Goal: Information Seeking & Learning: Check status

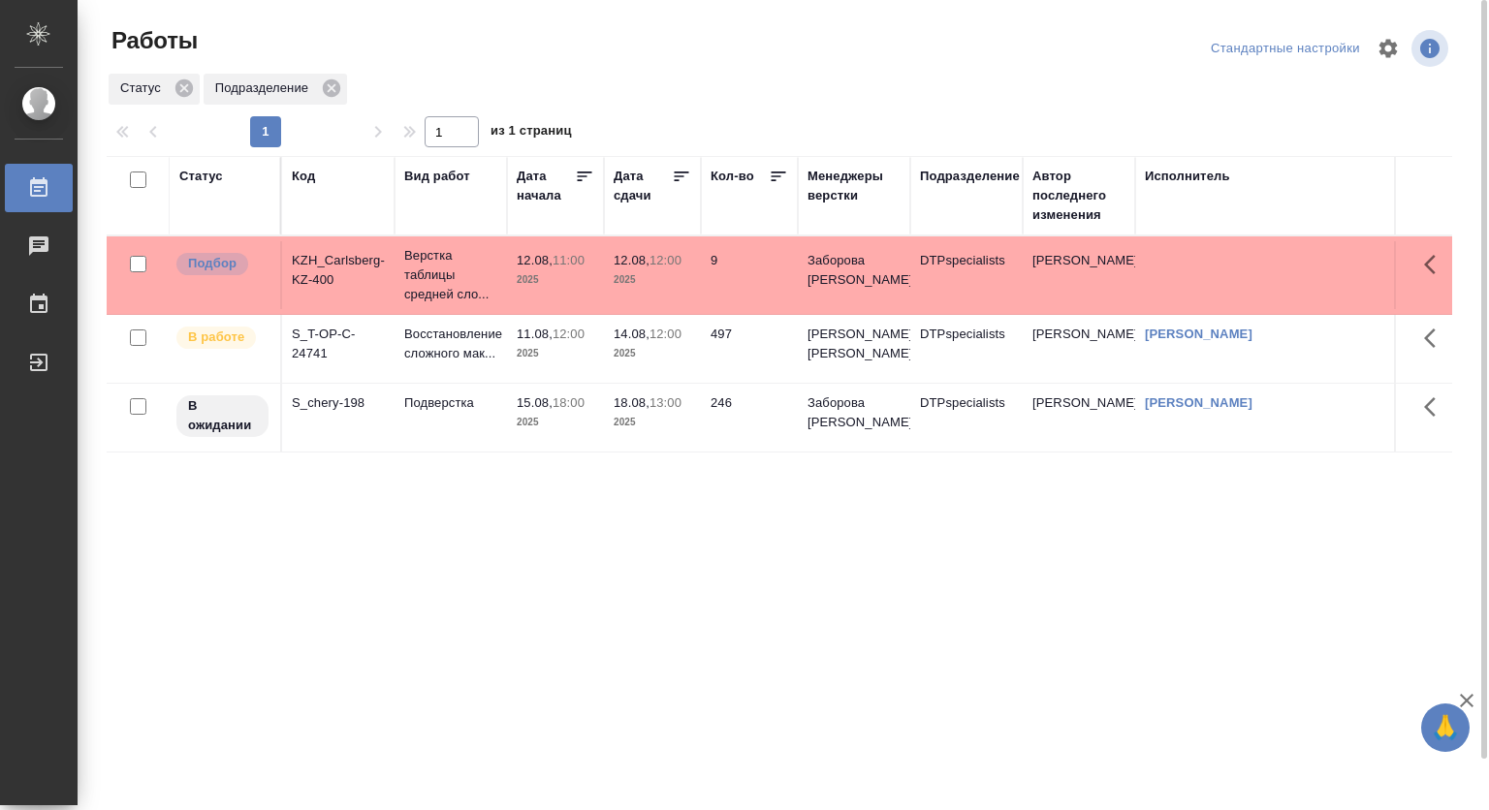
click at [313, 174] on div "Код" at bounding box center [303, 176] width 23 height 19
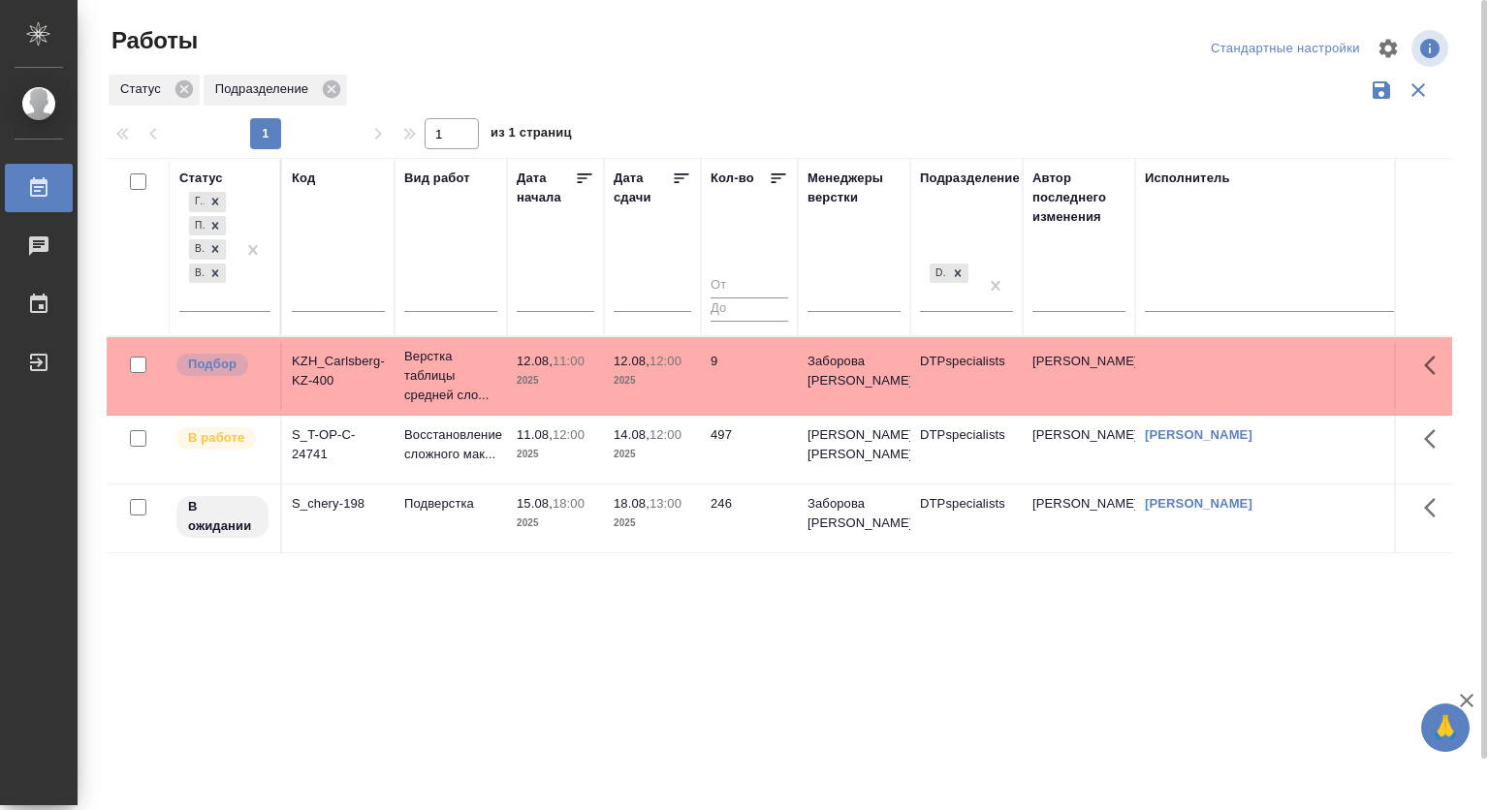
click at [312, 303] on input "text" at bounding box center [338, 300] width 93 height 24
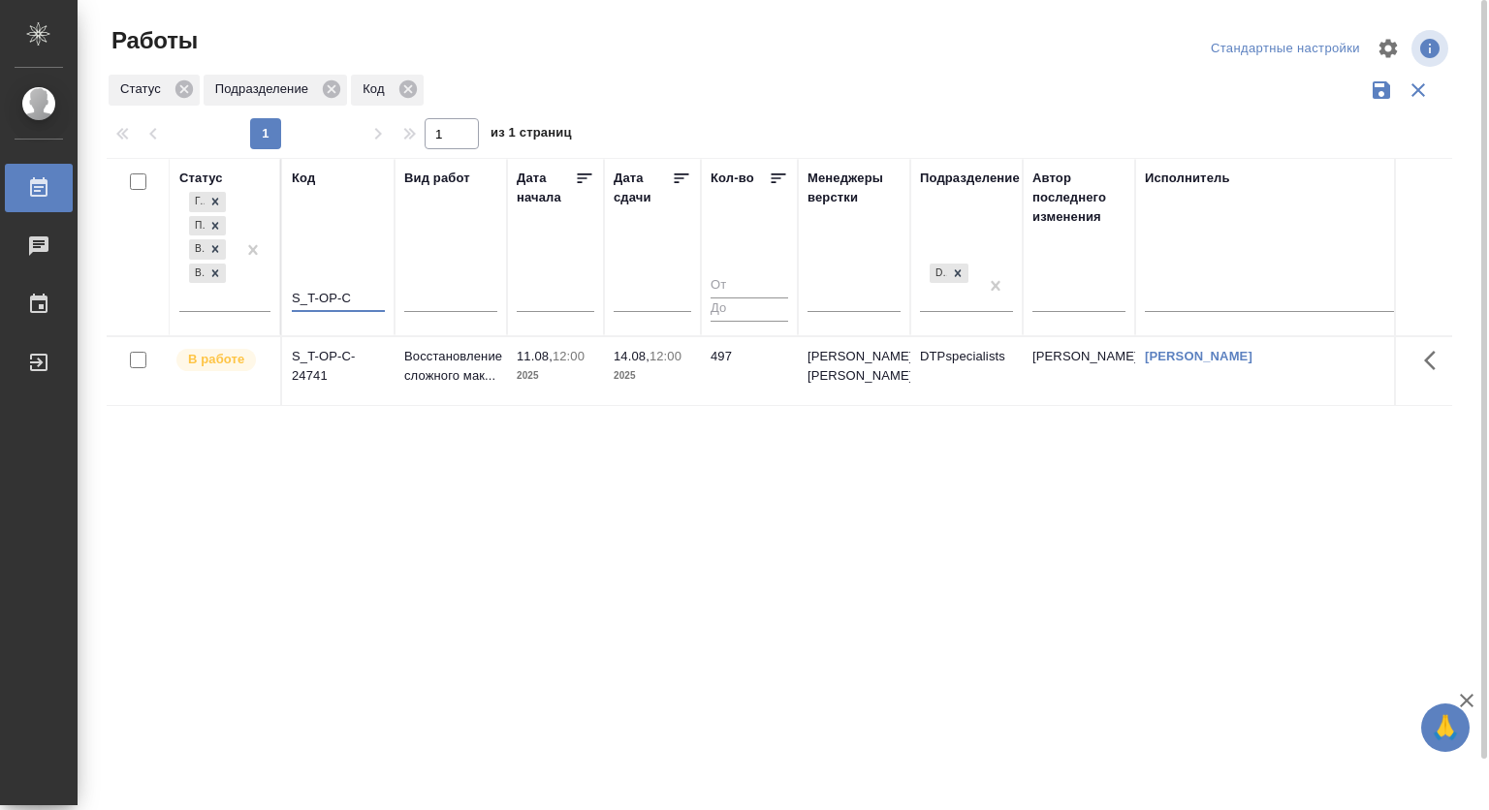
type input "S_T-OP-C"
click at [220, 195] on div at bounding box center [214, 202] width 21 height 20
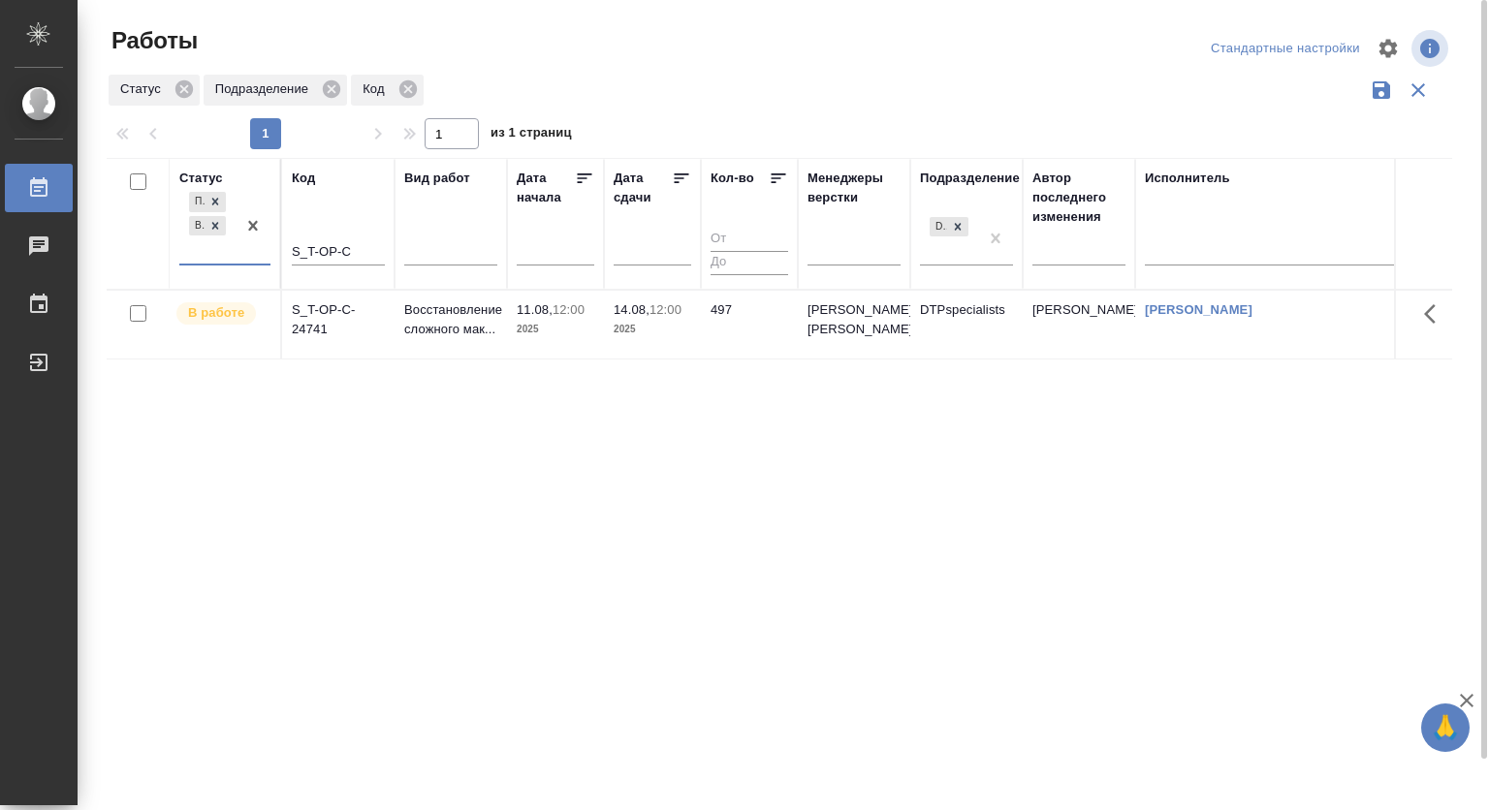
click at [212, 198] on icon at bounding box center [215, 202] width 14 height 14
click at [217, 222] on icon at bounding box center [215, 220] width 7 height 7
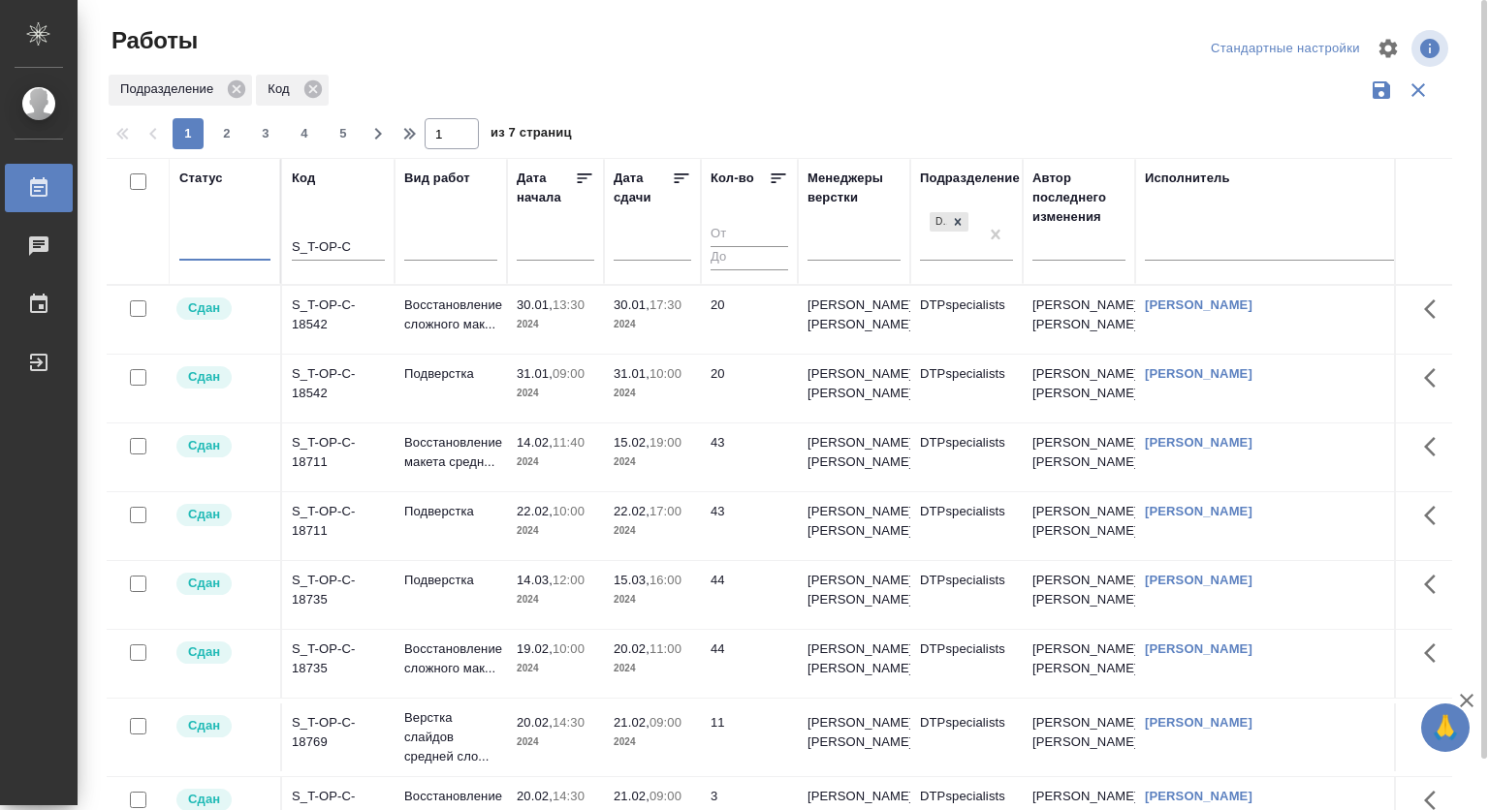
click at [376, 235] on div "S_T-OP-C" at bounding box center [338, 250] width 93 height 47
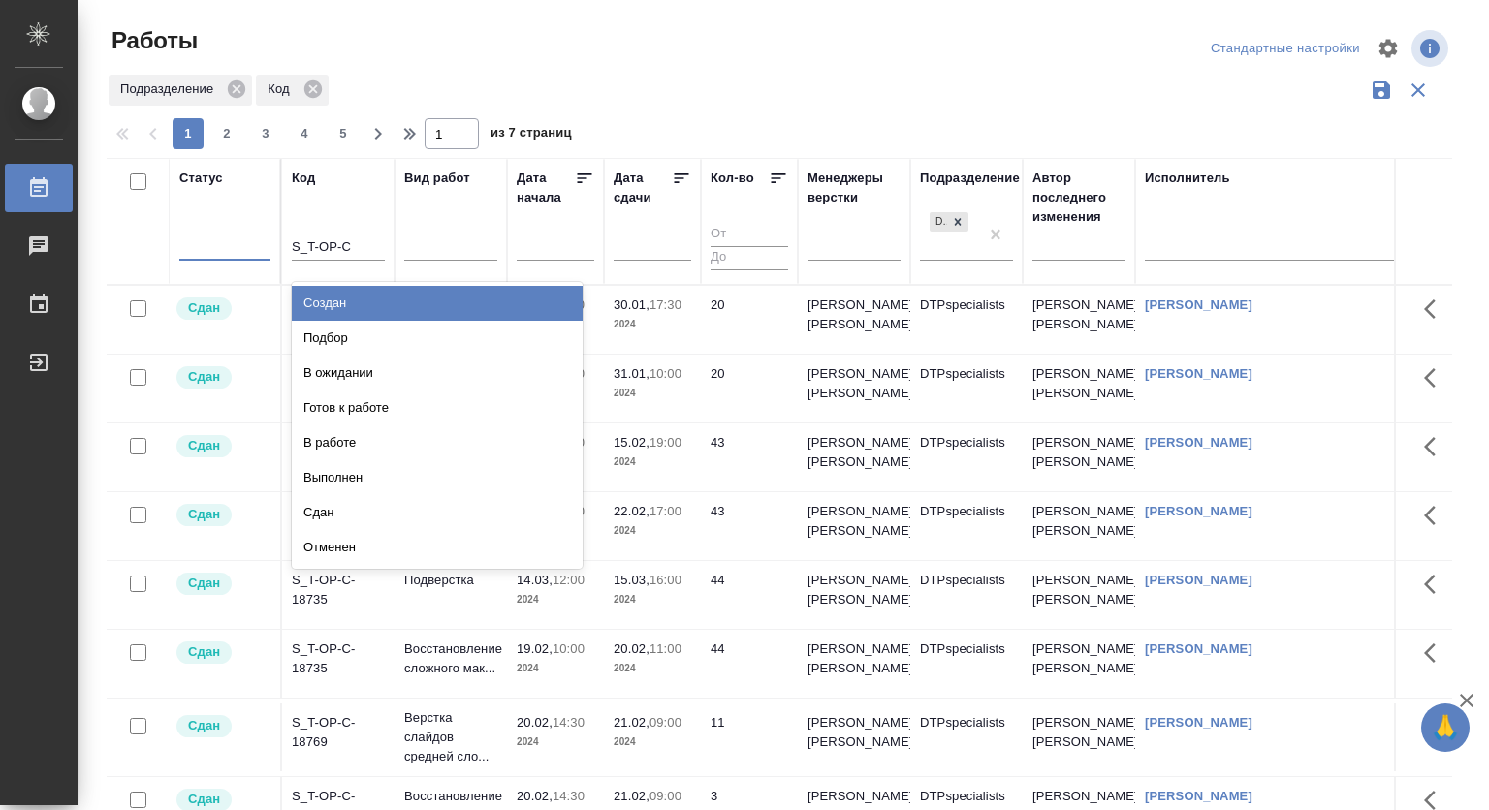
click at [205, 247] on div at bounding box center [224, 242] width 91 height 28
click at [200, 221] on div "Статус option В работе, deselected. option Создан focused, 1 of 8. 8 results av…" at bounding box center [224, 222] width 91 height 106
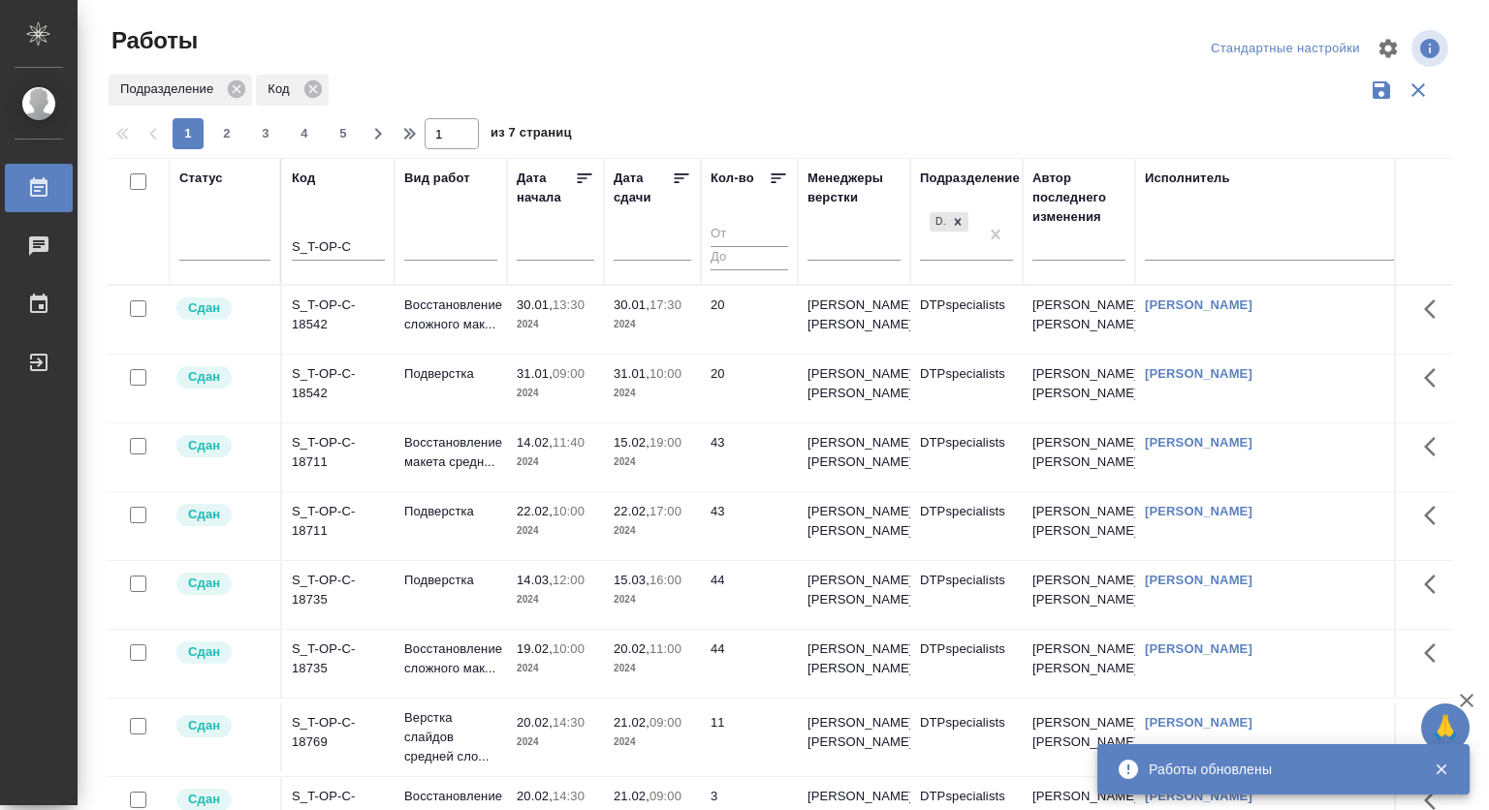
click at [315, 298] on td "S_T-OP-C-18542" at bounding box center [338, 320] width 112 height 68
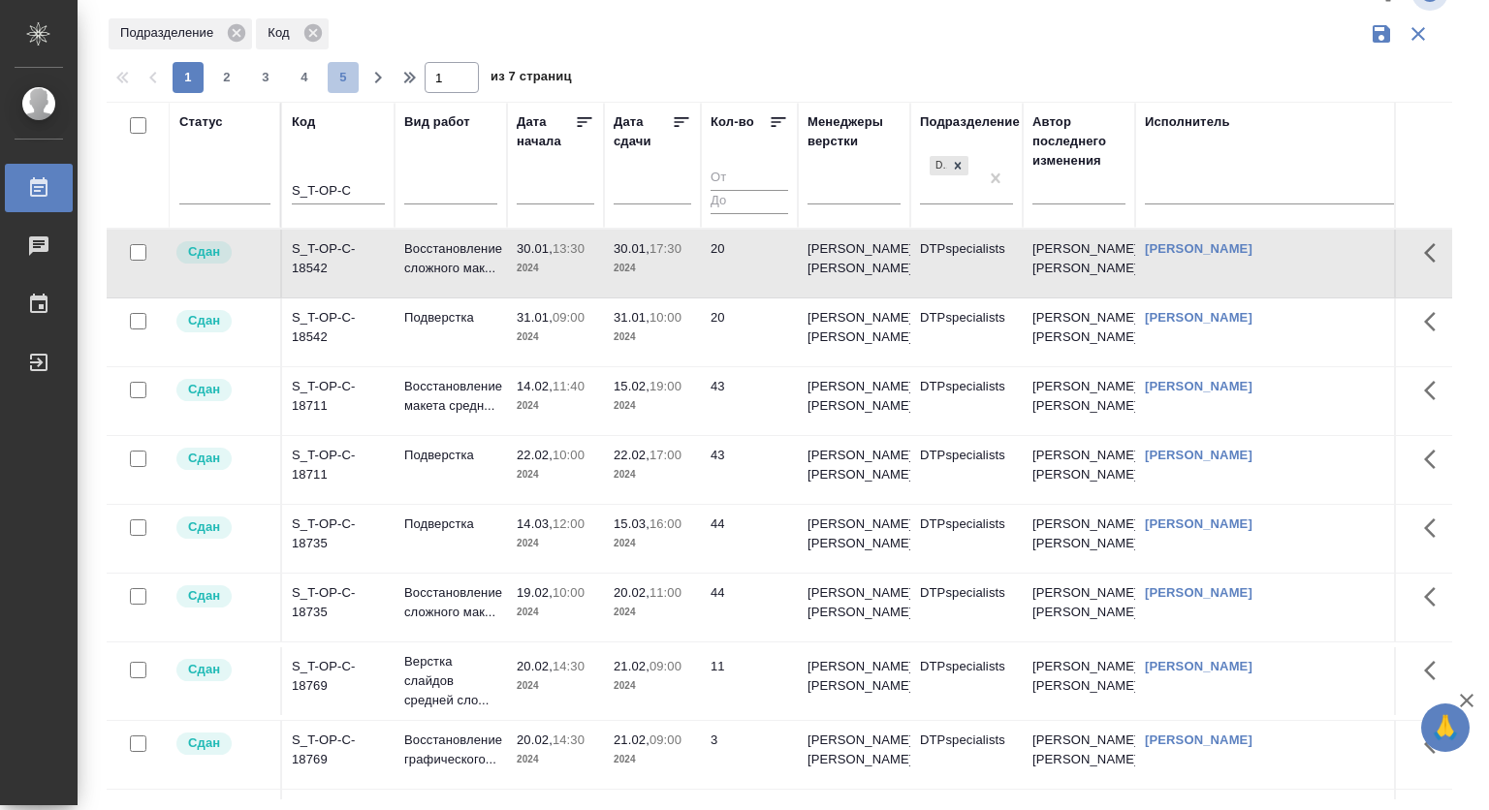
click at [343, 82] on span "5" at bounding box center [343, 77] width 31 height 19
type input "5"
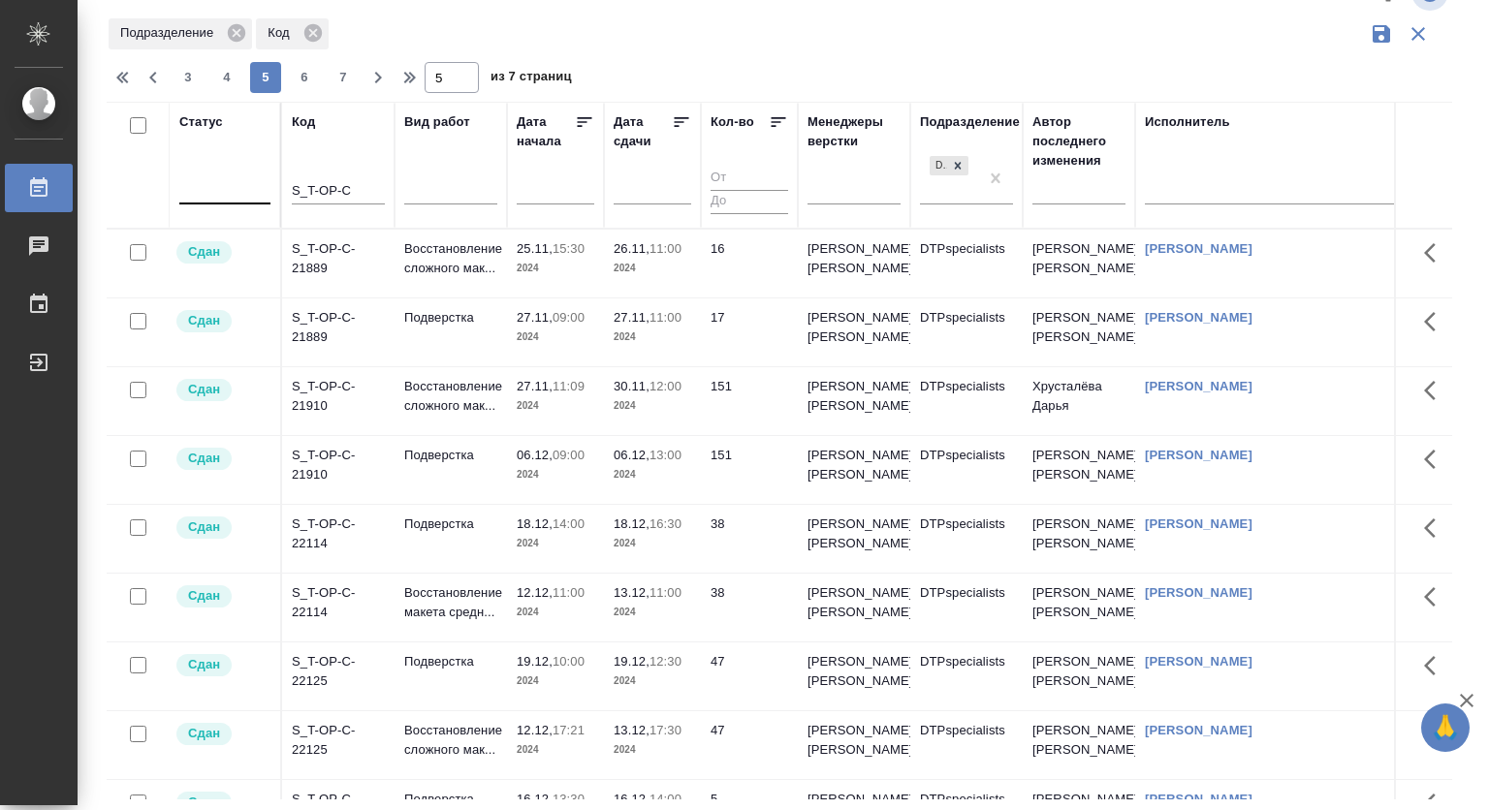
click at [244, 195] on div at bounding box center [224, 186] width 91 height 28
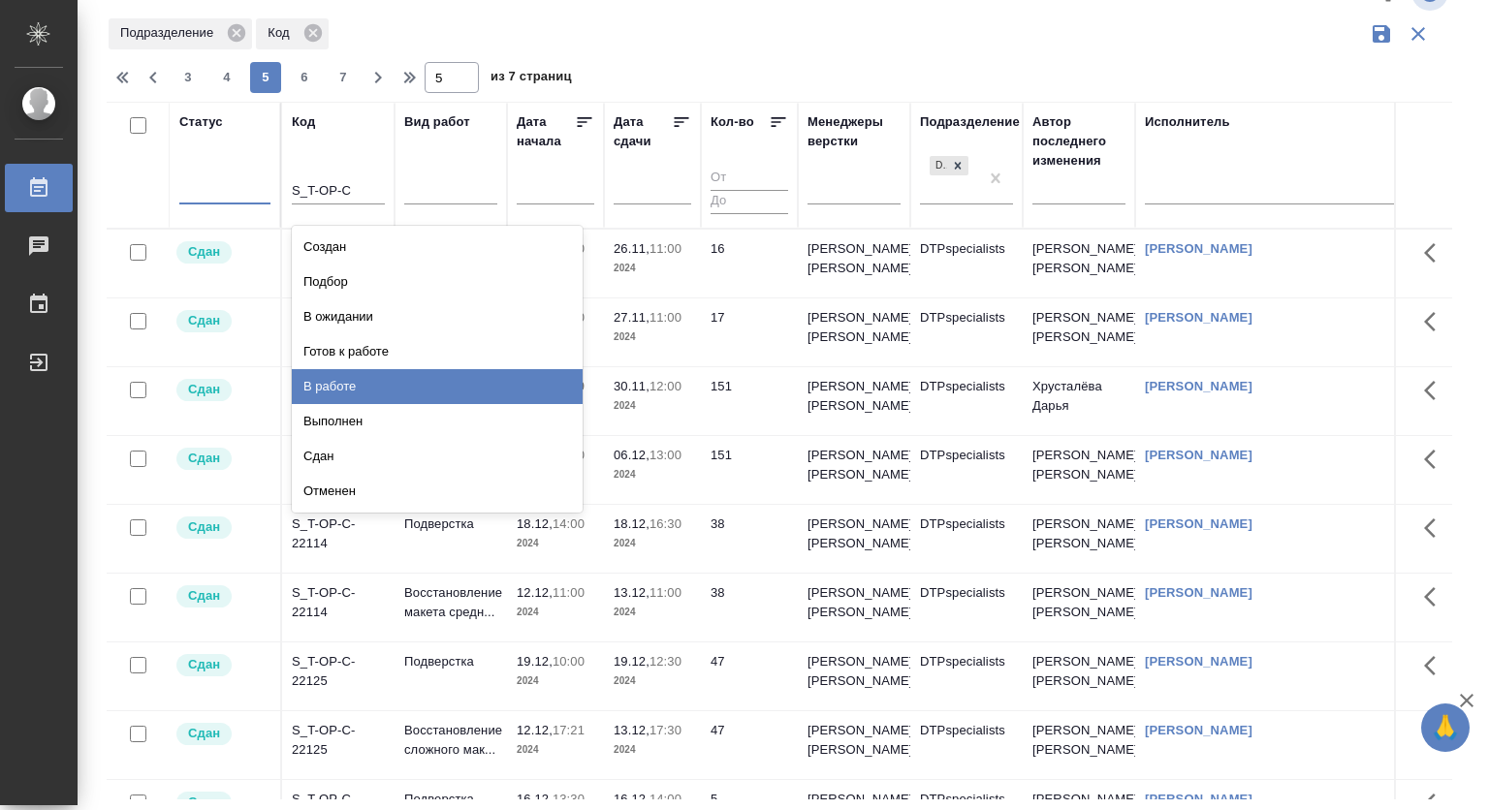
click at [430, 388] on div "В работе" at bounding box center [437, 386] width 291 height 35
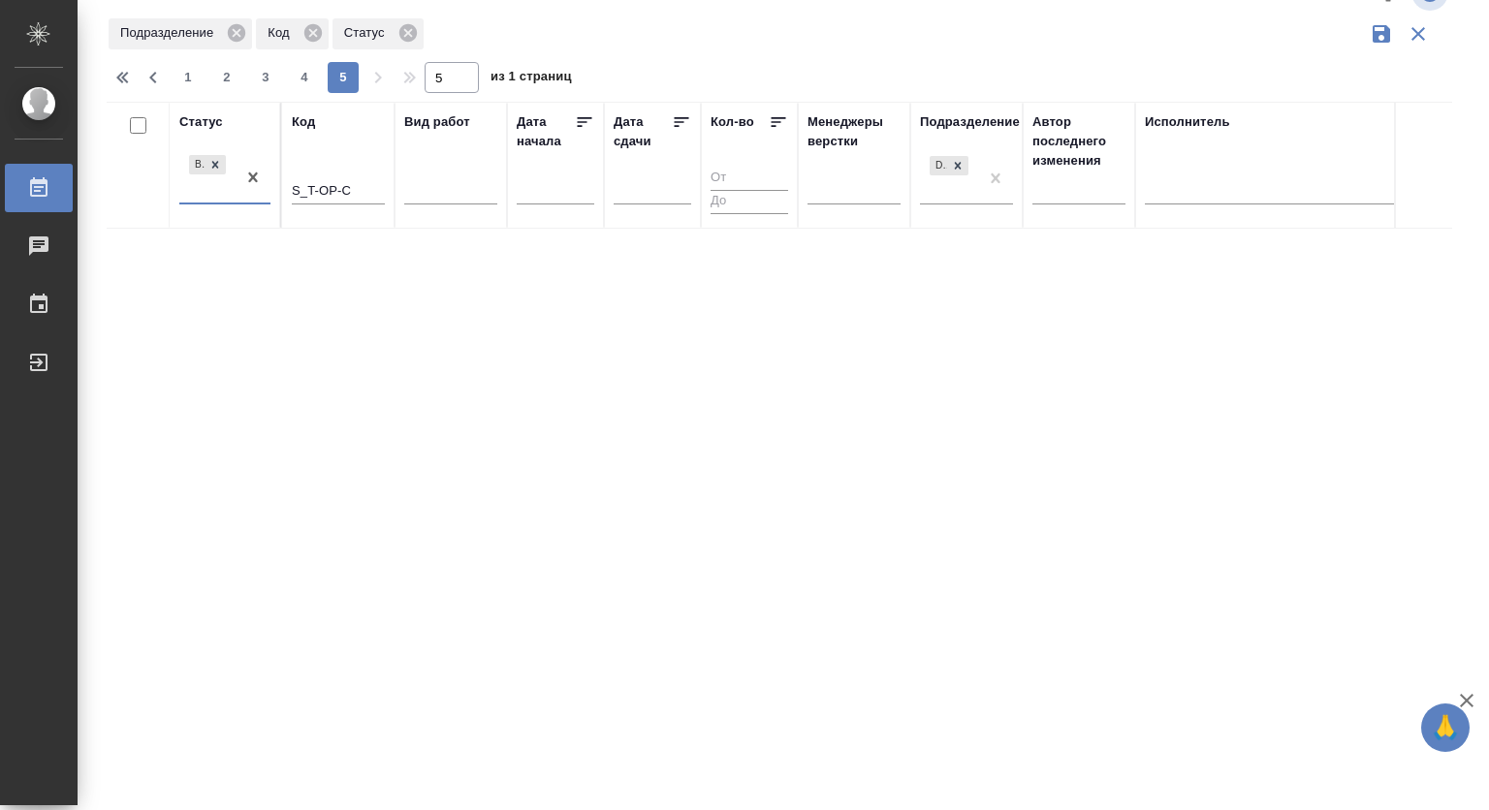
click at [388, 173] on th "Код S_T-OP-C" at bounding box center [338, 165] width 112 height 127
click at [371, 189] on input "S_T-OP-C" at bounding box center [338, 192] width 93 height 24
drag, startPoint x: 376, startPoint y: 189, endPoint x: 229, endPoint y: 190, distance: 147.3
click at [229, 190] on tr "Статус В работе Код S_T-OP-C Вид работ Дата начала Дата сдачи Кол-во Менеджеры …" at bounding box center [842, 165] width 1470 height 127
type input "1"
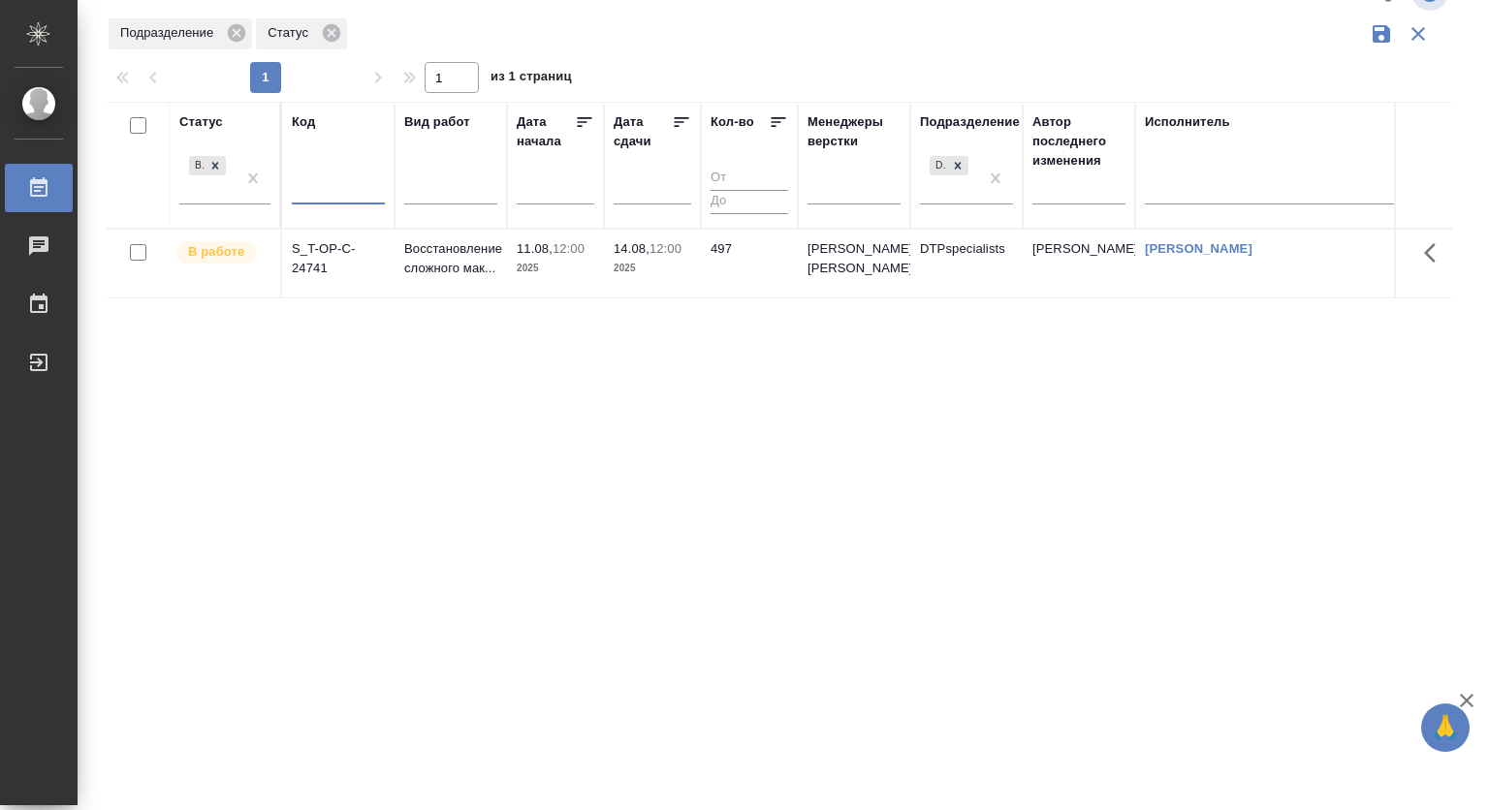
click at [303, 252] on div "S_T-OP-C-24741" at bounding box center [338, 258] width 93 height 39
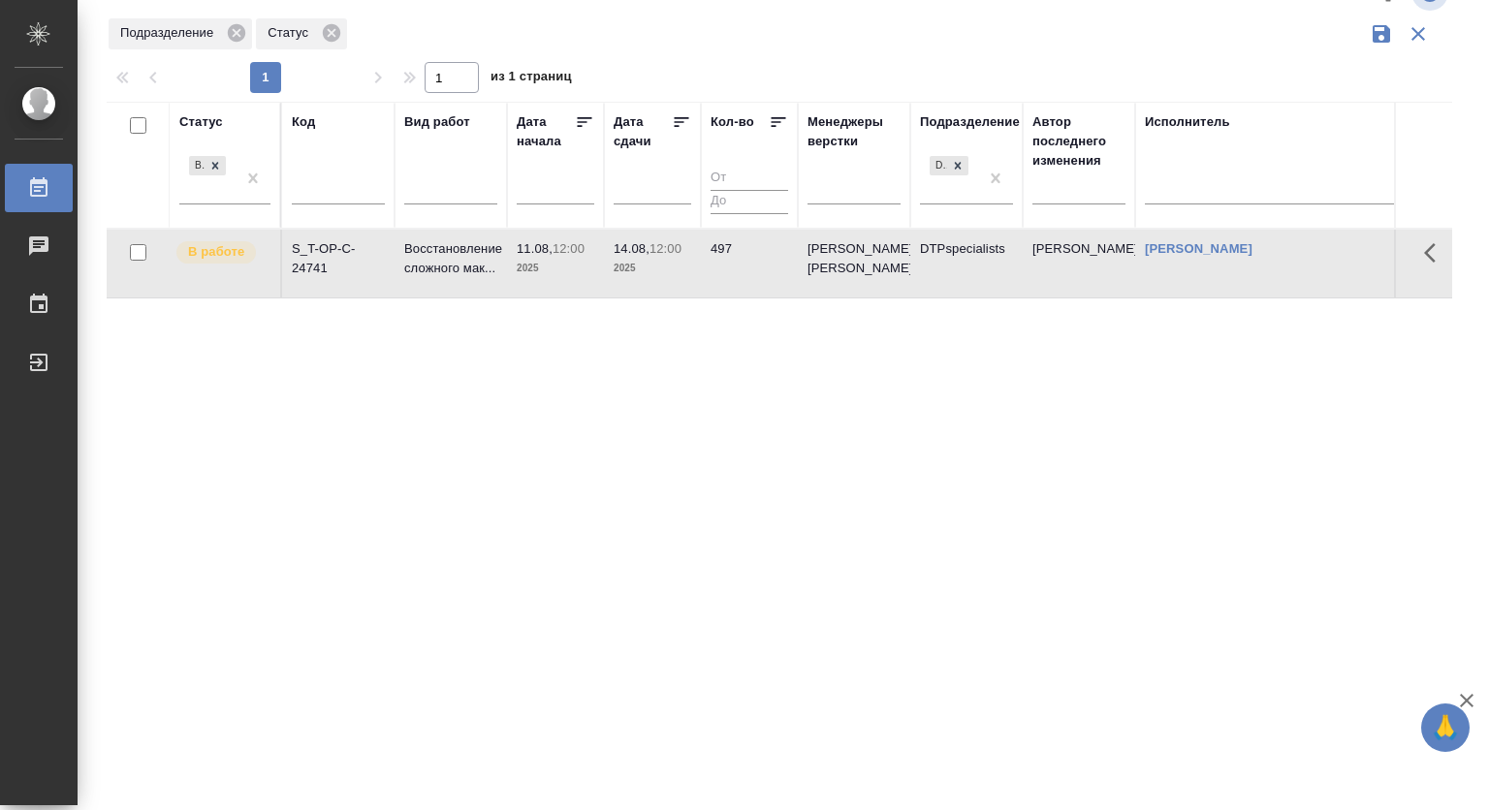
click at [295, 250] on div "S_T-OP-C-24741" at bounding box center [338, 258] width 93 height 39
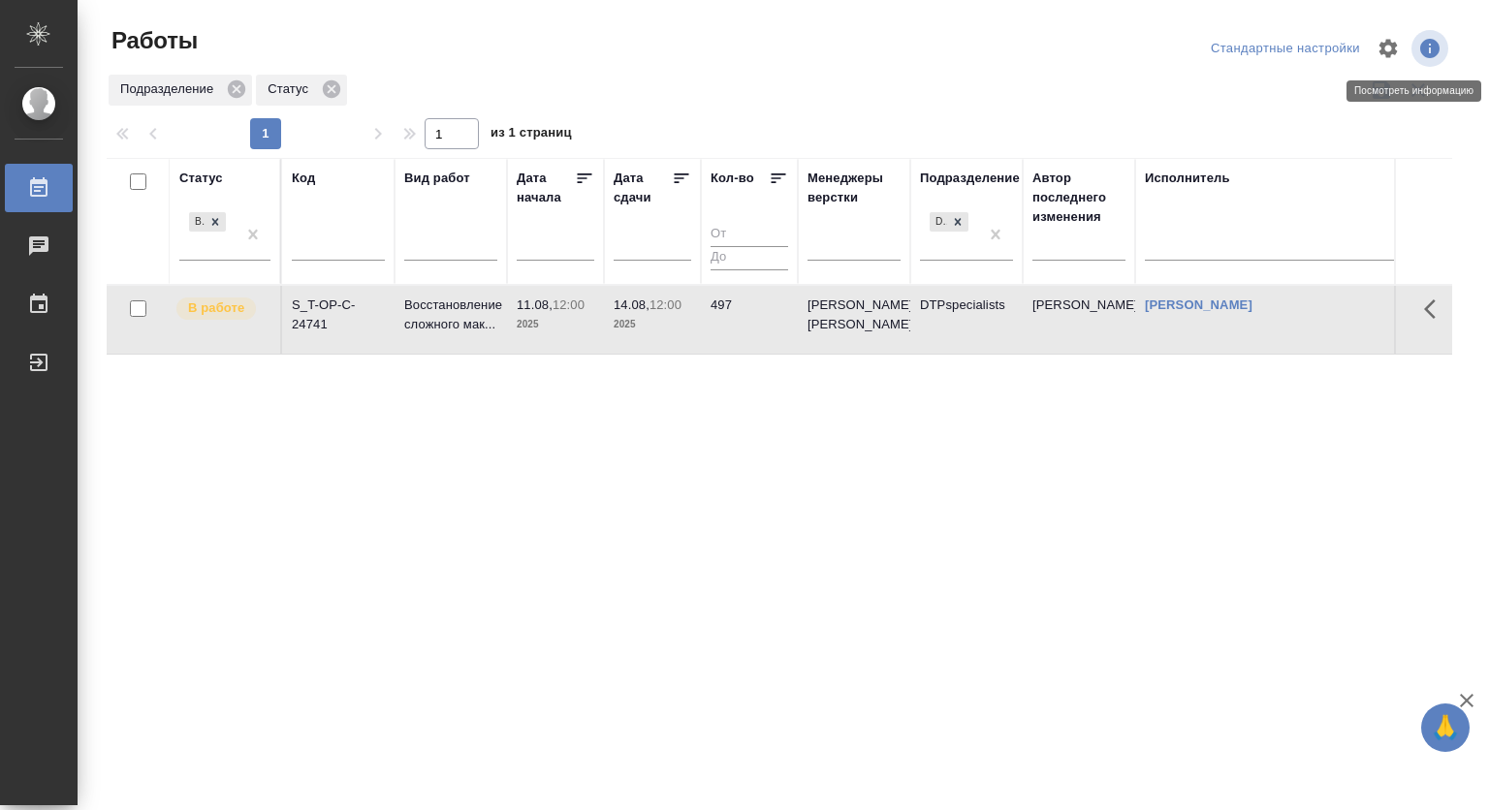
click at [1427, 43] on icon "button" at bounding box center [1429, 48] width 19 height 19
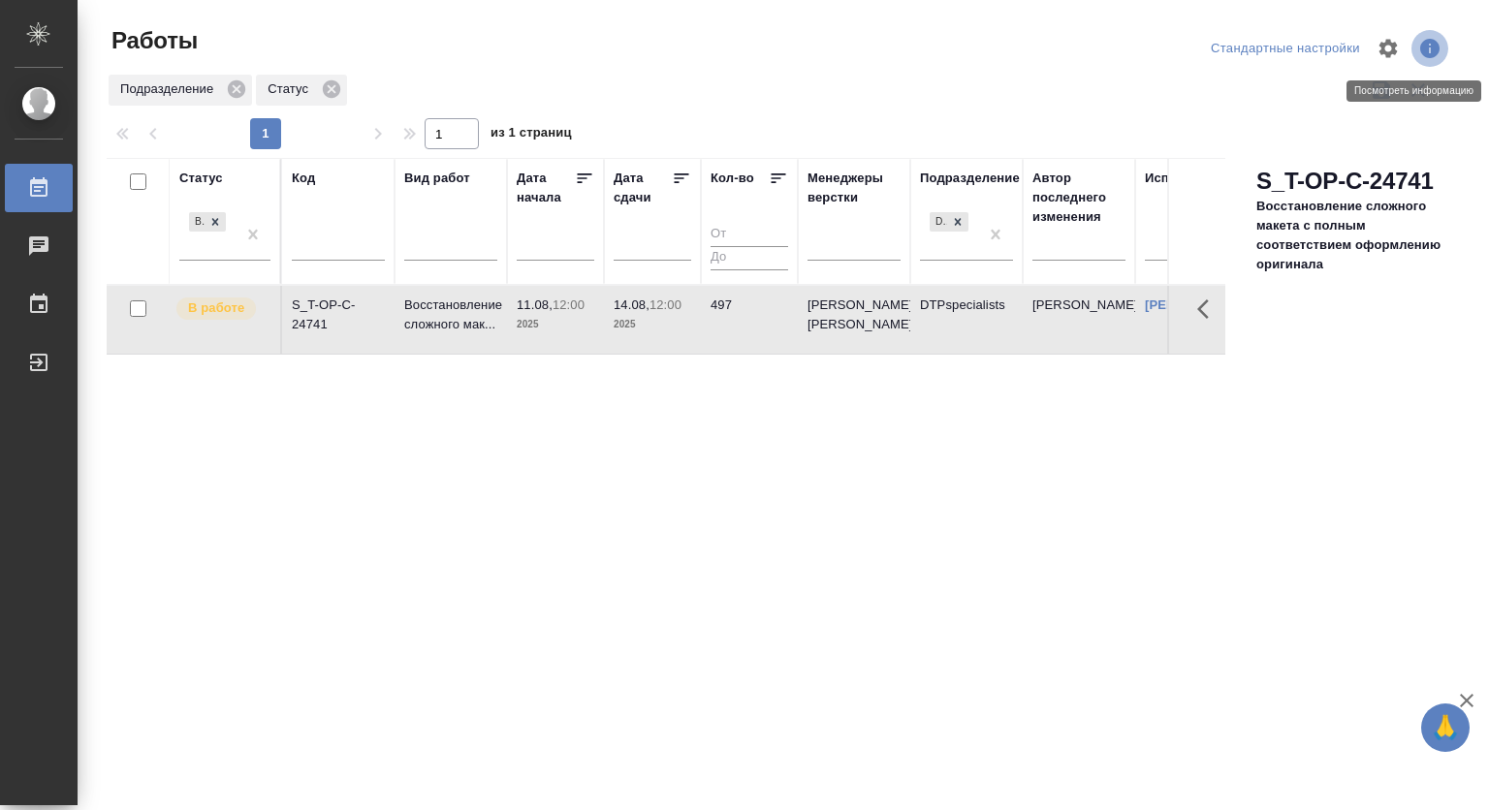
click at [1427, 43] on icon "button" at bounding box center [1429, 48] width 19 height 19
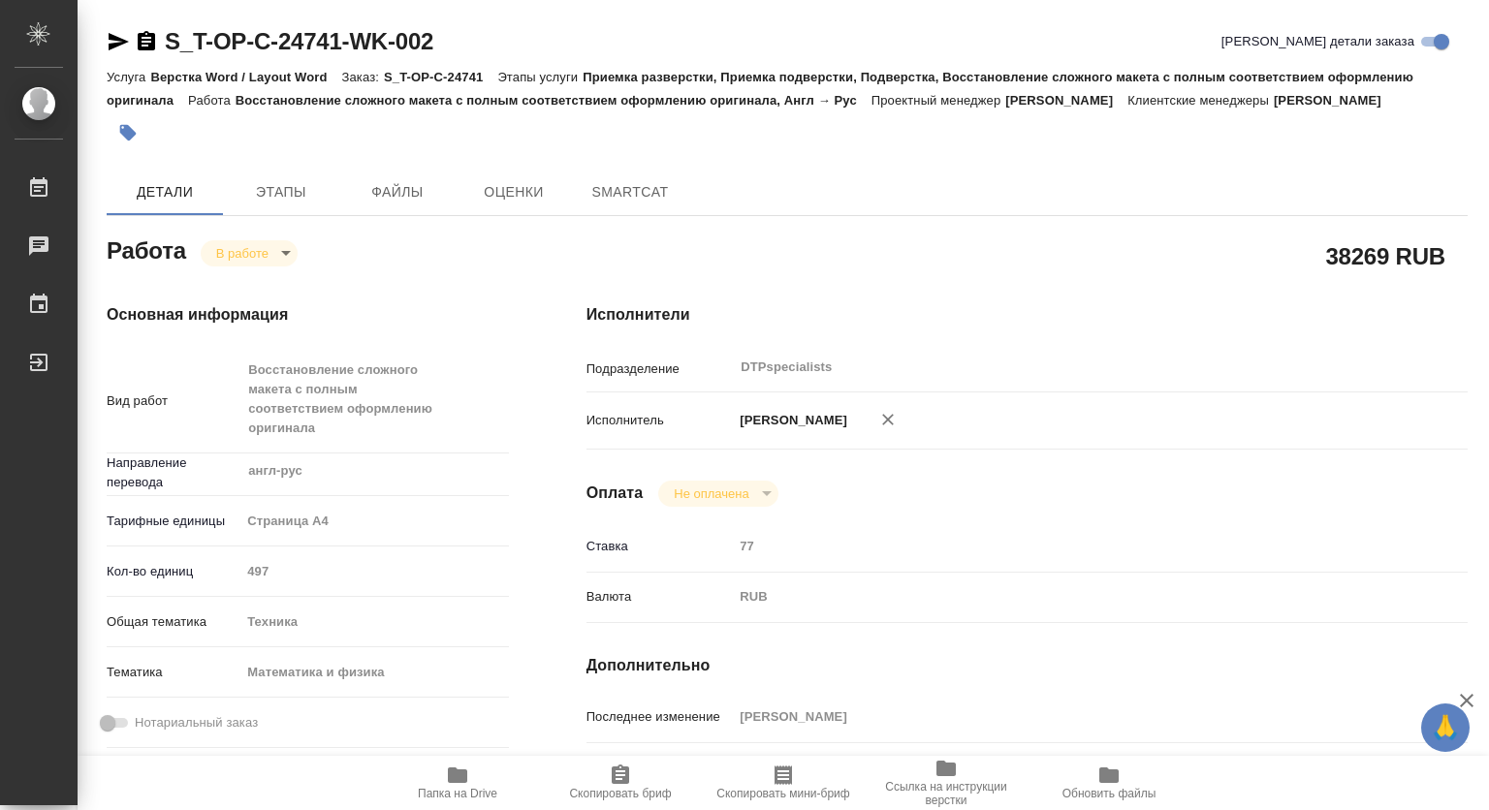
type textarea "x"
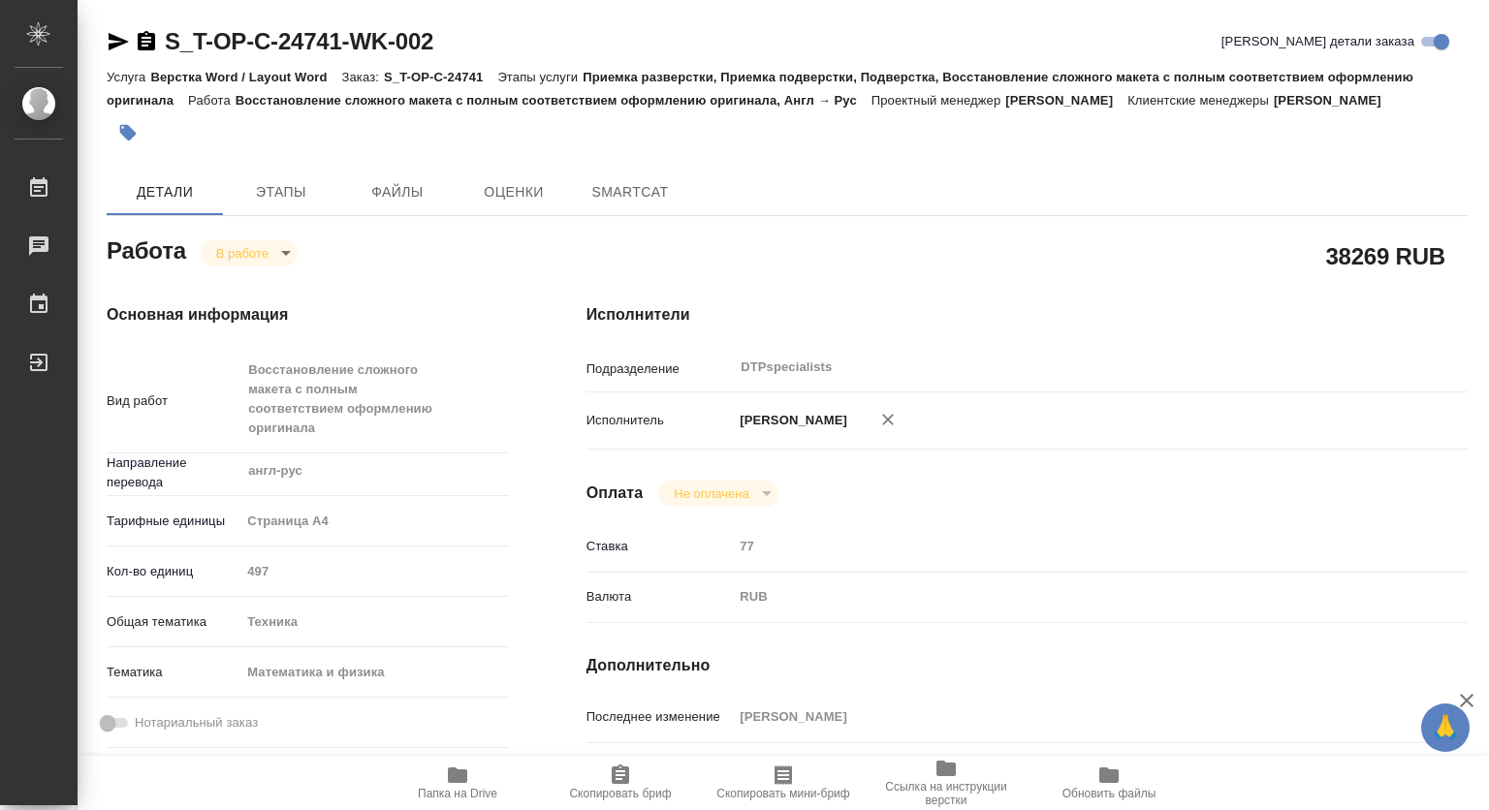
type textarea "x"
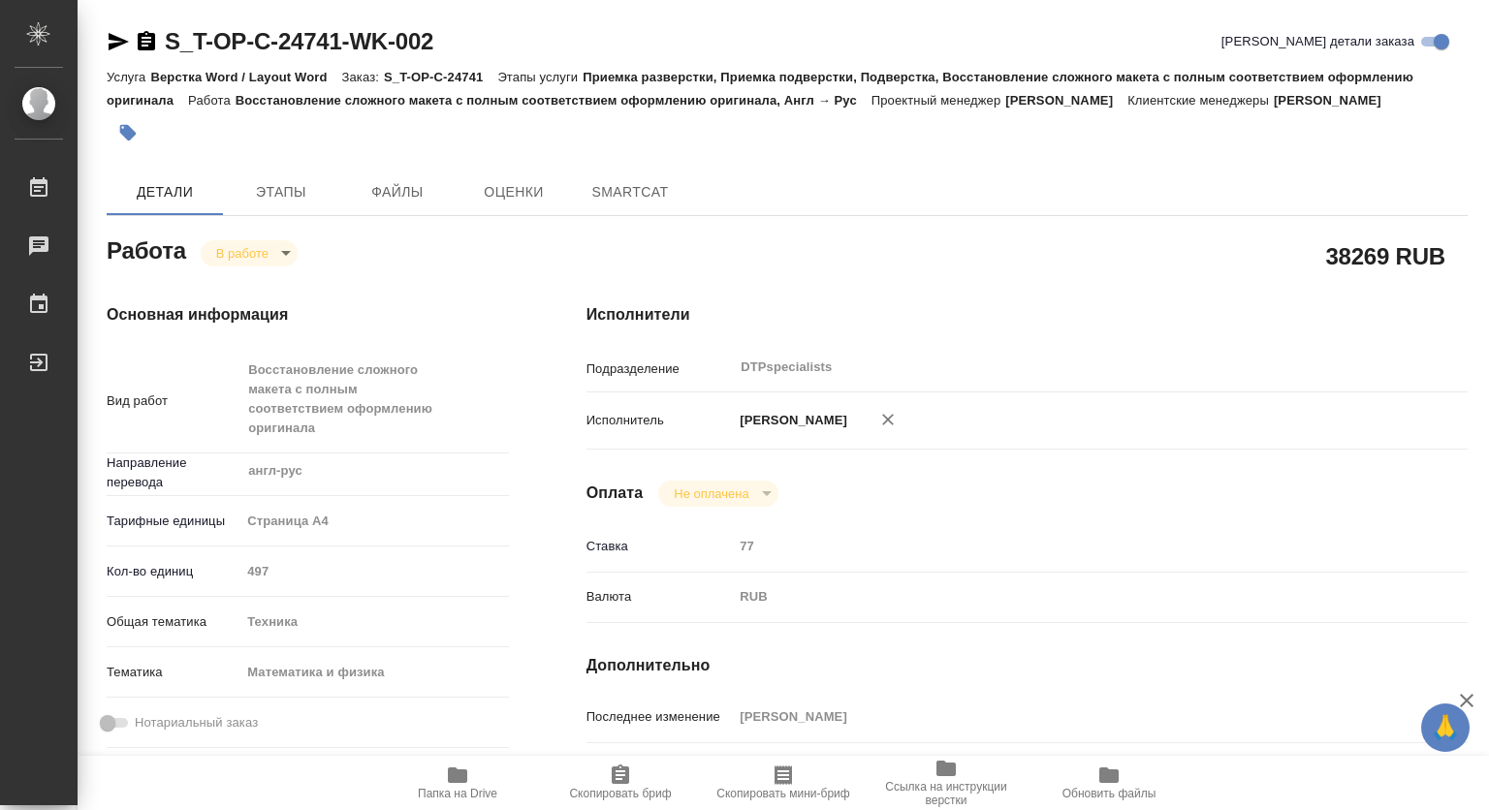
type textarea "x"
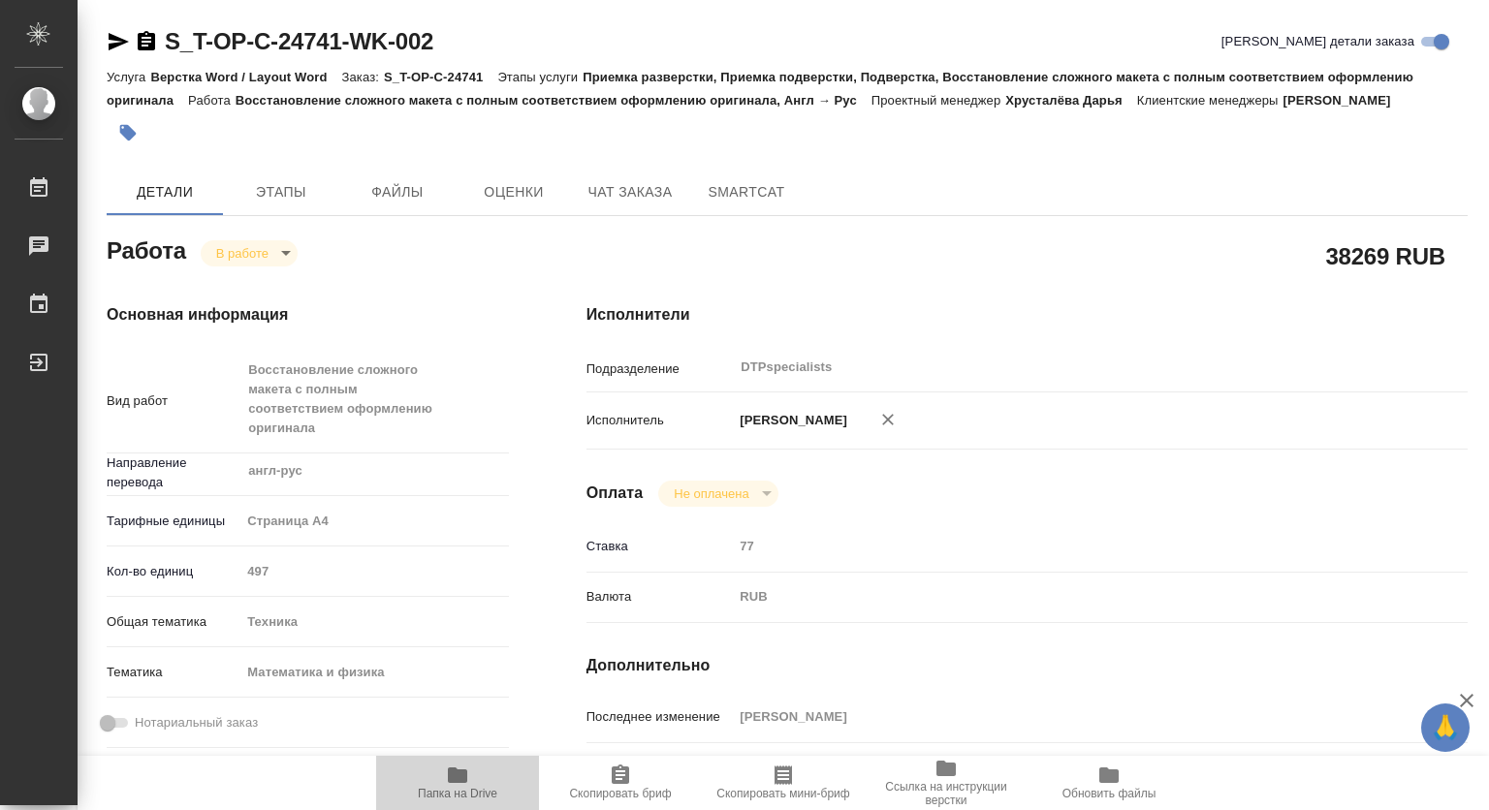
click at [455, 786] on span "Папка на Drive" at bounding box center [458, 782] width 140 height 37
click at [620, 197] on span "Чат заказа" at bounding box center [629, 192] width 93 height 24
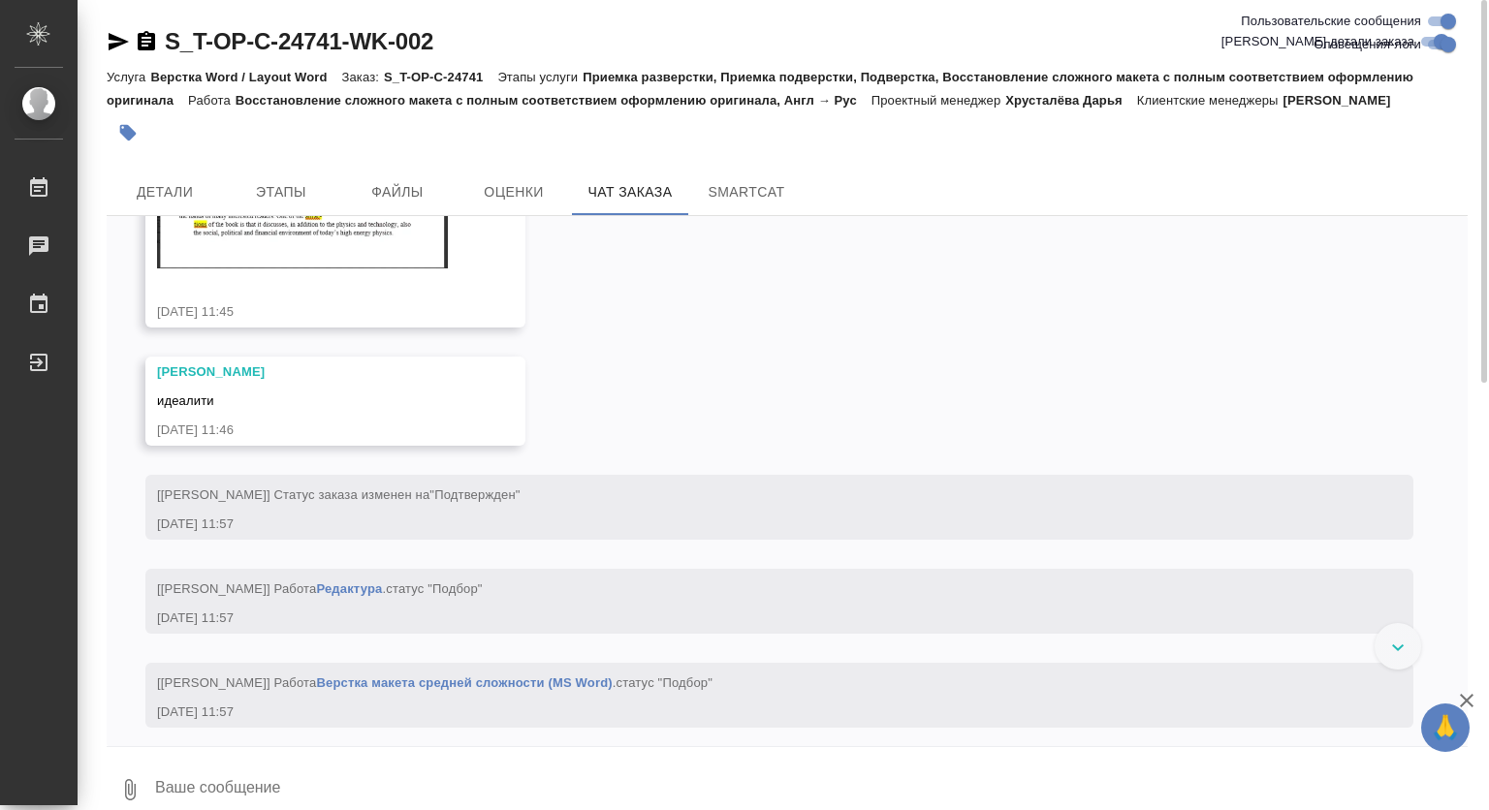
scroll to position [6353, 0]
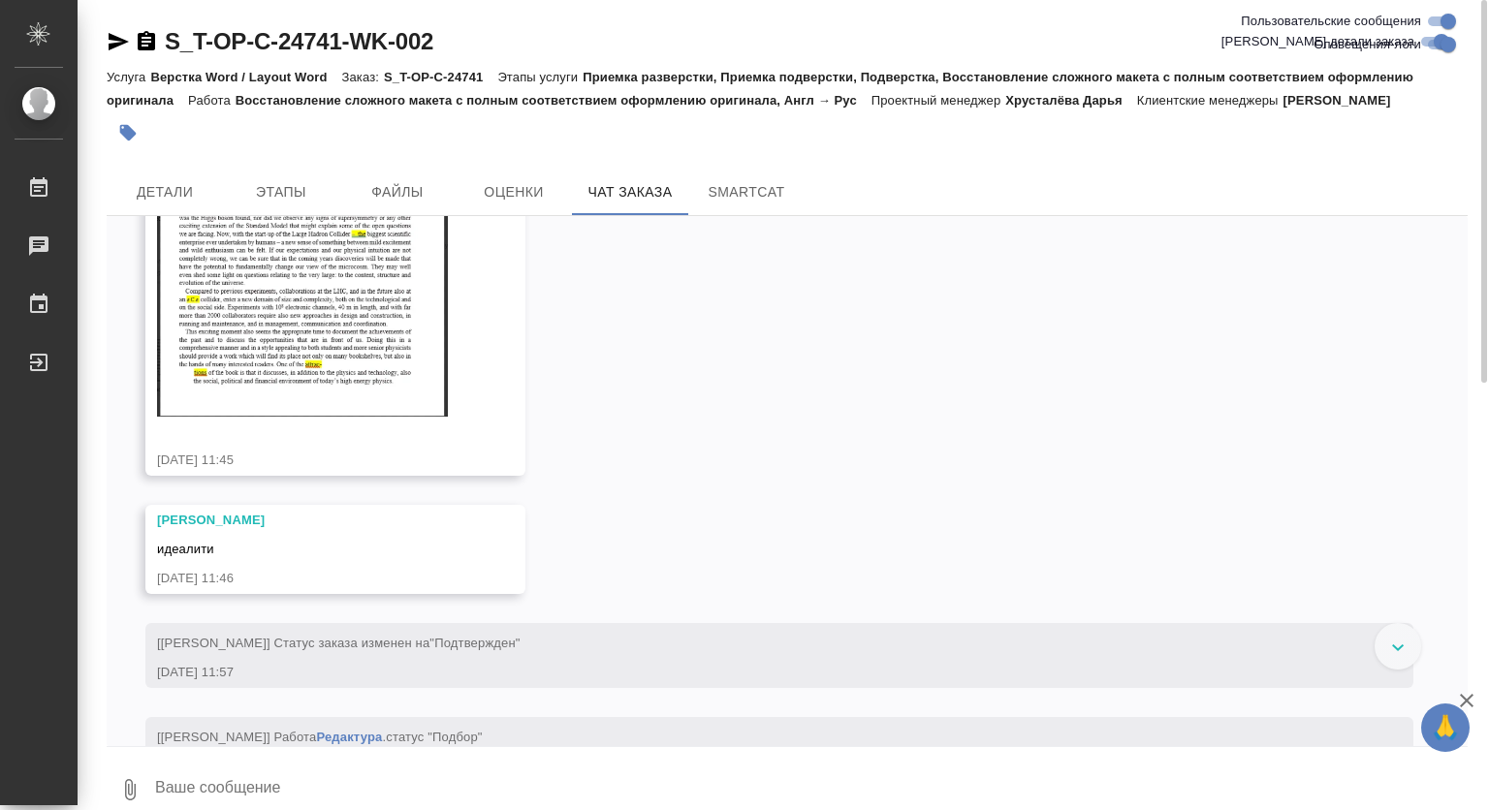
click at [313, 357] on img at bounding box center [302, 295] width 291 height 240
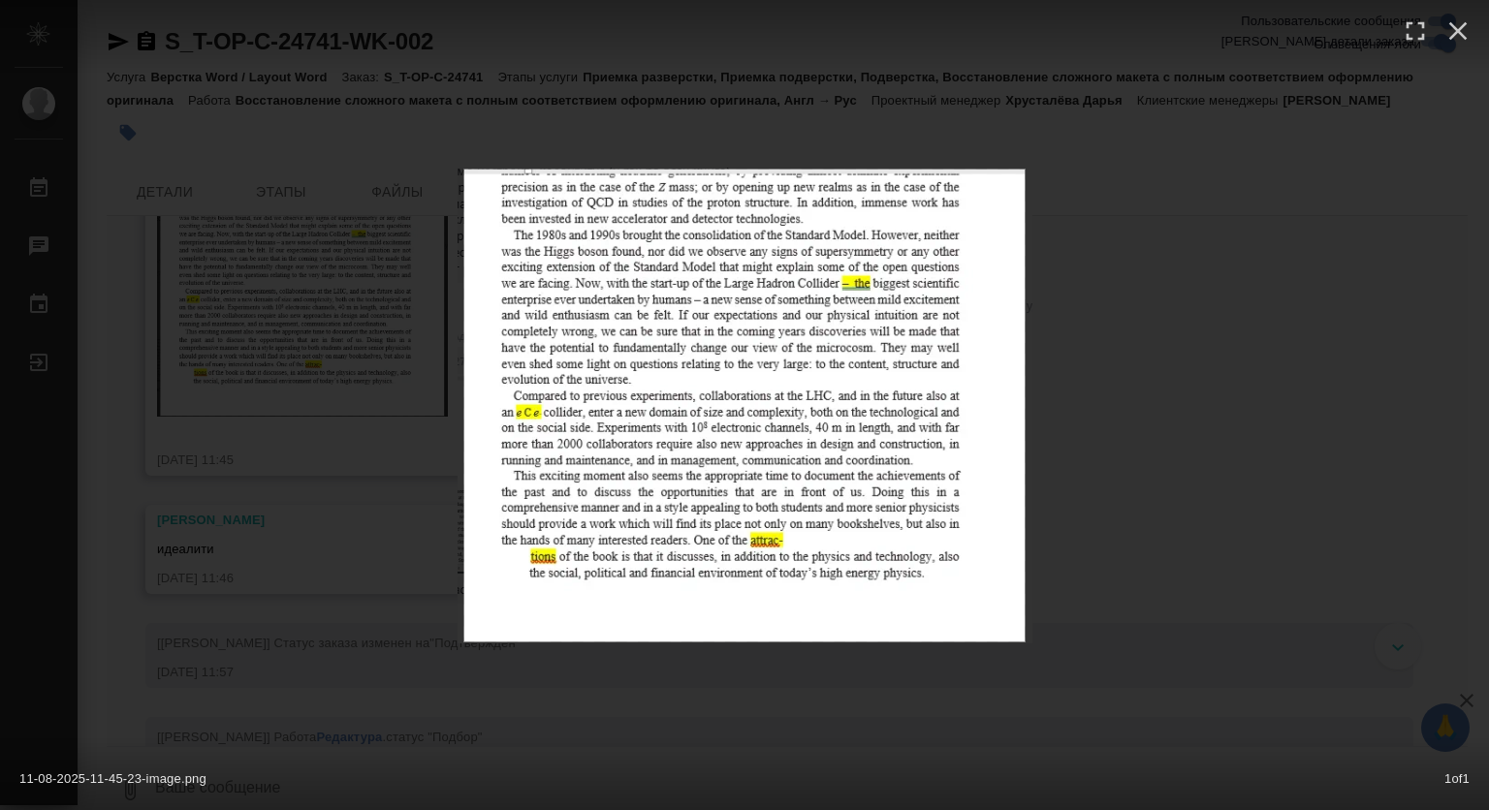
click at [695, 356] on img at bounding box center [744, 406] width 575 height 476
click at [1159, 388] on div "11-08-2025-11-45-23-image.png 1 of 1" at bounding box center [744, 405] width 1489 height 810
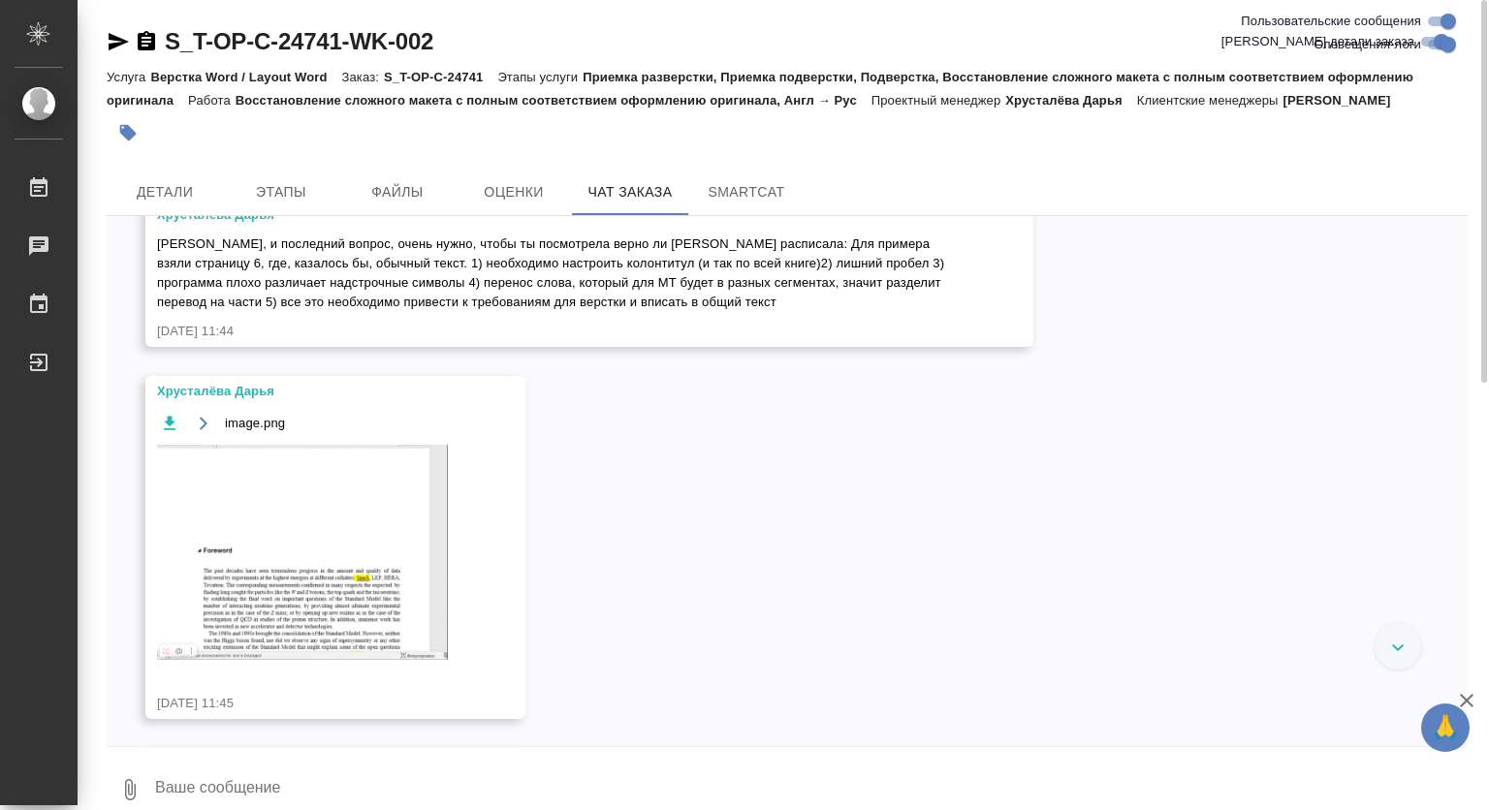
scroll to position [5965, 0]
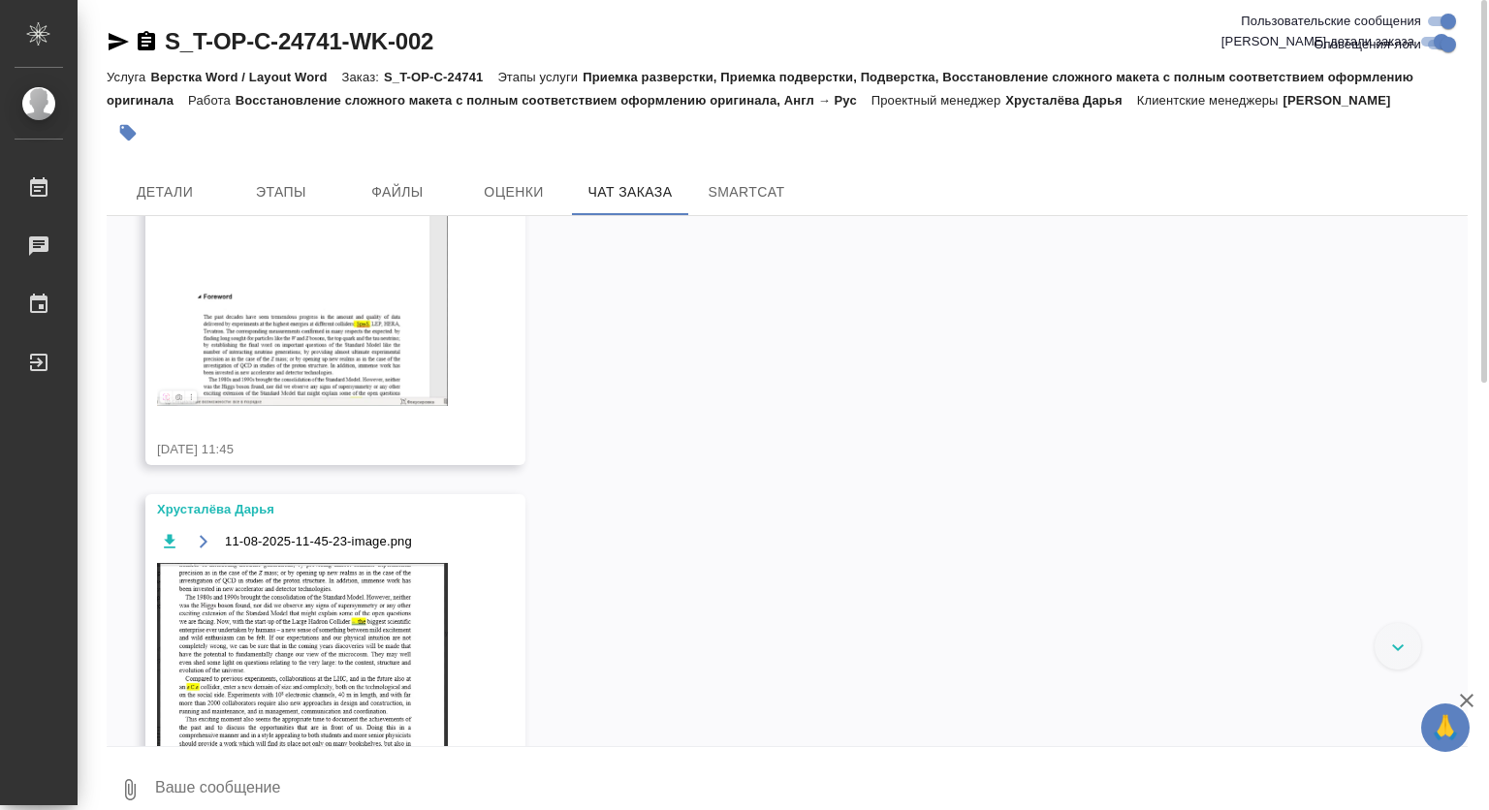
click at [306, 406] on img at bounding box center [302, 298] width 291 height 215
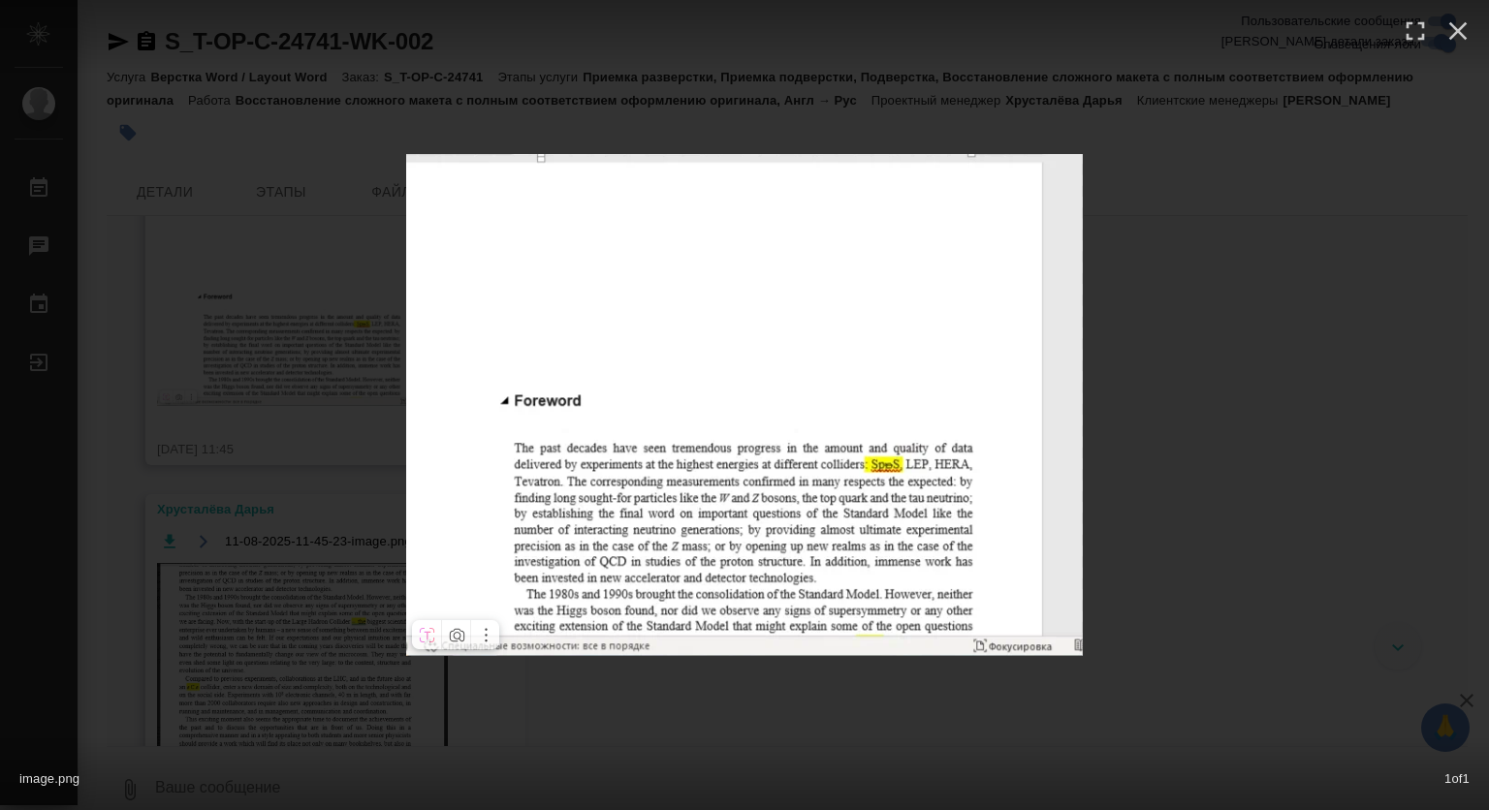
click at [1173, 438] on div "image.png 1 of 1" at bounding box center [744, 405] width 1489 height 810
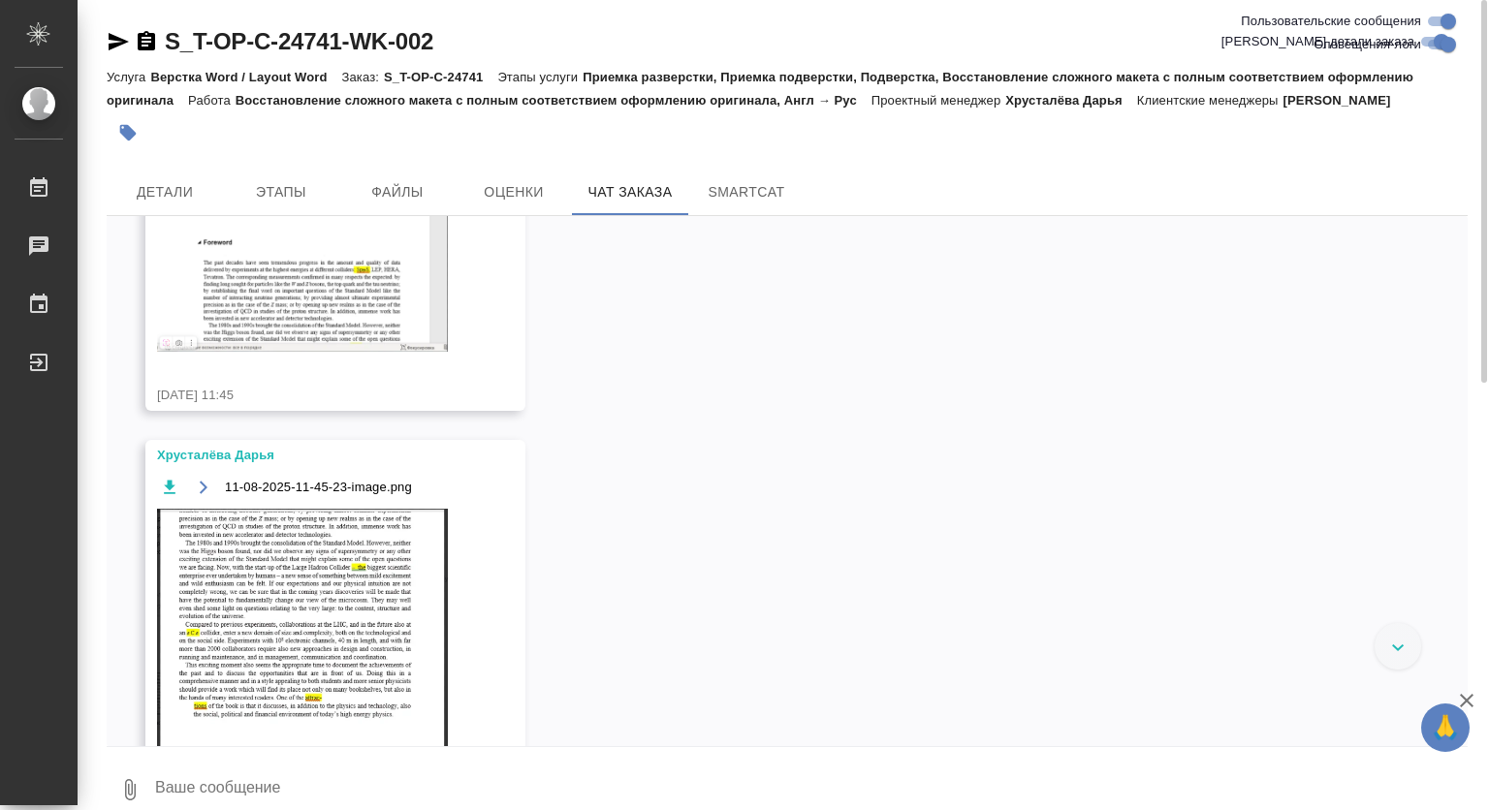
scroll to position [6062, 0]
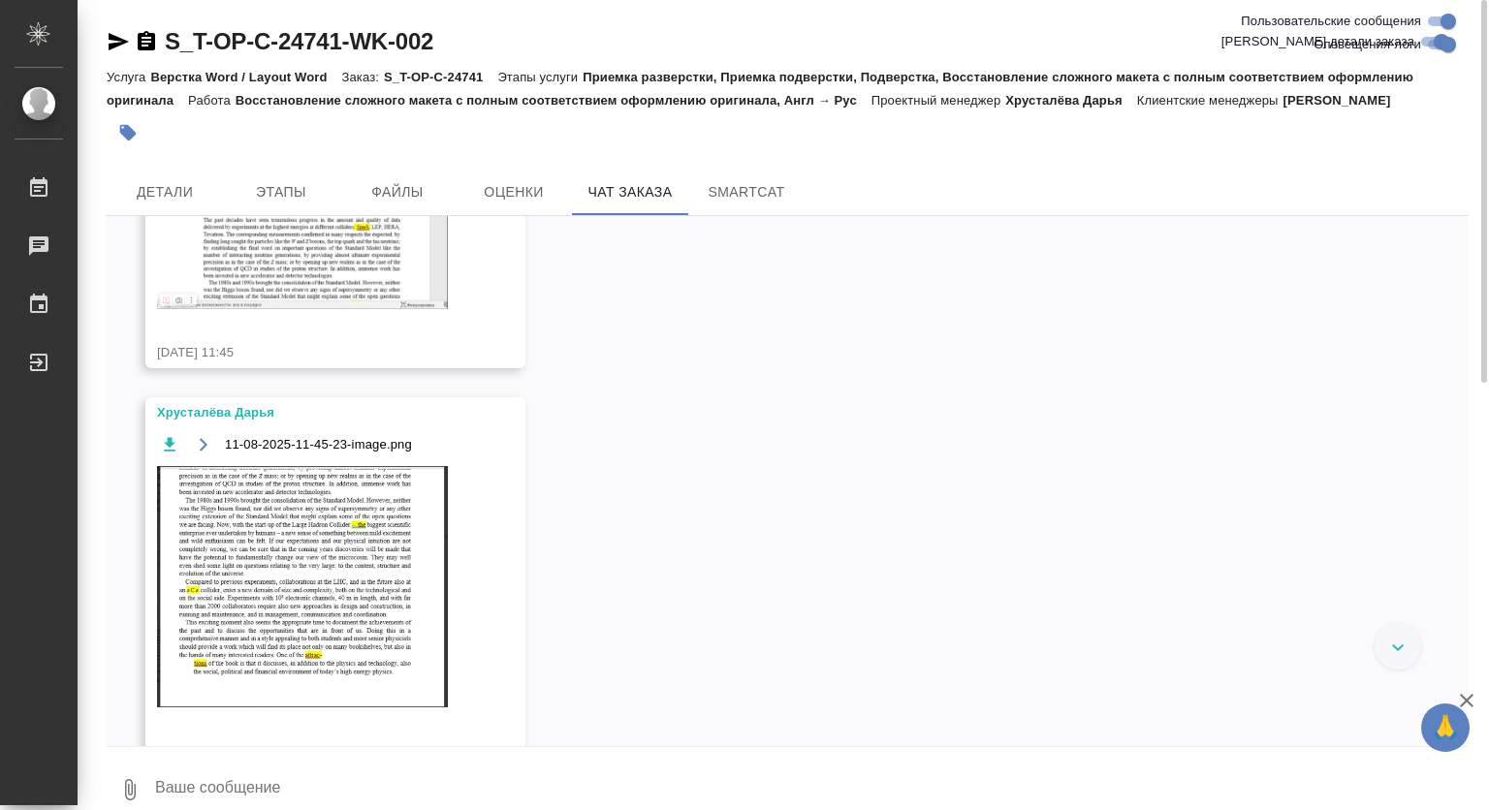
click at [308, 537] on div "11-08-2025-11-45-23-image.png" at bounding box center [307, 581] width 300 height 298
click at [328, 579] on img at bounding box center [302, 586] width 291 height 240
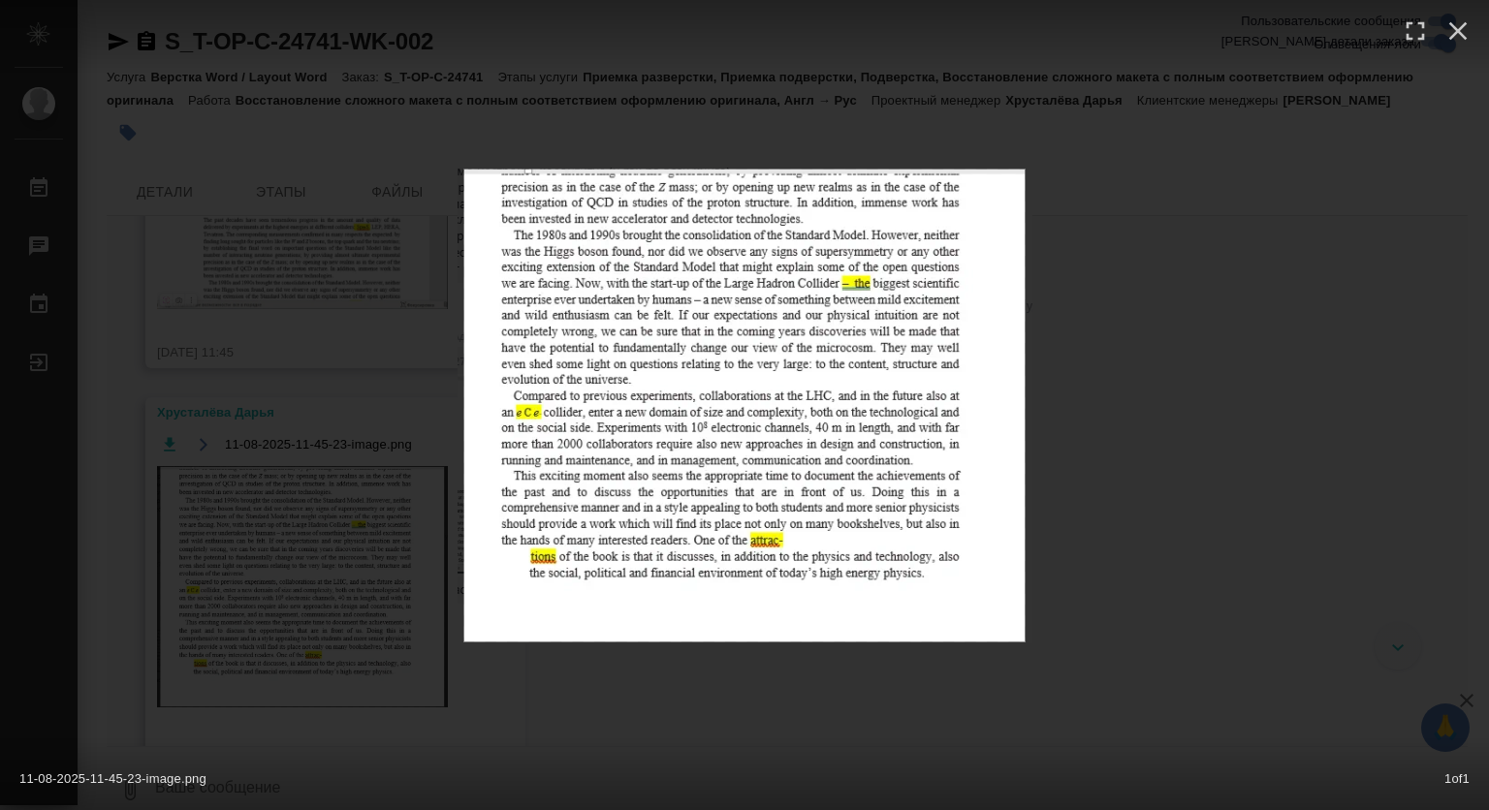
click at [1194, 367] on div "11-08-2025-11-45-23-image.png 1 of 1" at bounding box center [744, 405] width 1489 height 810
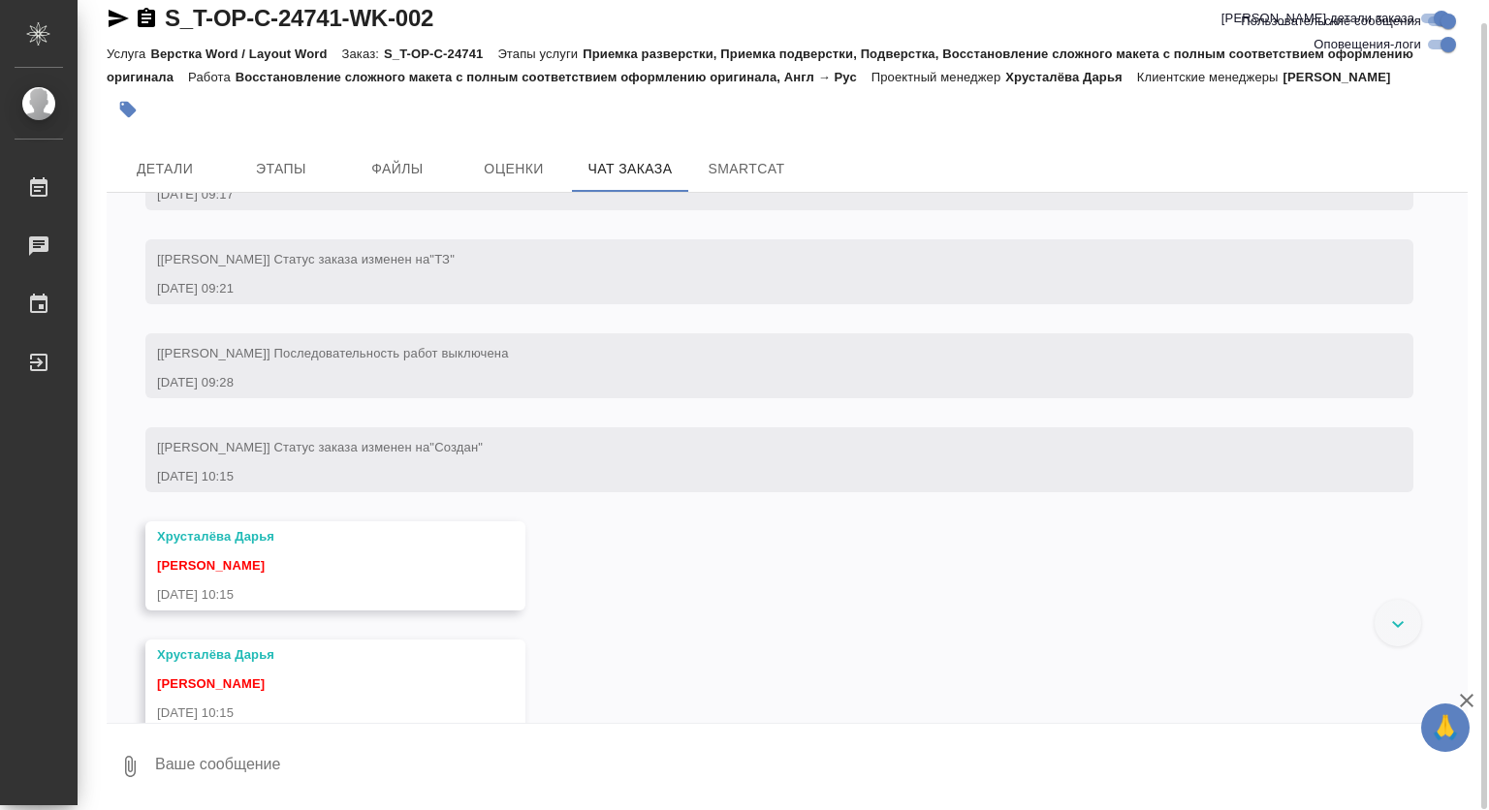
scroll to position [581, 0]
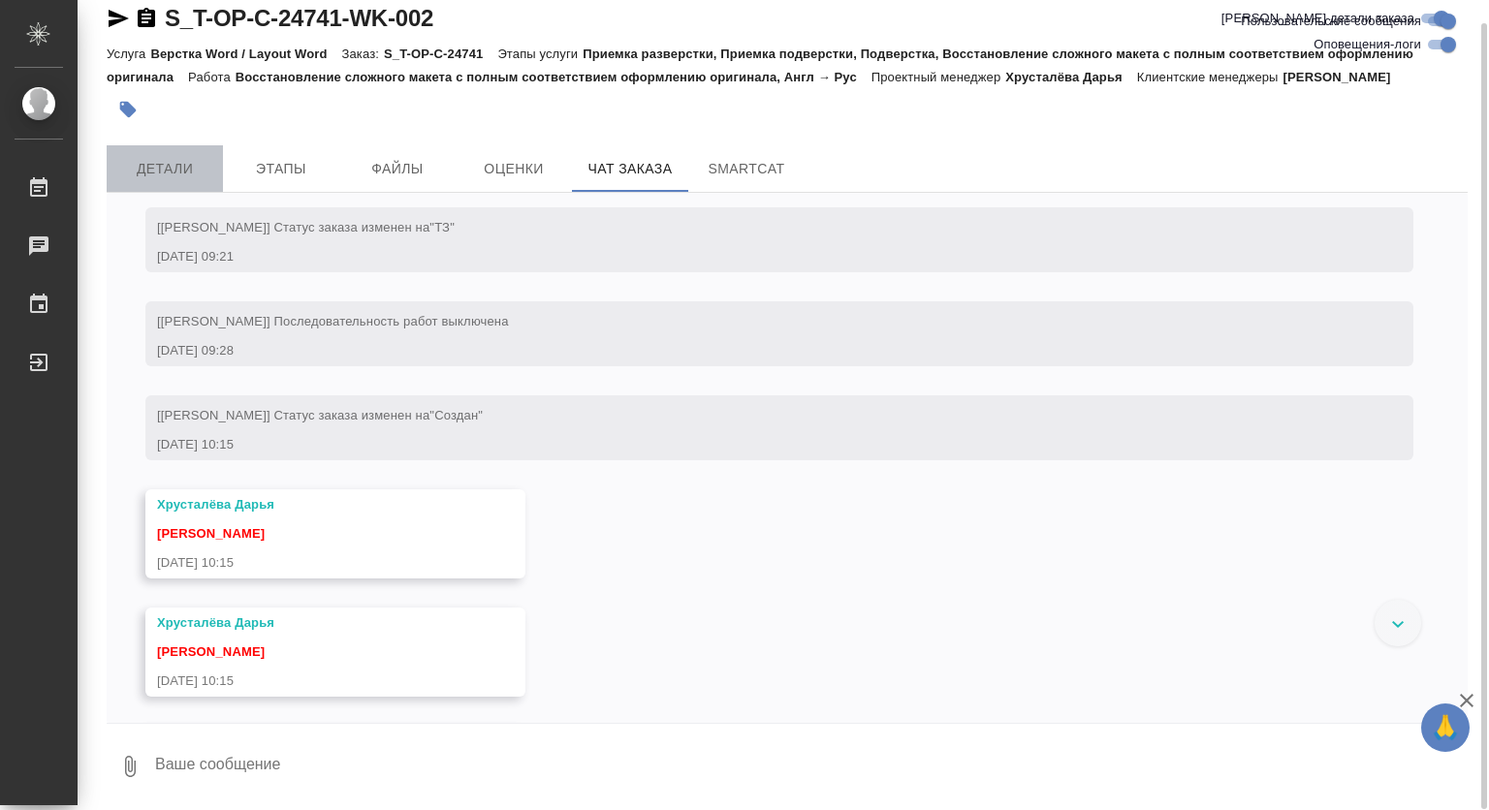
click at [148, 164] on span "Детали" at bounding box center [164, 169] width 93 height 24
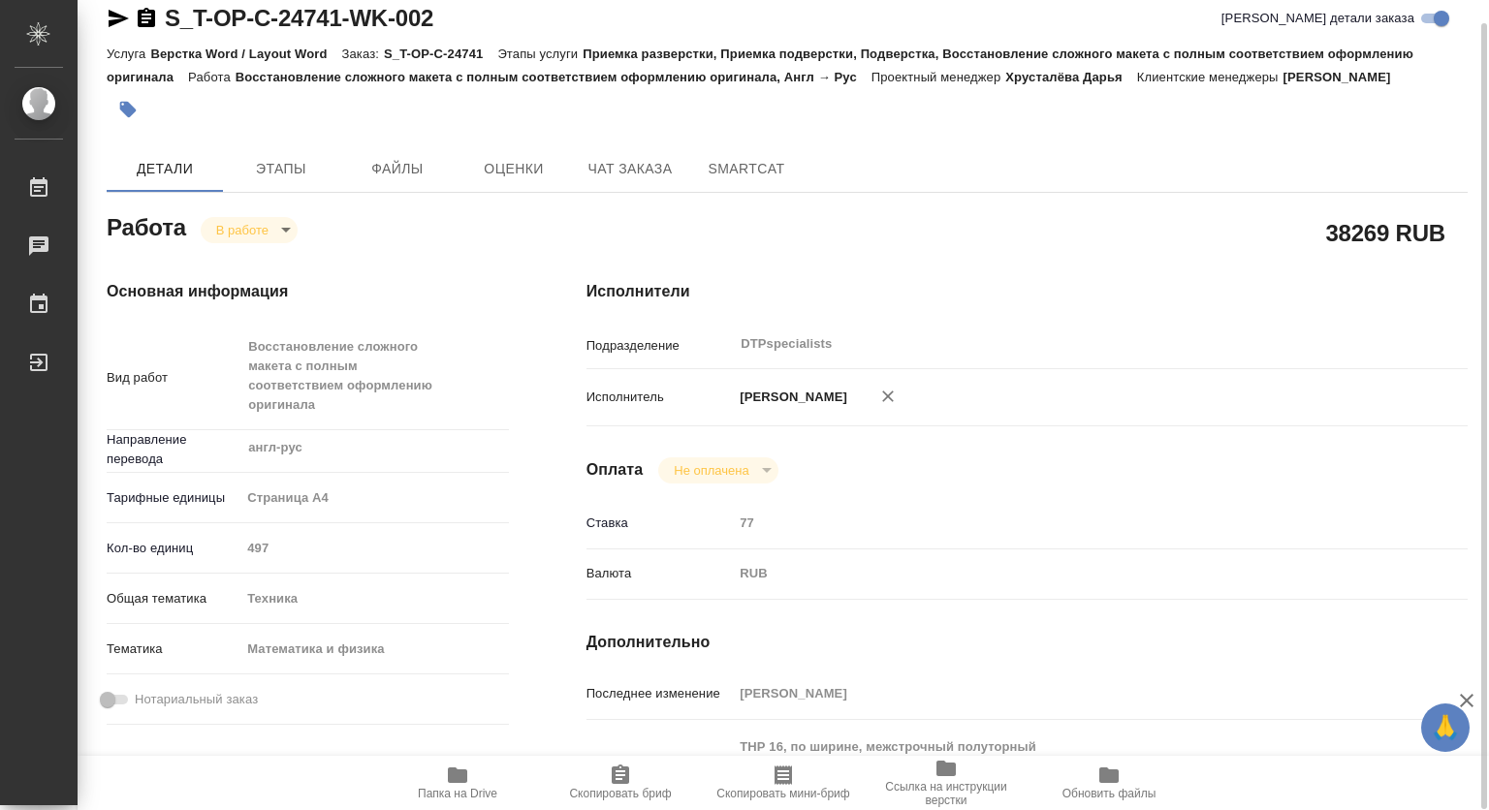
type textarea "x"
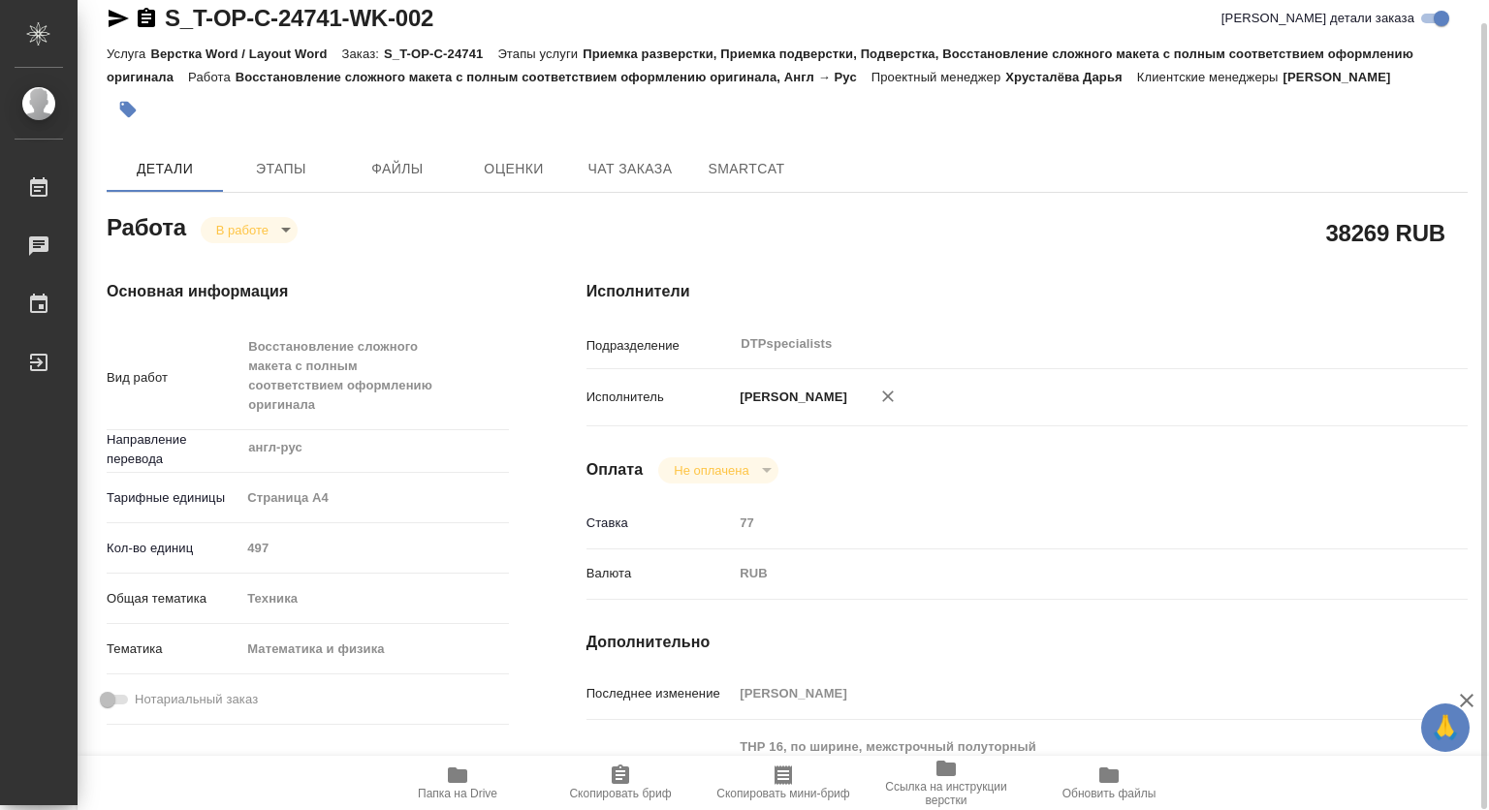
type textarea "x"
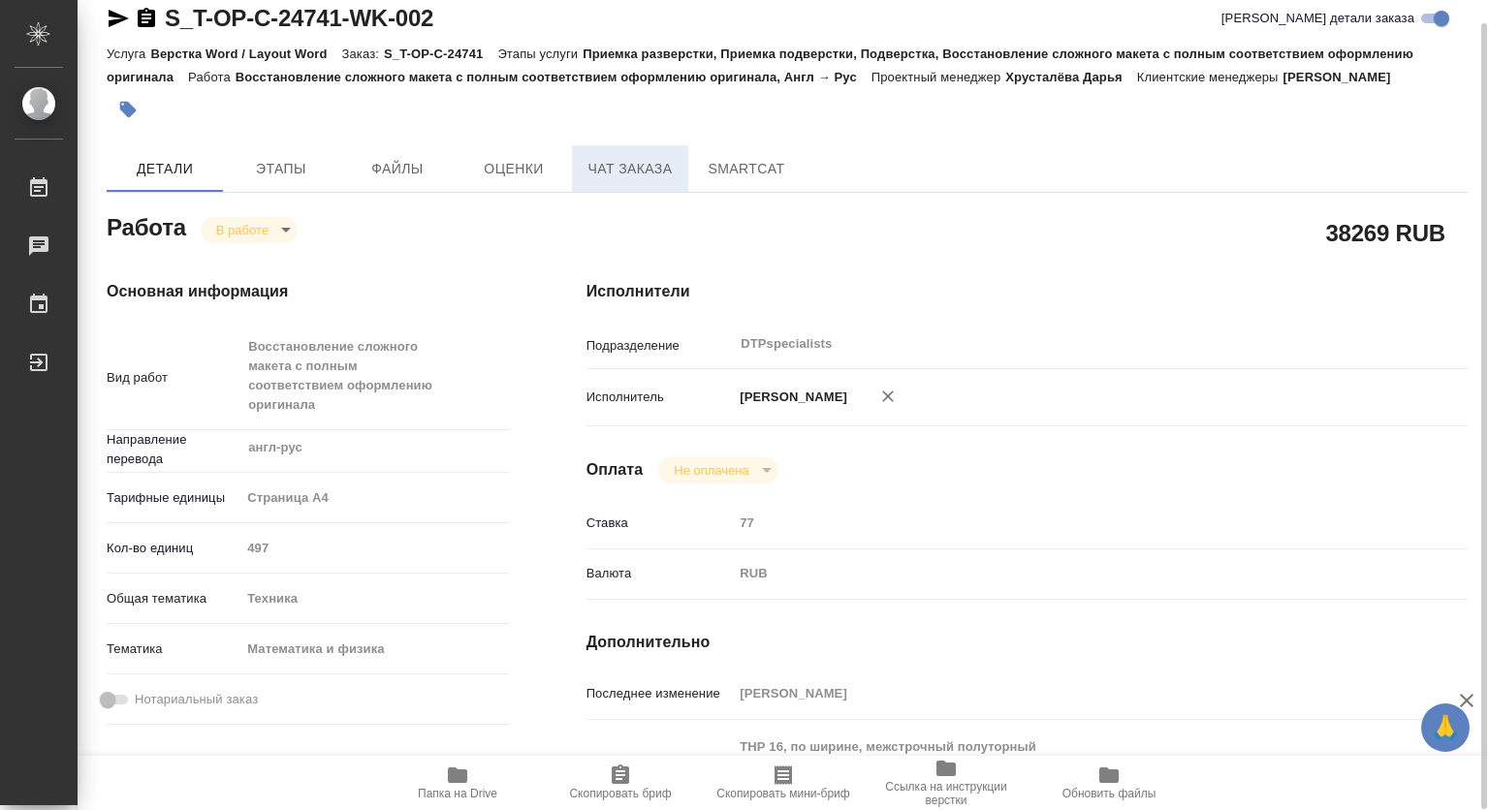
type textarea "x"
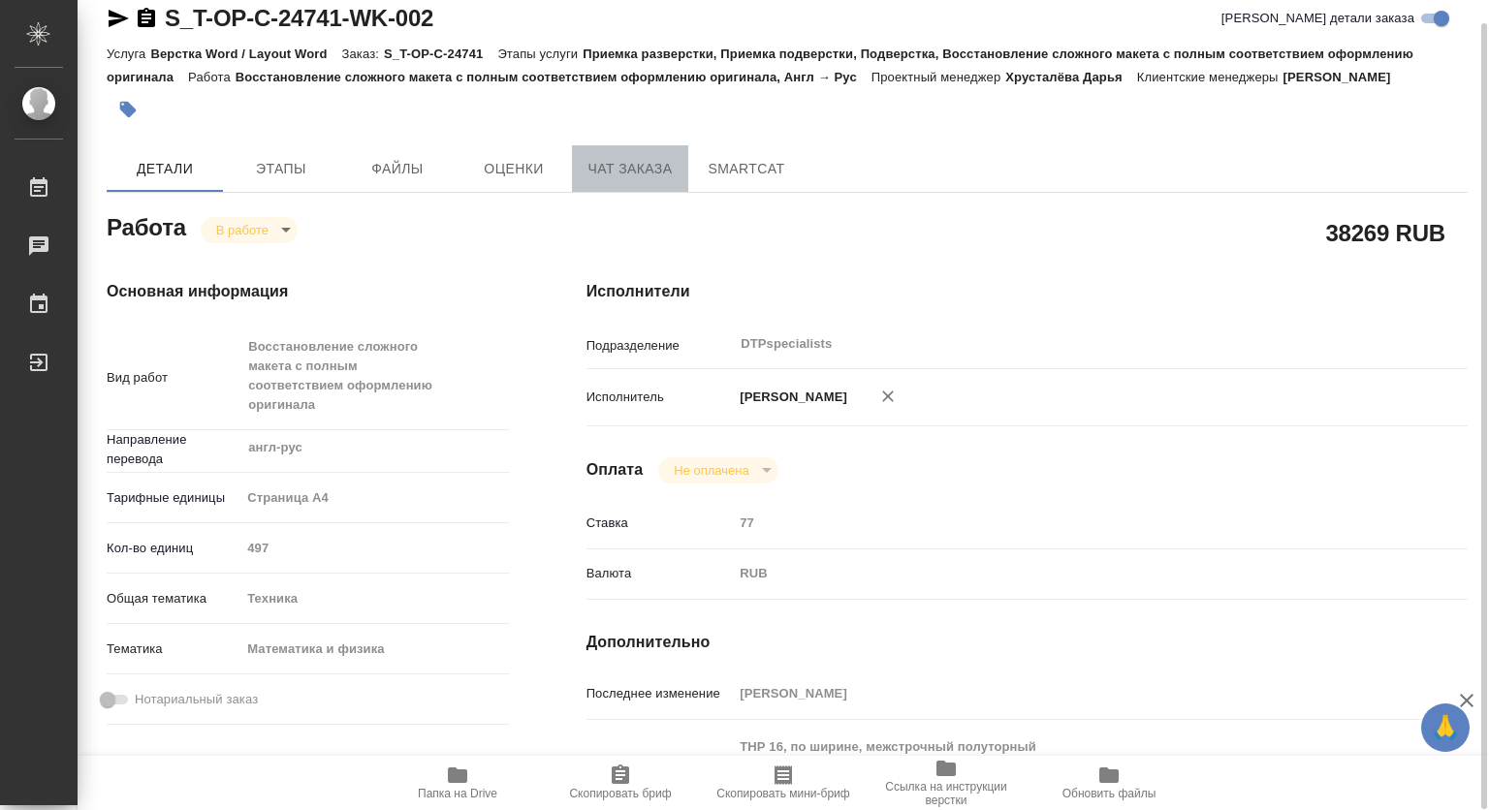
click at [624, 163] on span "Чат заказа" at bounding box center [629, 169] width 93 height 24
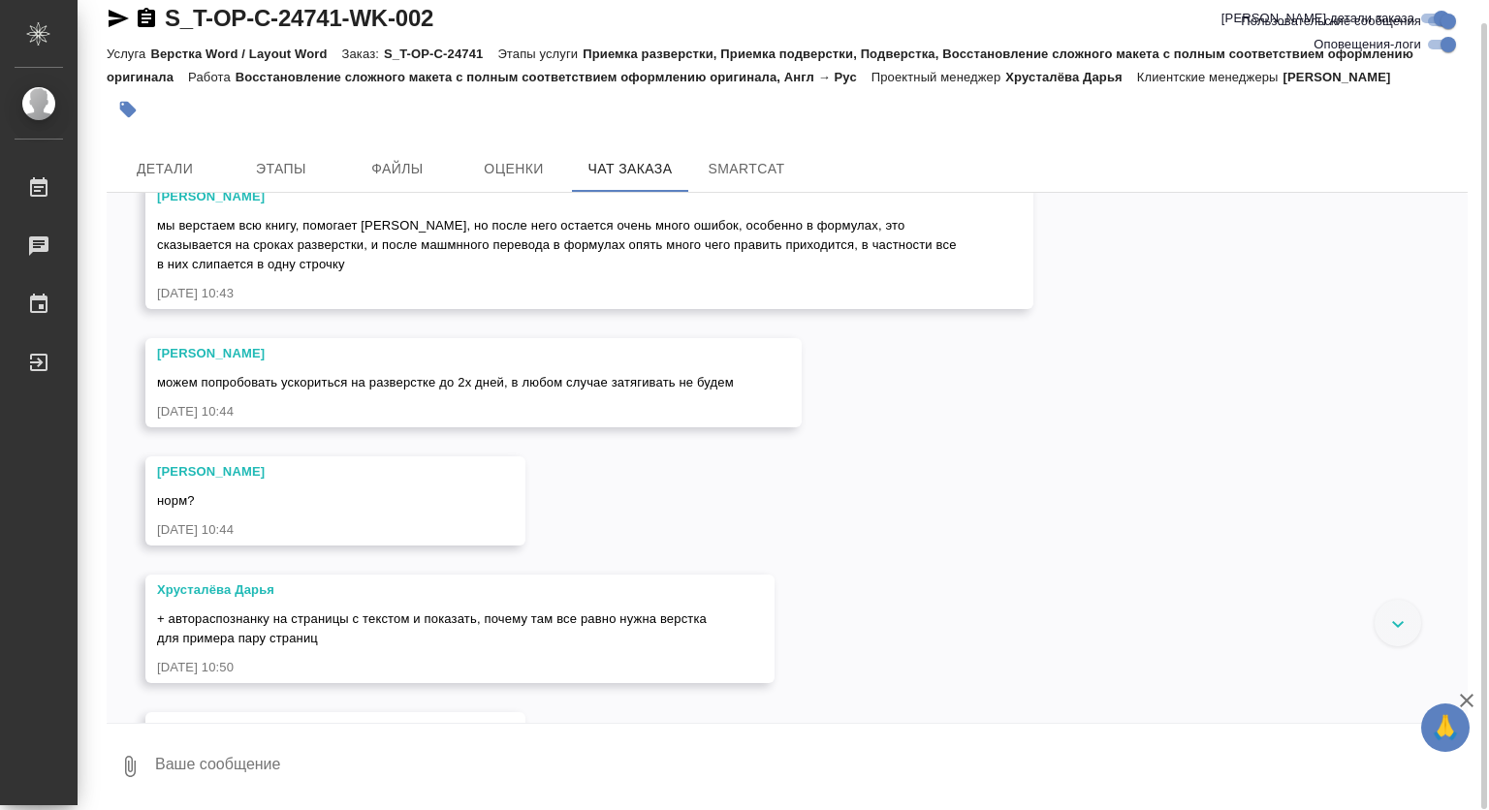
scroll to position [2282, 0]
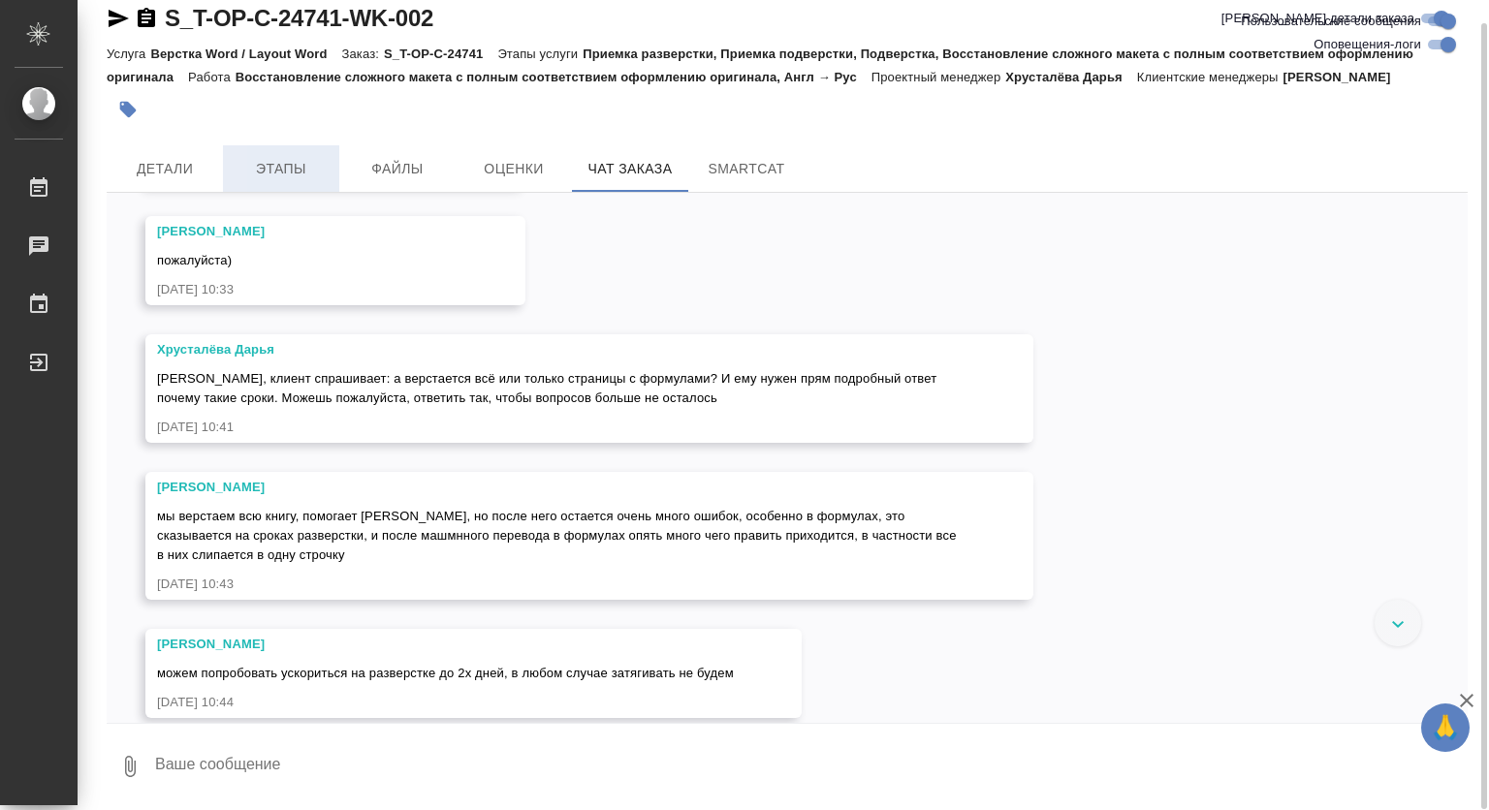
click at [252, 169] on span "Этапы" at bounding box center [281, 169] width 93 height 24
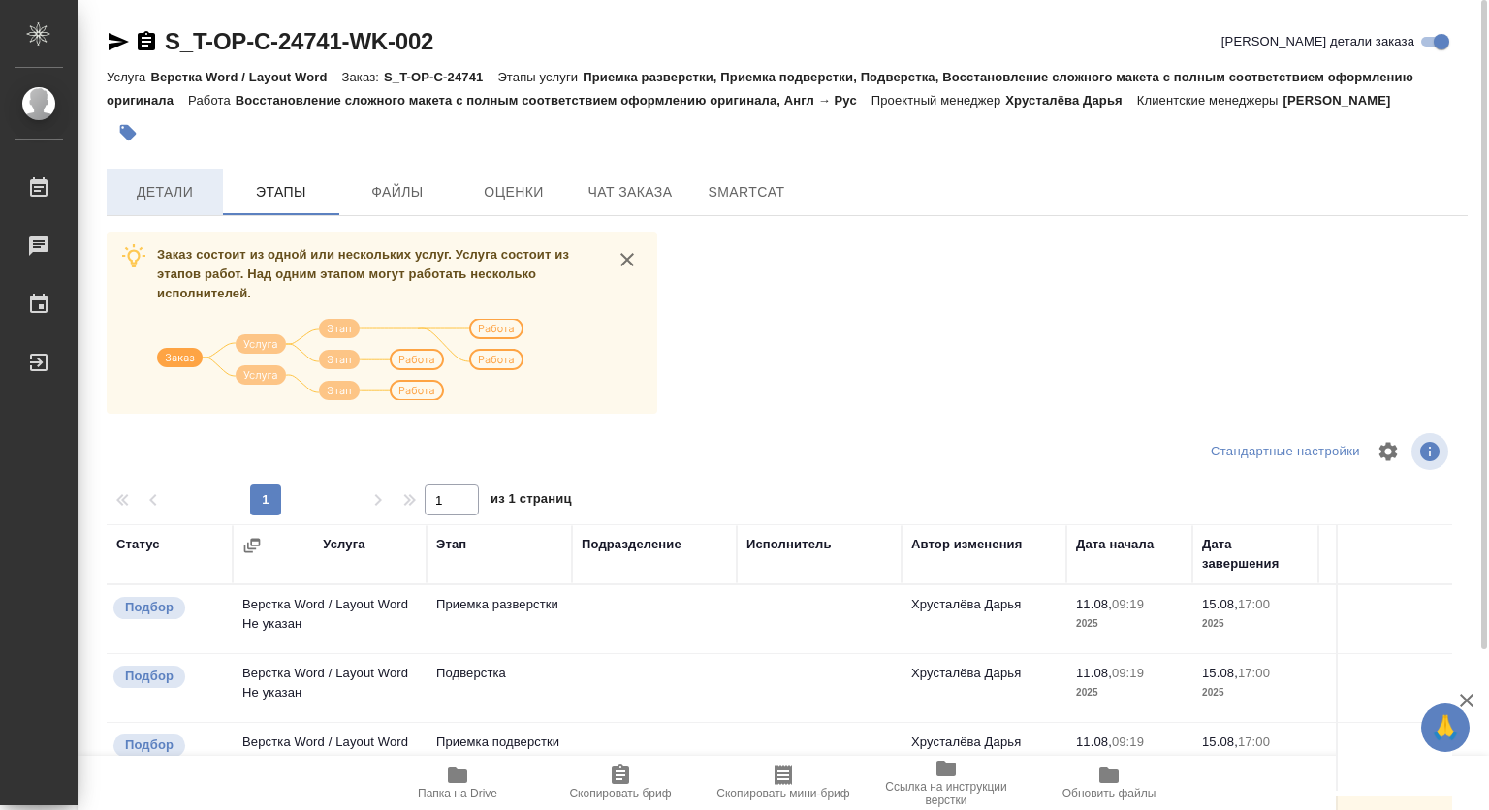
click at [183, 183] on span "Детали" at bounding box center [164, 192] width 93 height 24
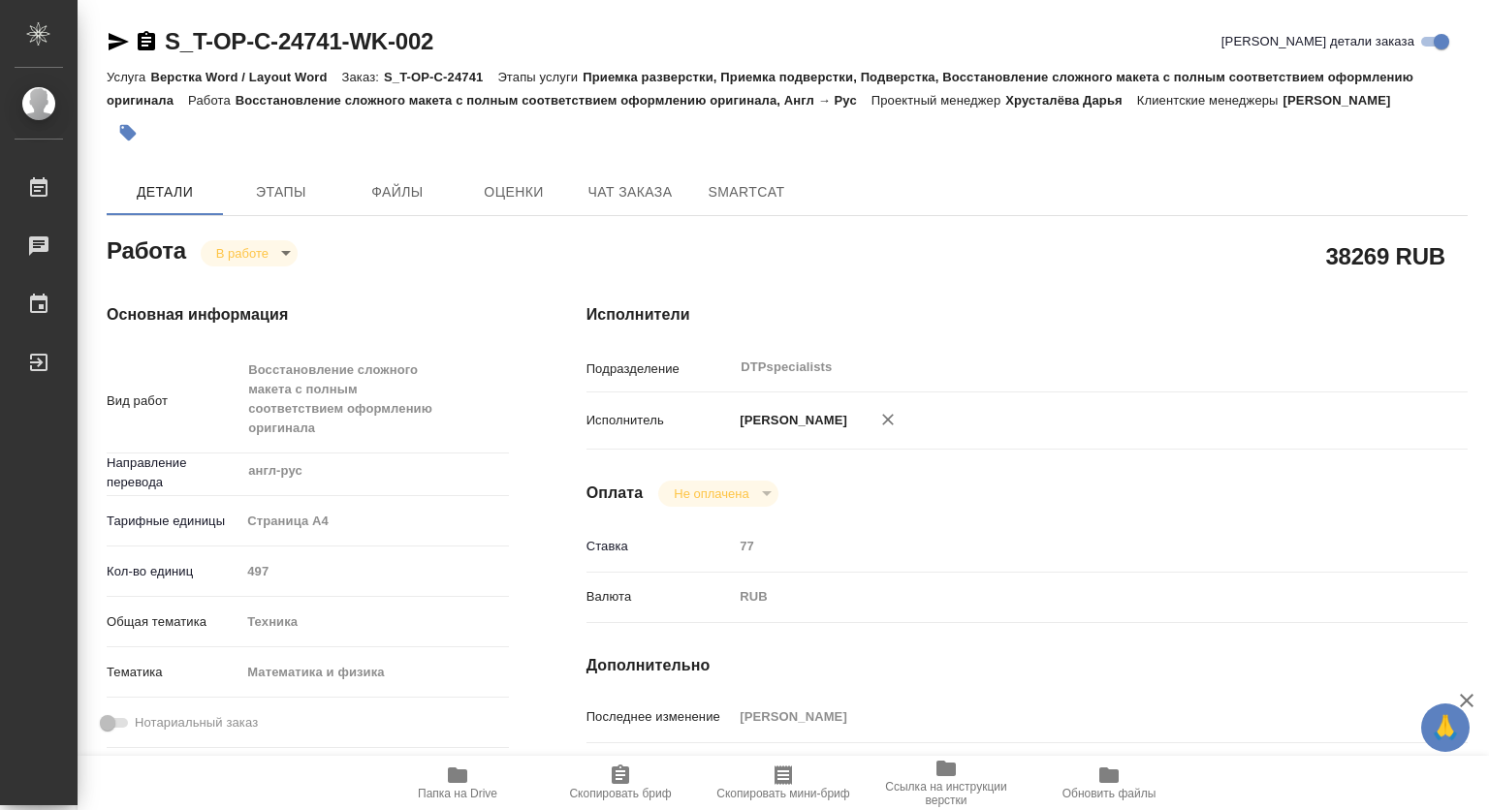
type textarea "x"
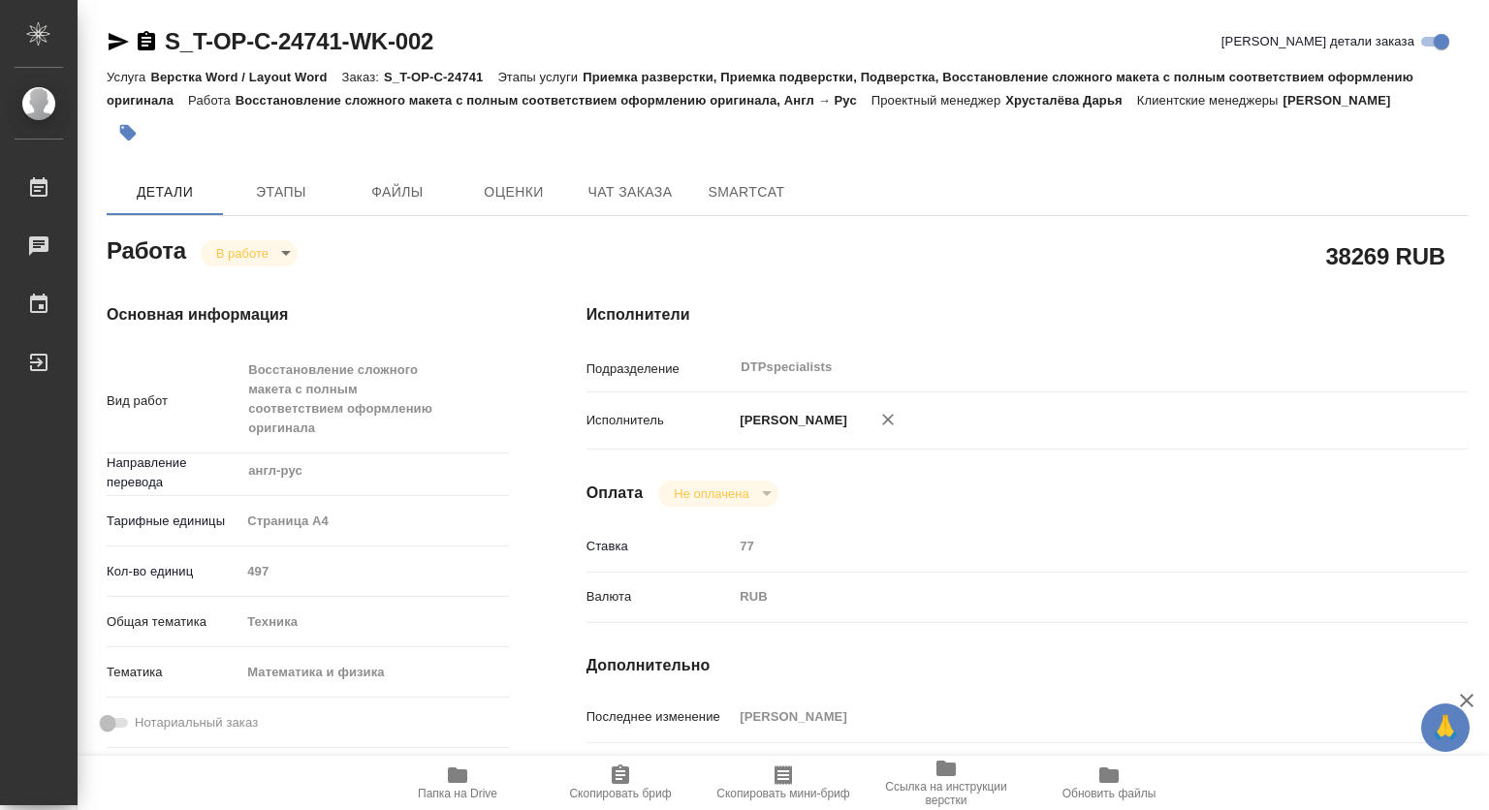
type textarea "x"
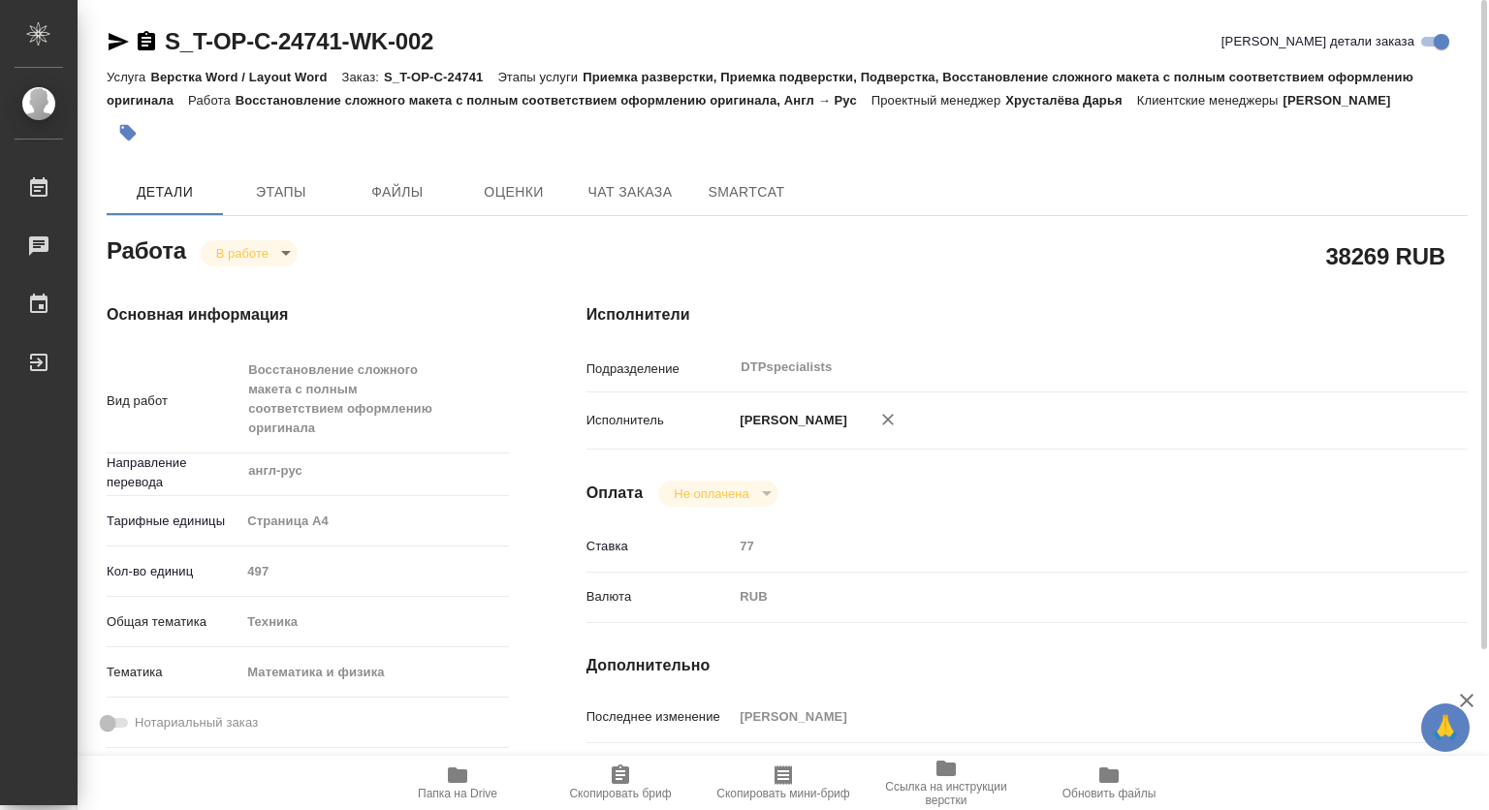
scroll to position [388, 0]
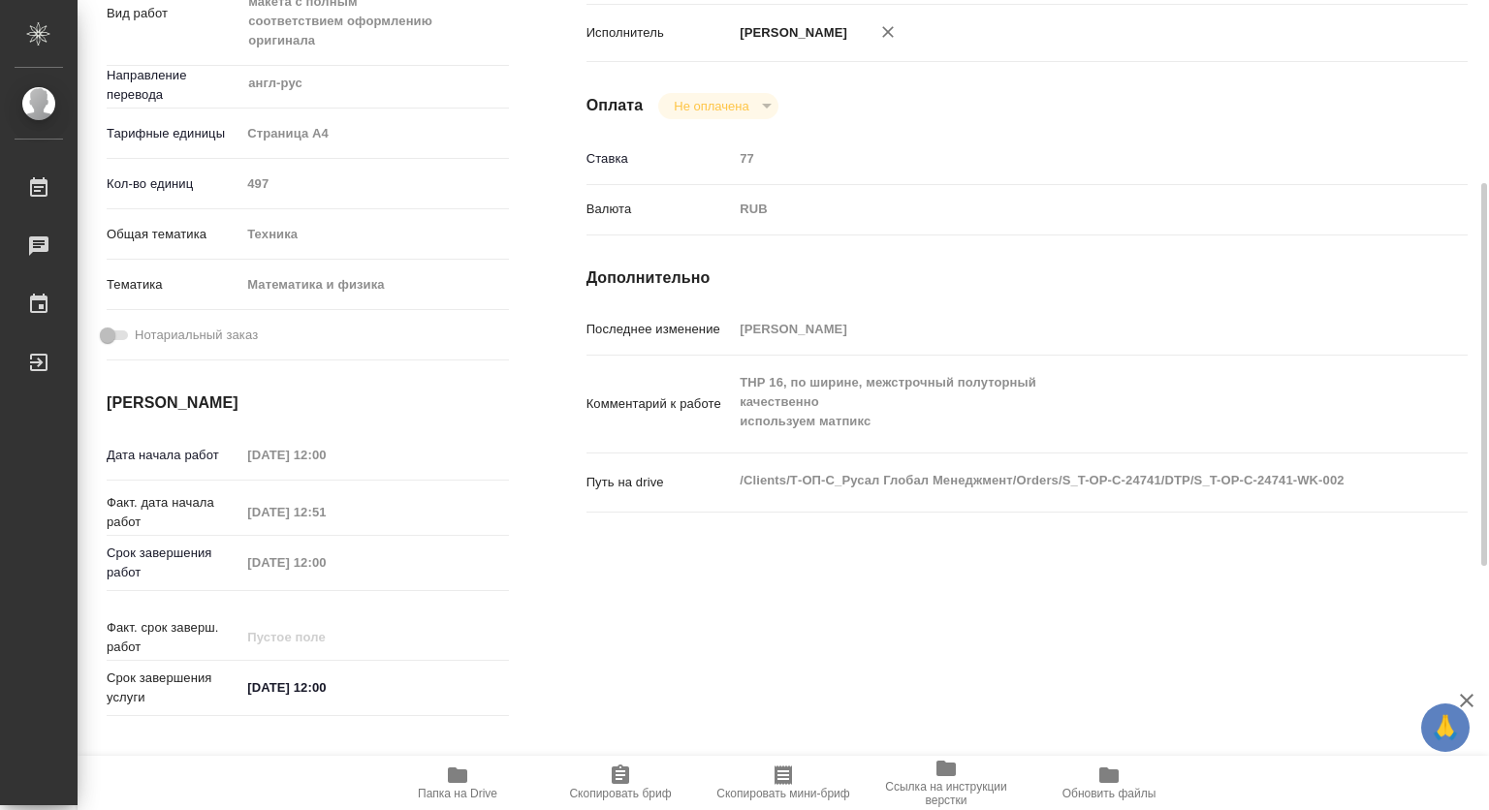
type textarea "x"
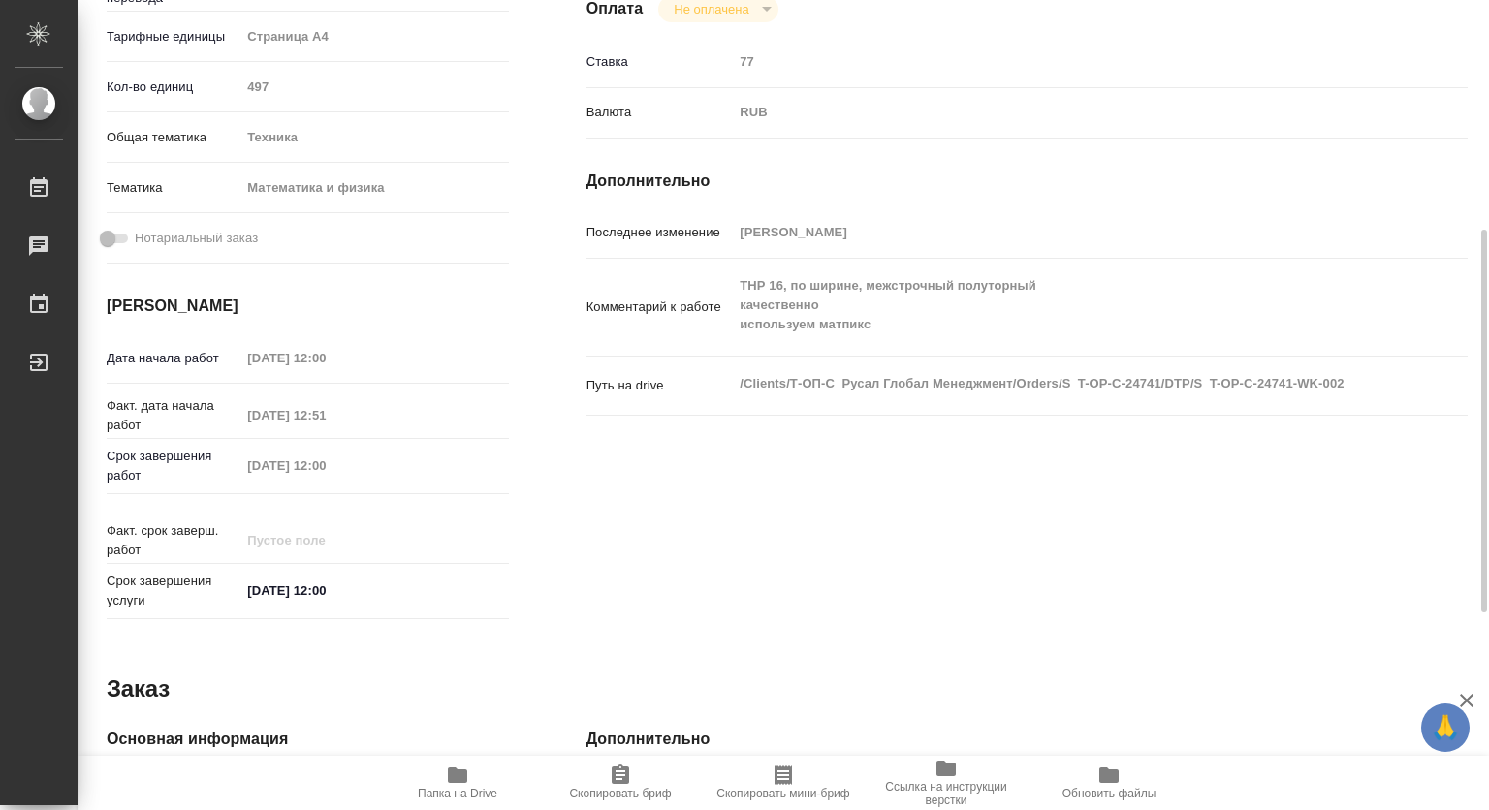
scroll to position [0, 0]
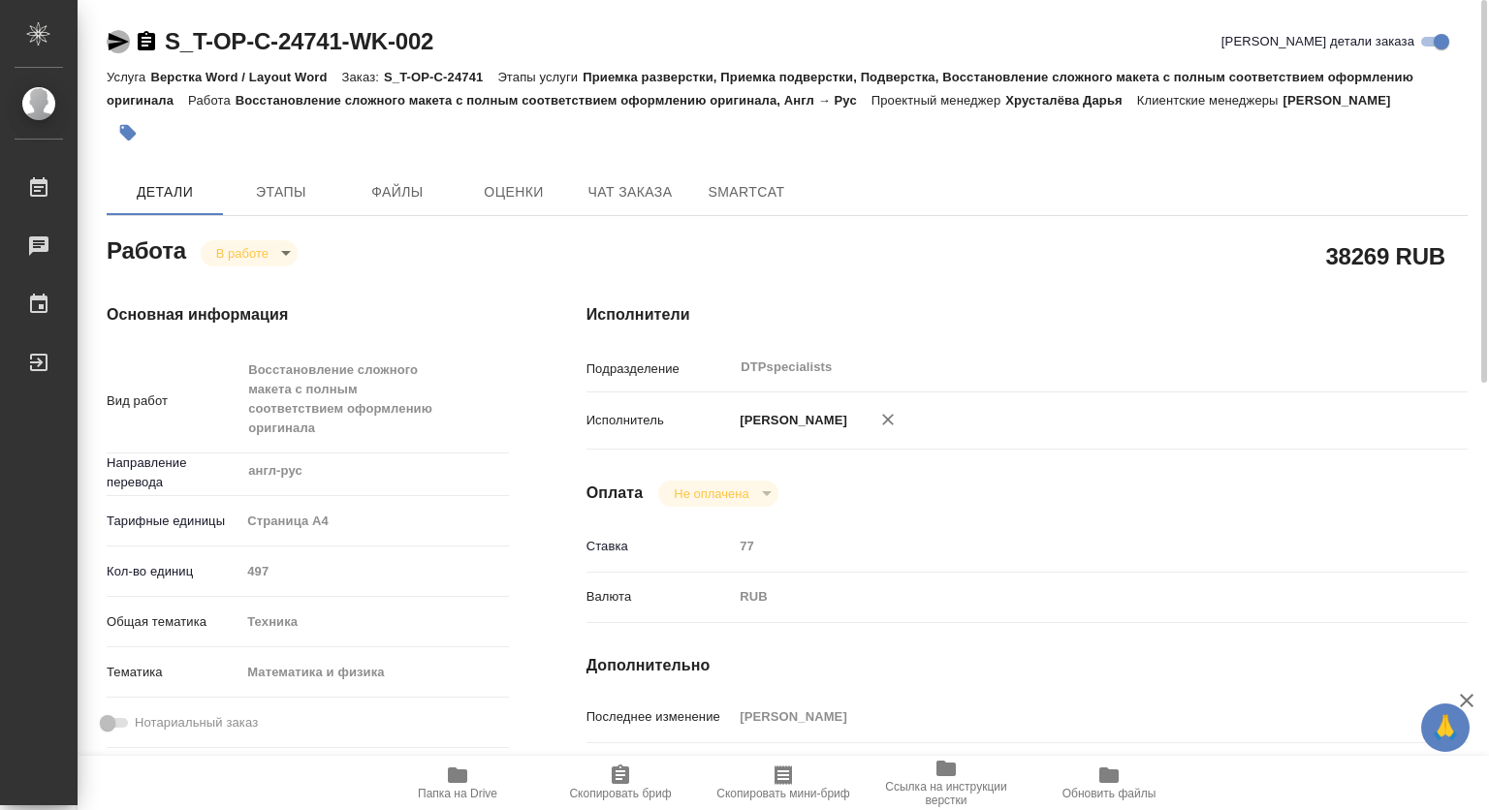
click at [121, 46] on icon "button" at bounding box center [118, 41] width 23 height 23
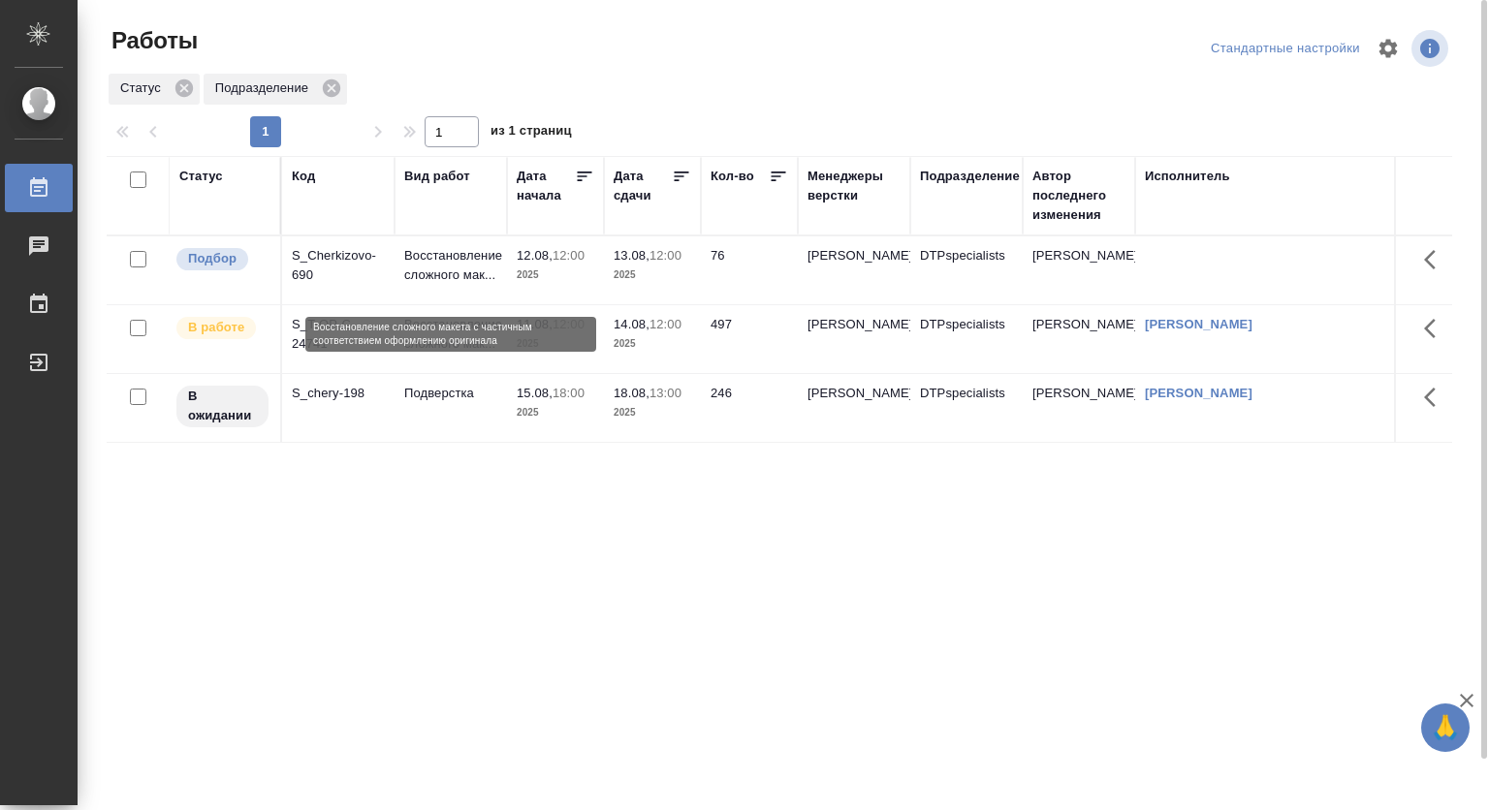
click at [450, 264] on p "Восстановление сложного мак..." at bounding box center [450, 265] width 93 height 39
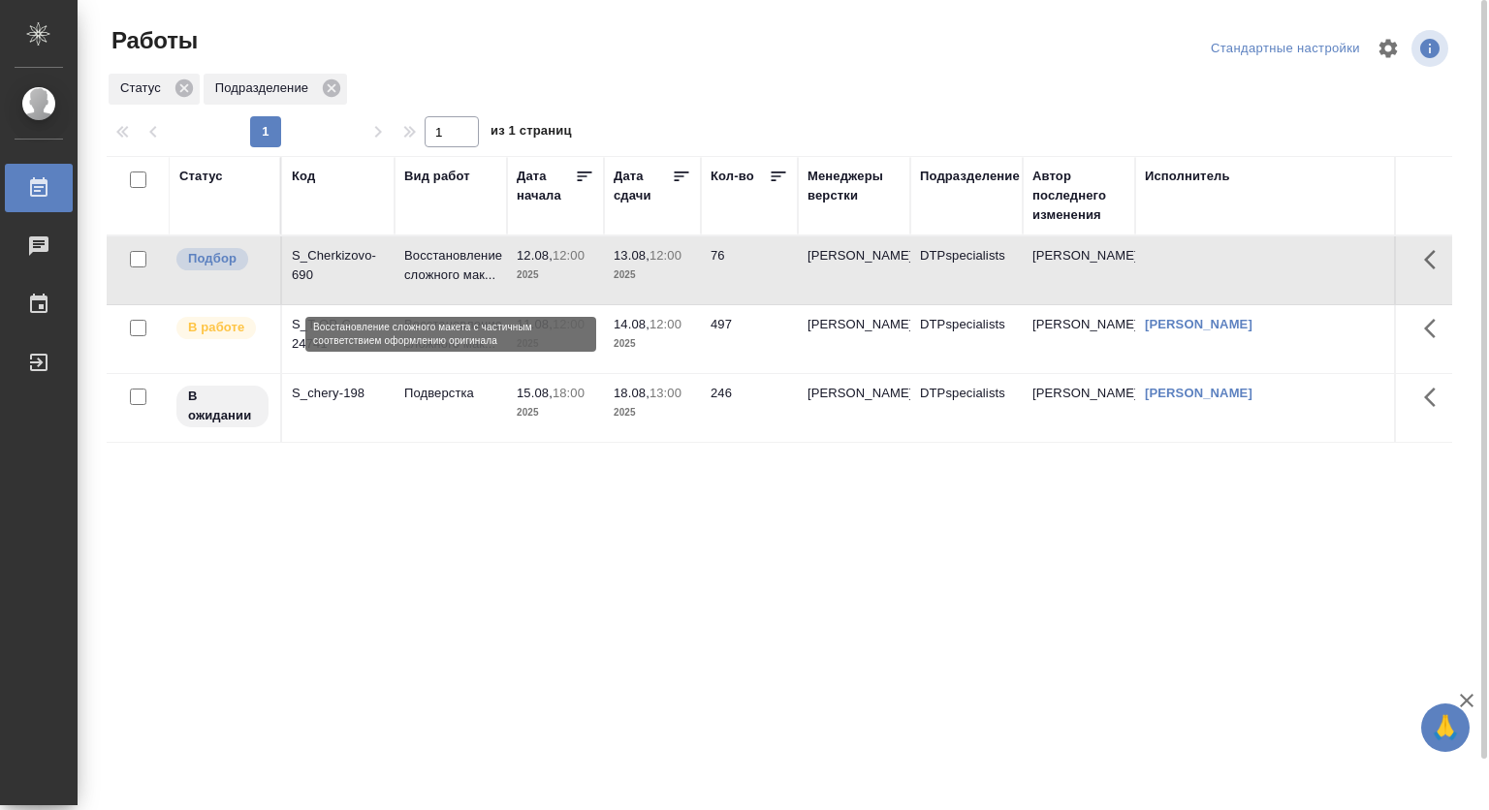
click at [450, 264] on p "Восстановление сложного мак..." at bounding box center [450, 265] width 93 height 39
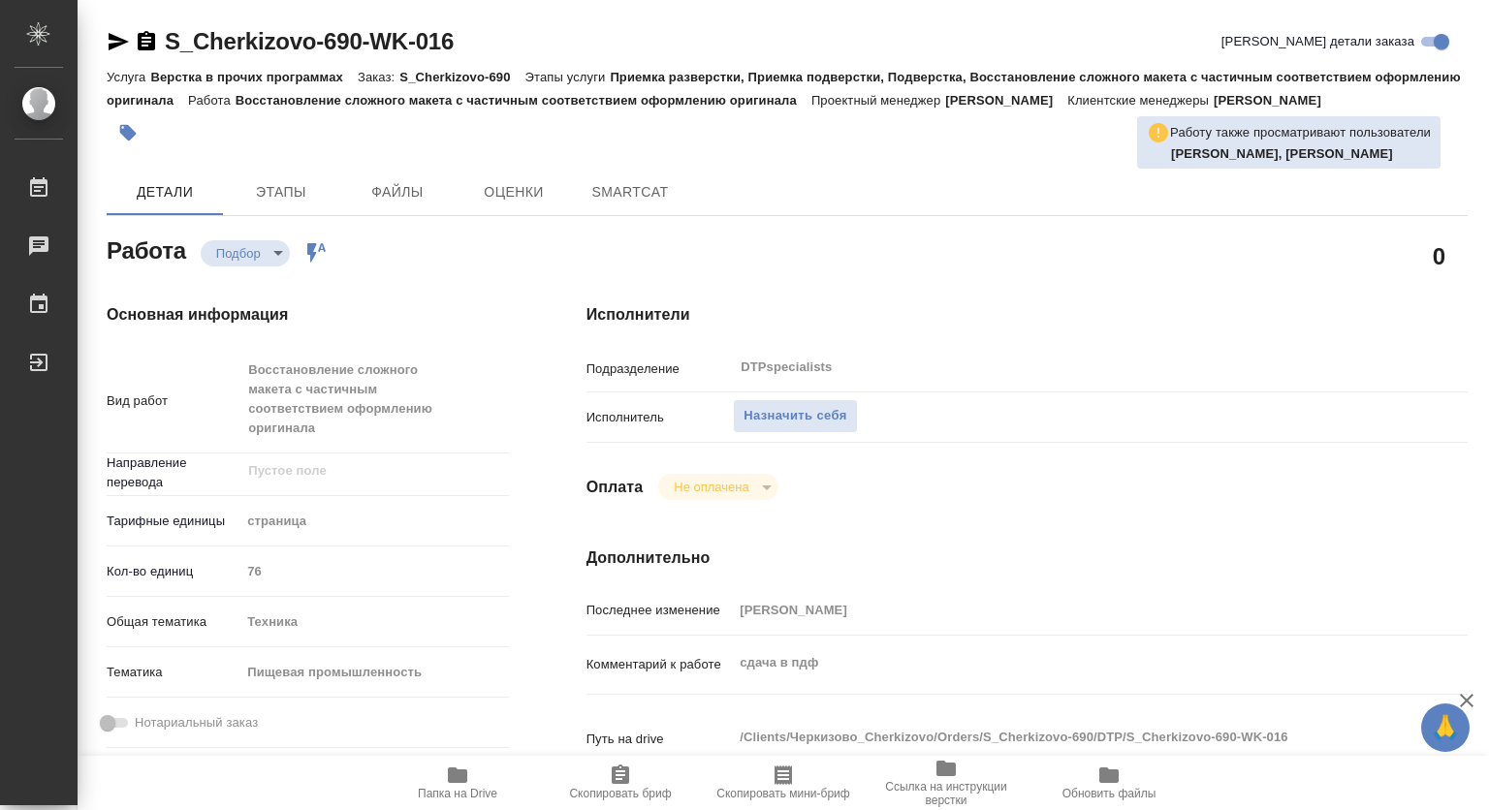
type textarea "x"
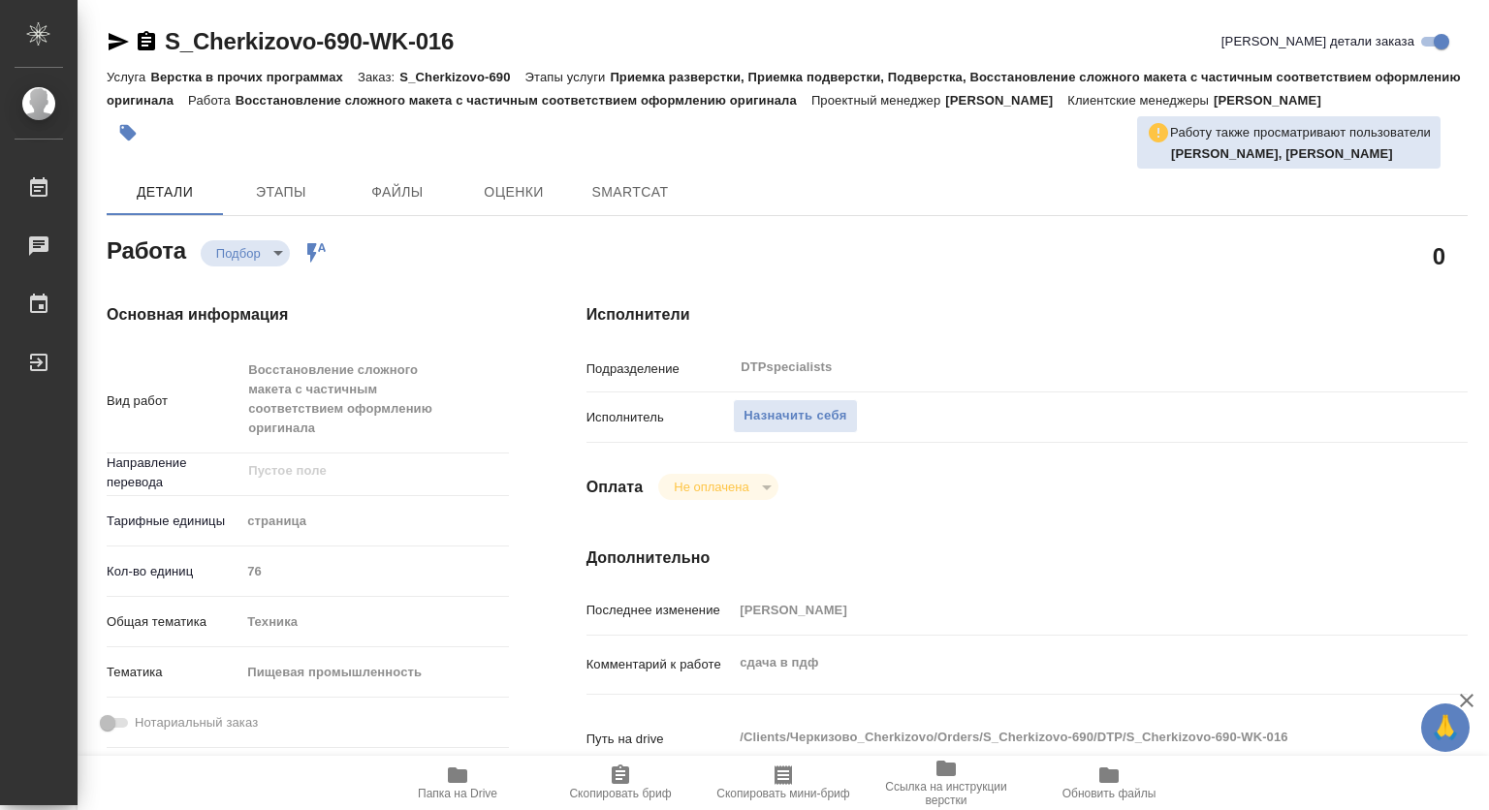
type textarea "x"
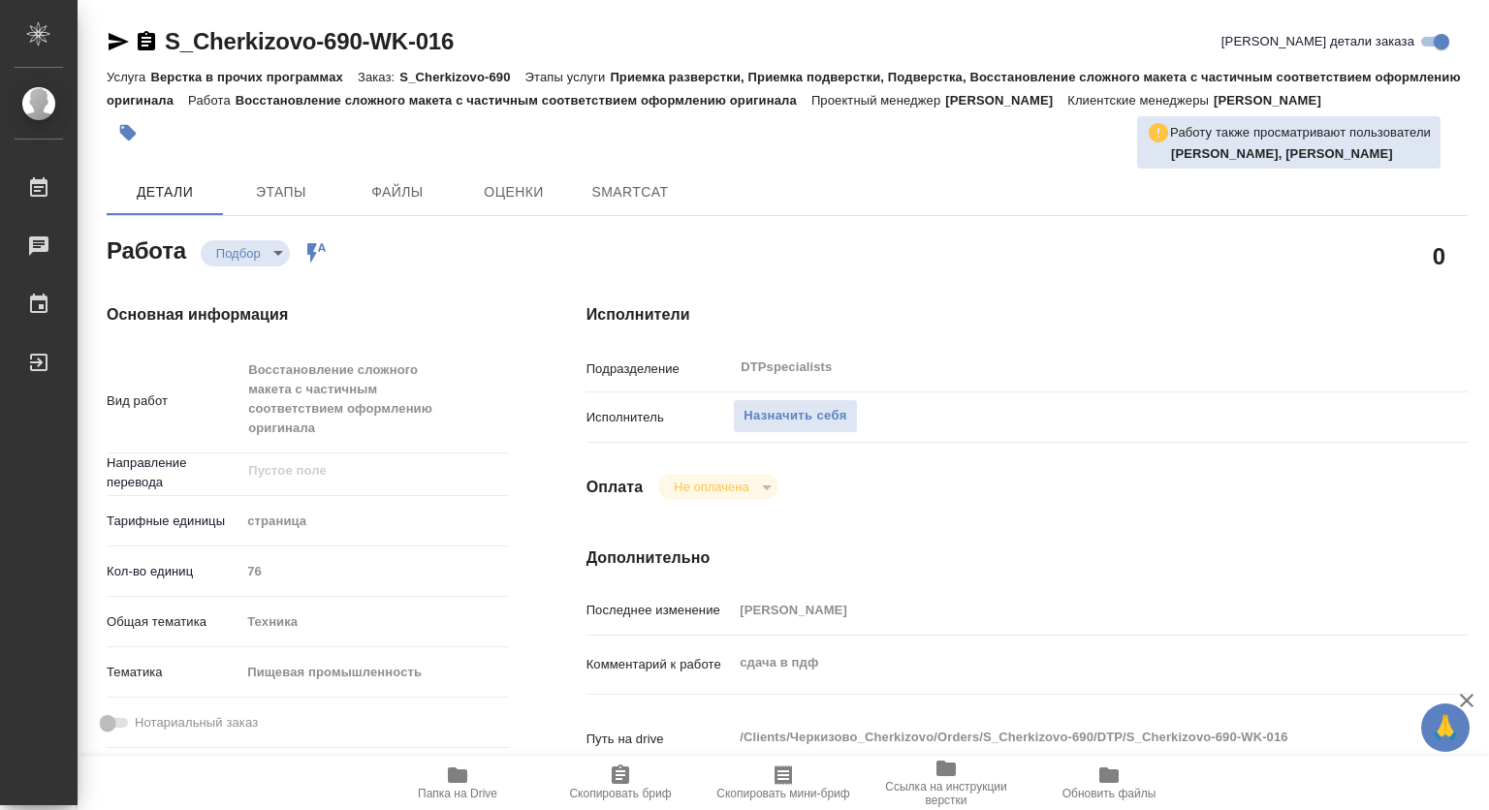
type textarea "x"
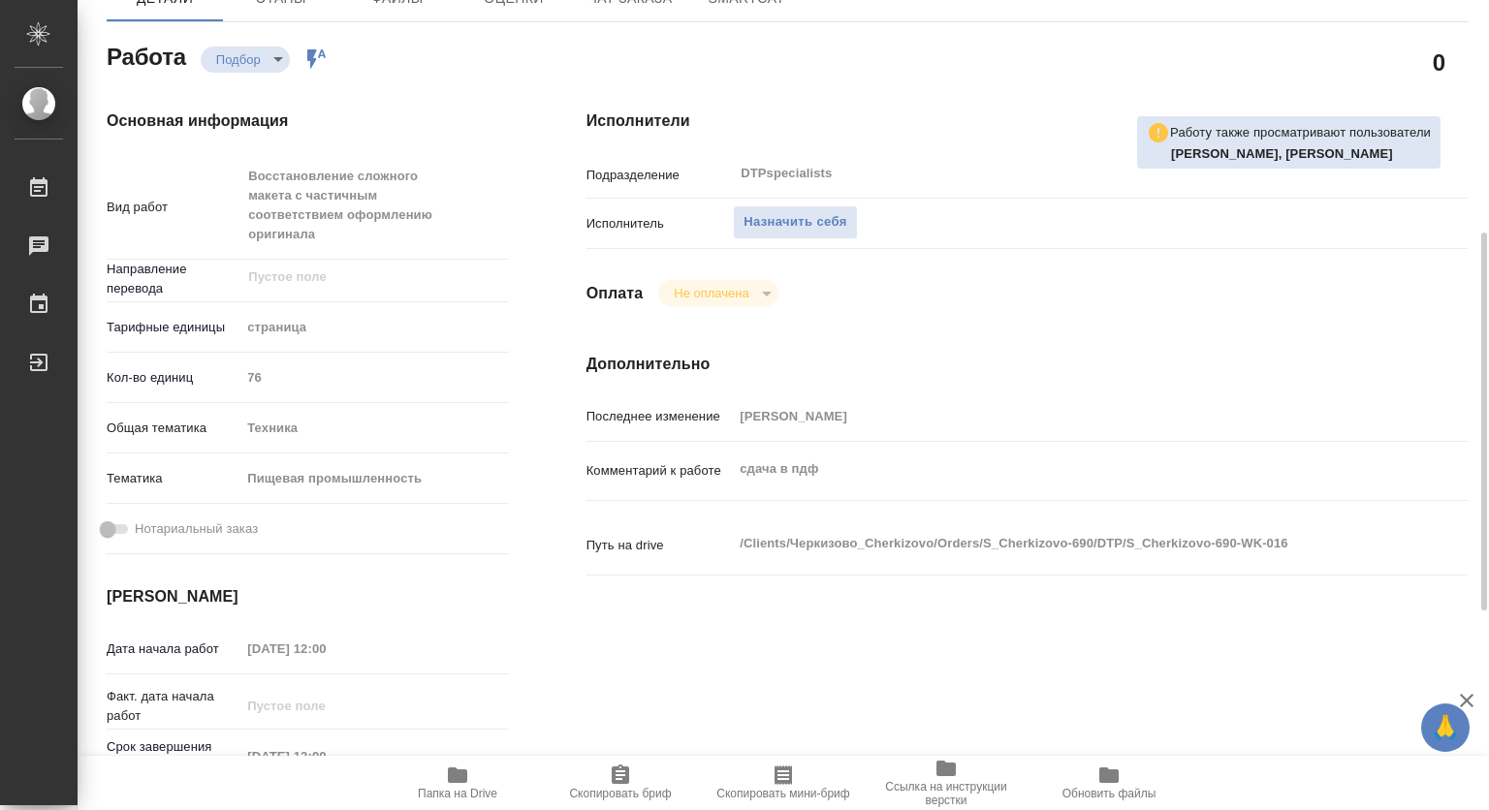
type textarea "x"
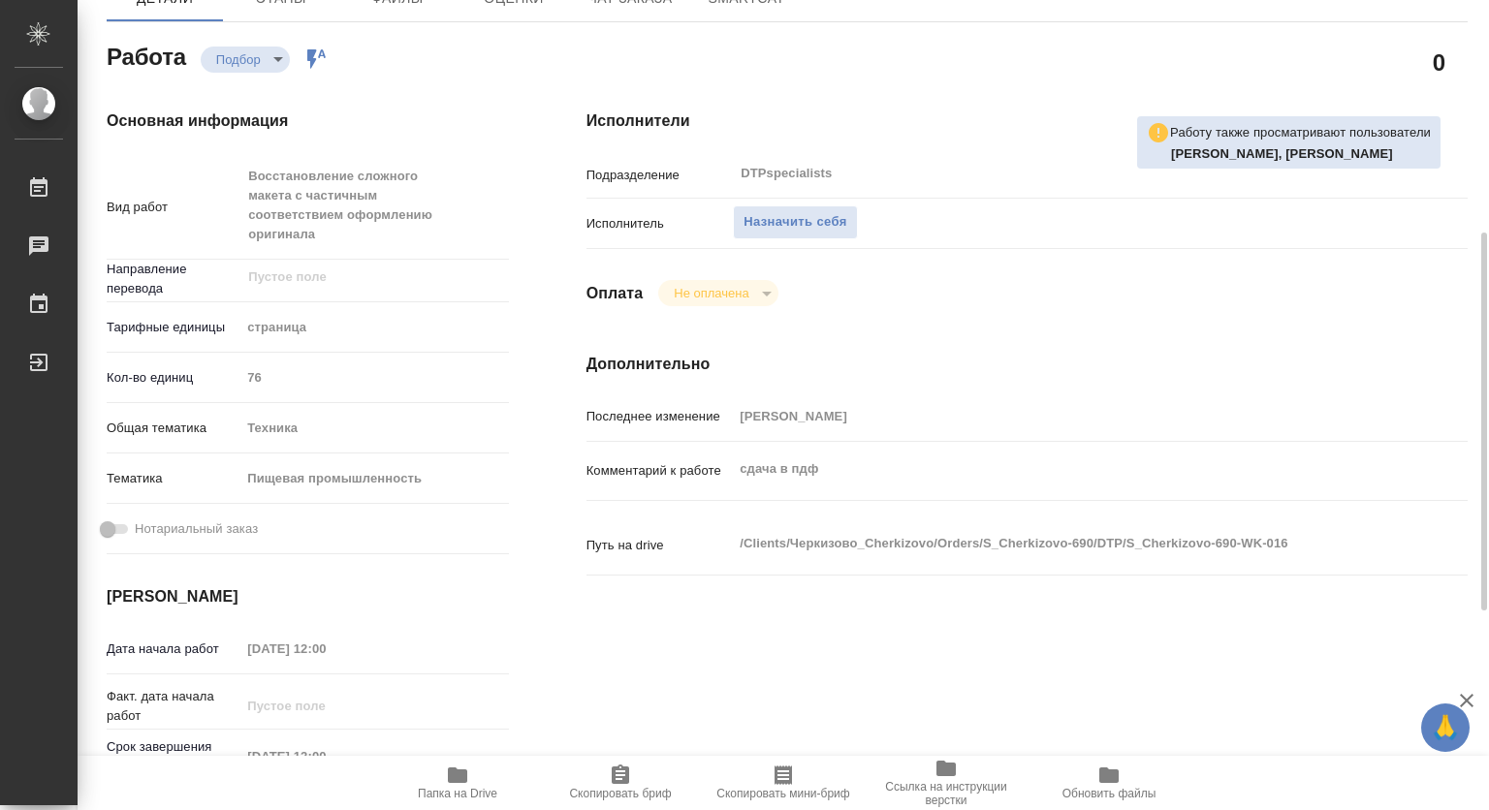
scroll to position [291, 0]
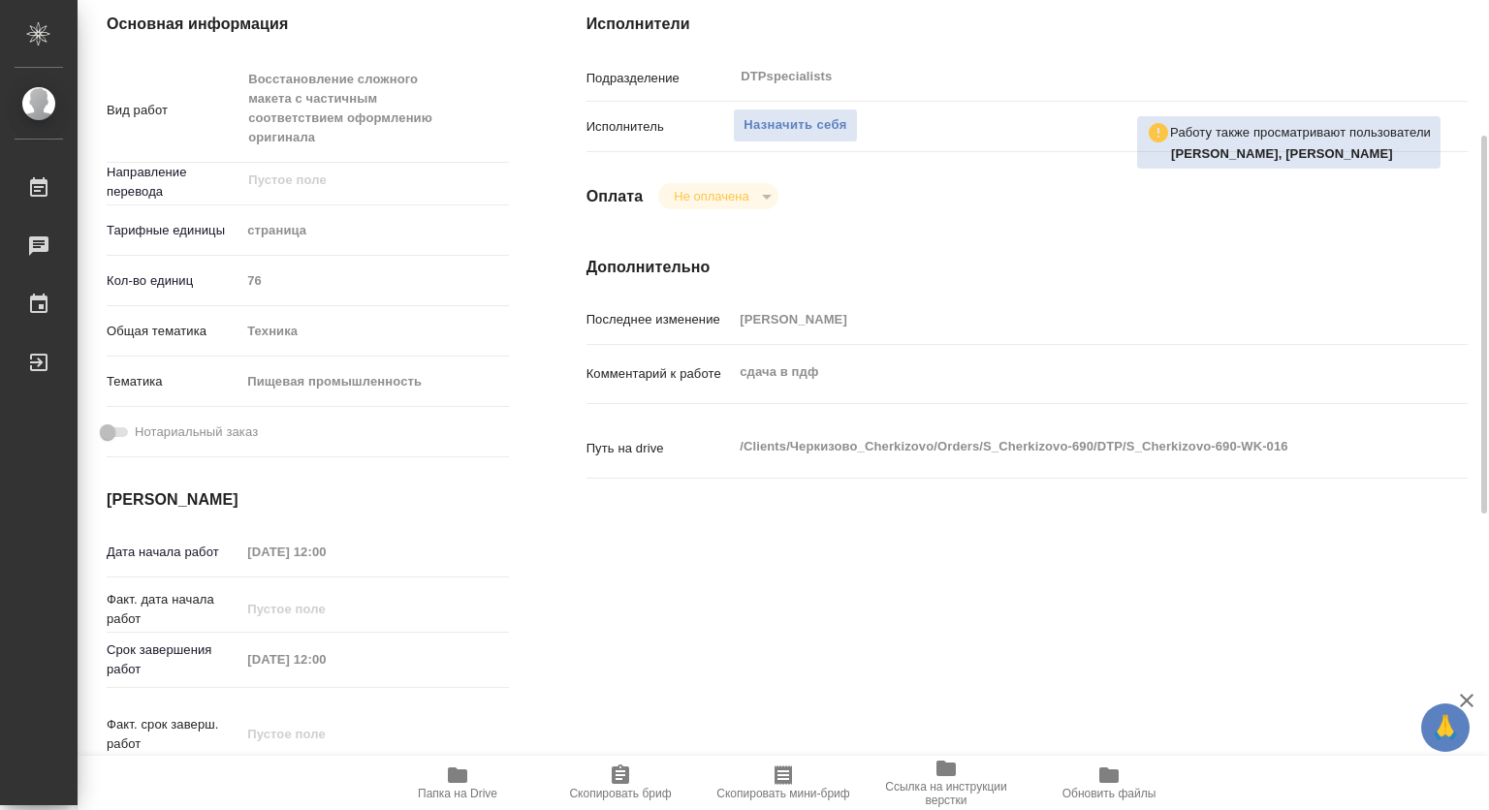
type textarea "x"
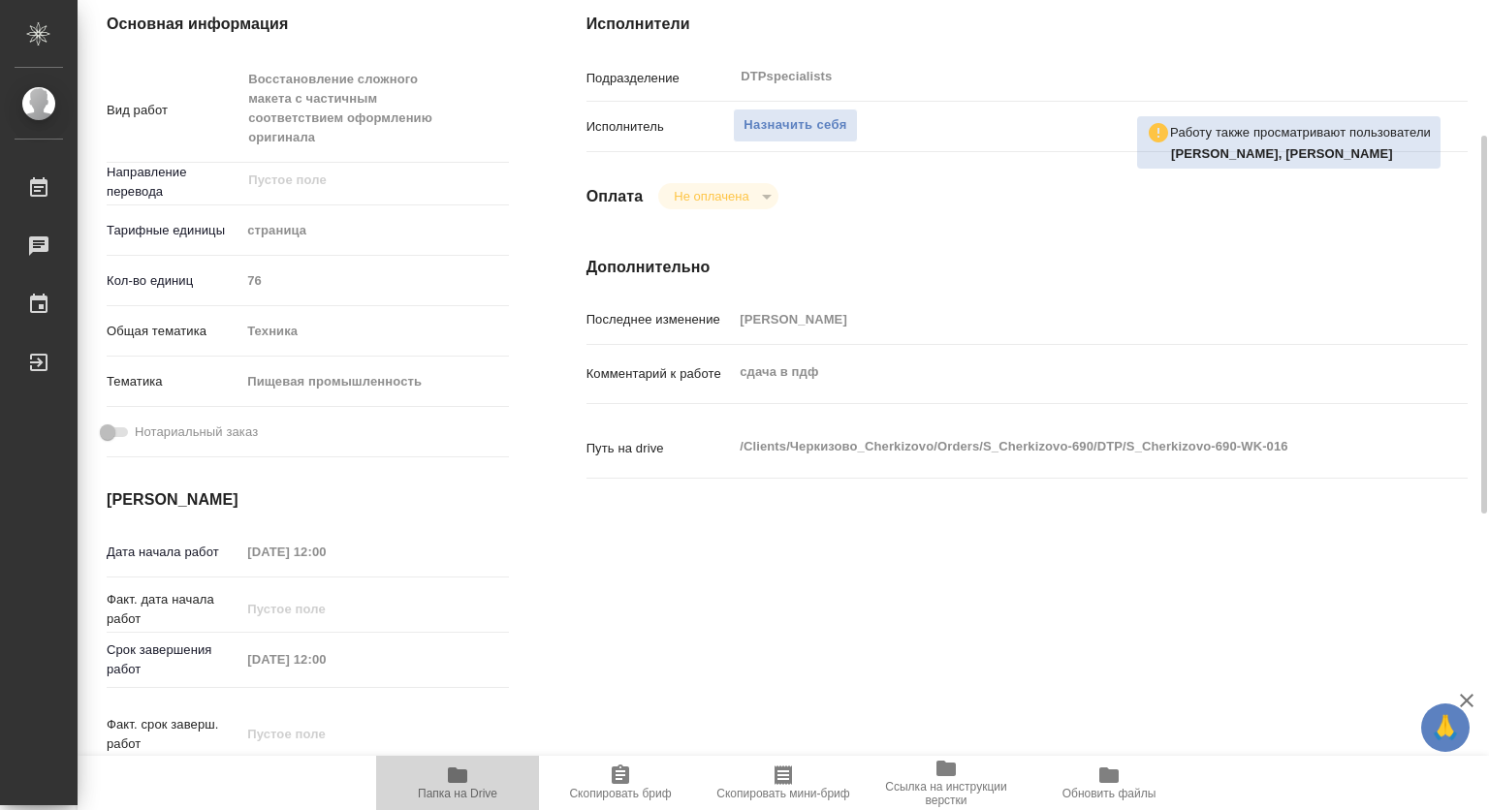
click at [463, 787] on span "Папка на Drive" at bounding box center [457, 794] width 79 height 14
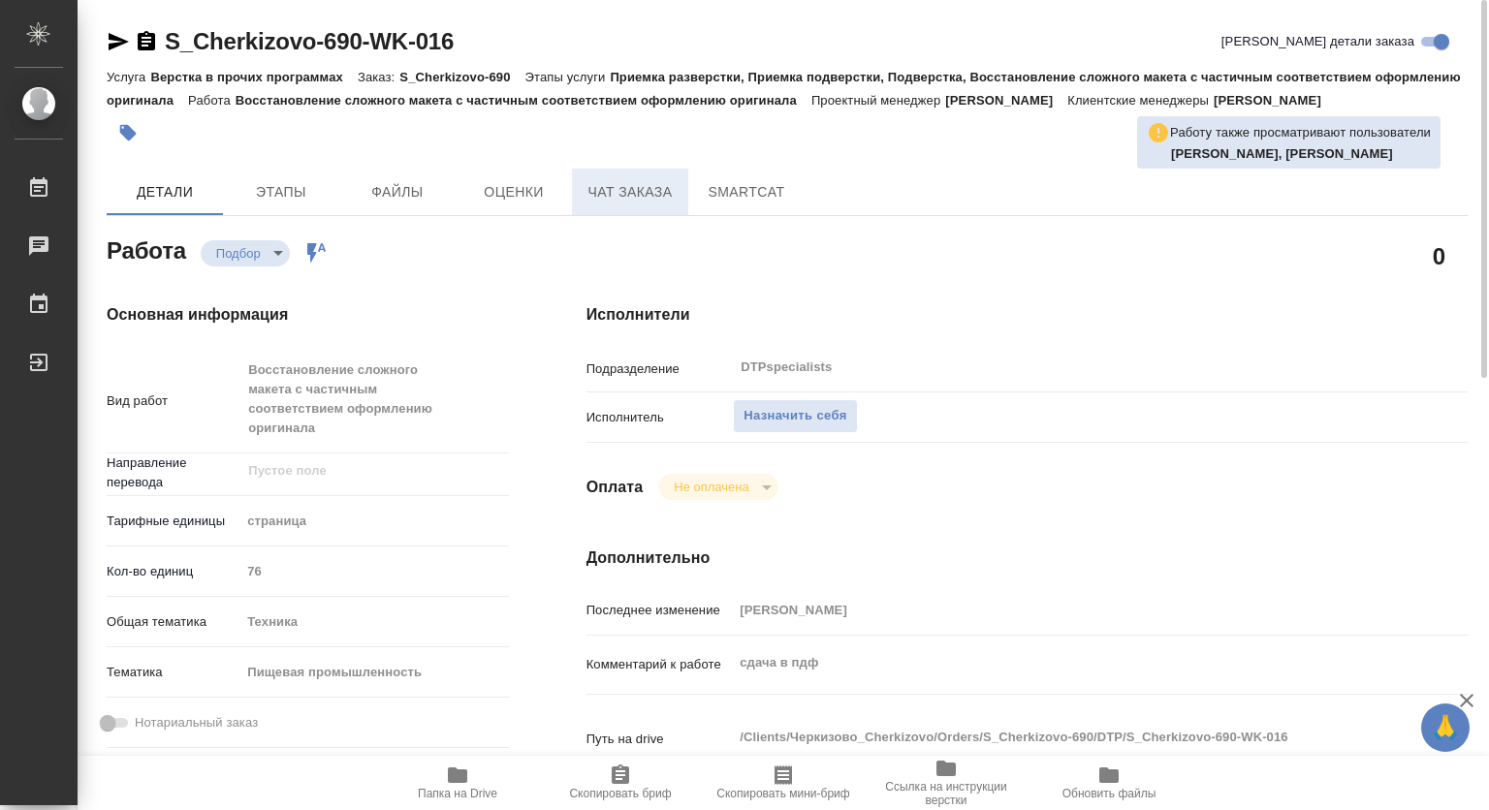
click at [616, 196] on button "Чат заказа" at bounding box center [630, 192] width 116 height 47
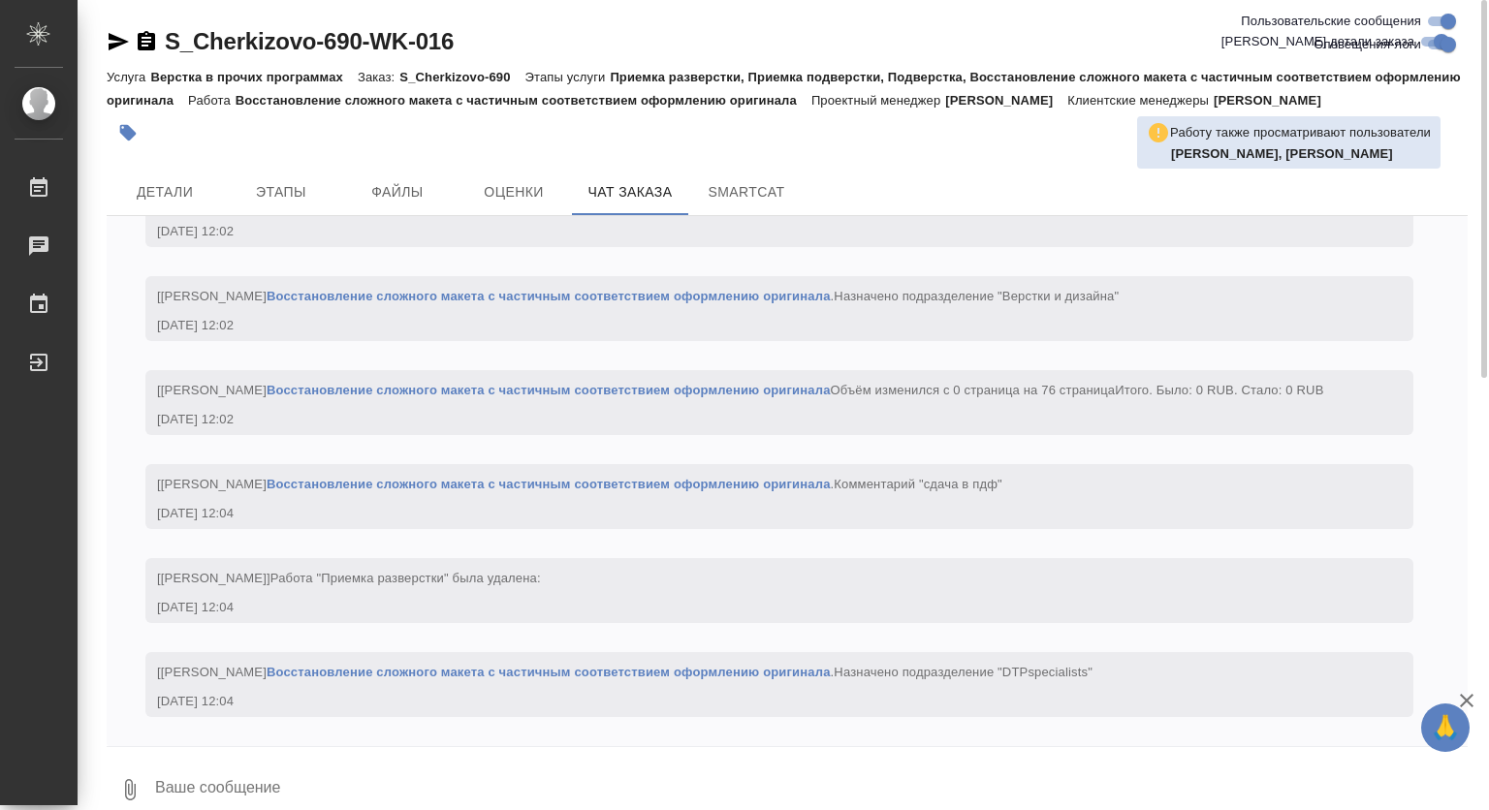
scroll to position [5794, 0]
click at [168, 204] on span "Детали" at bounding box center [164, 192] width 93 height 24
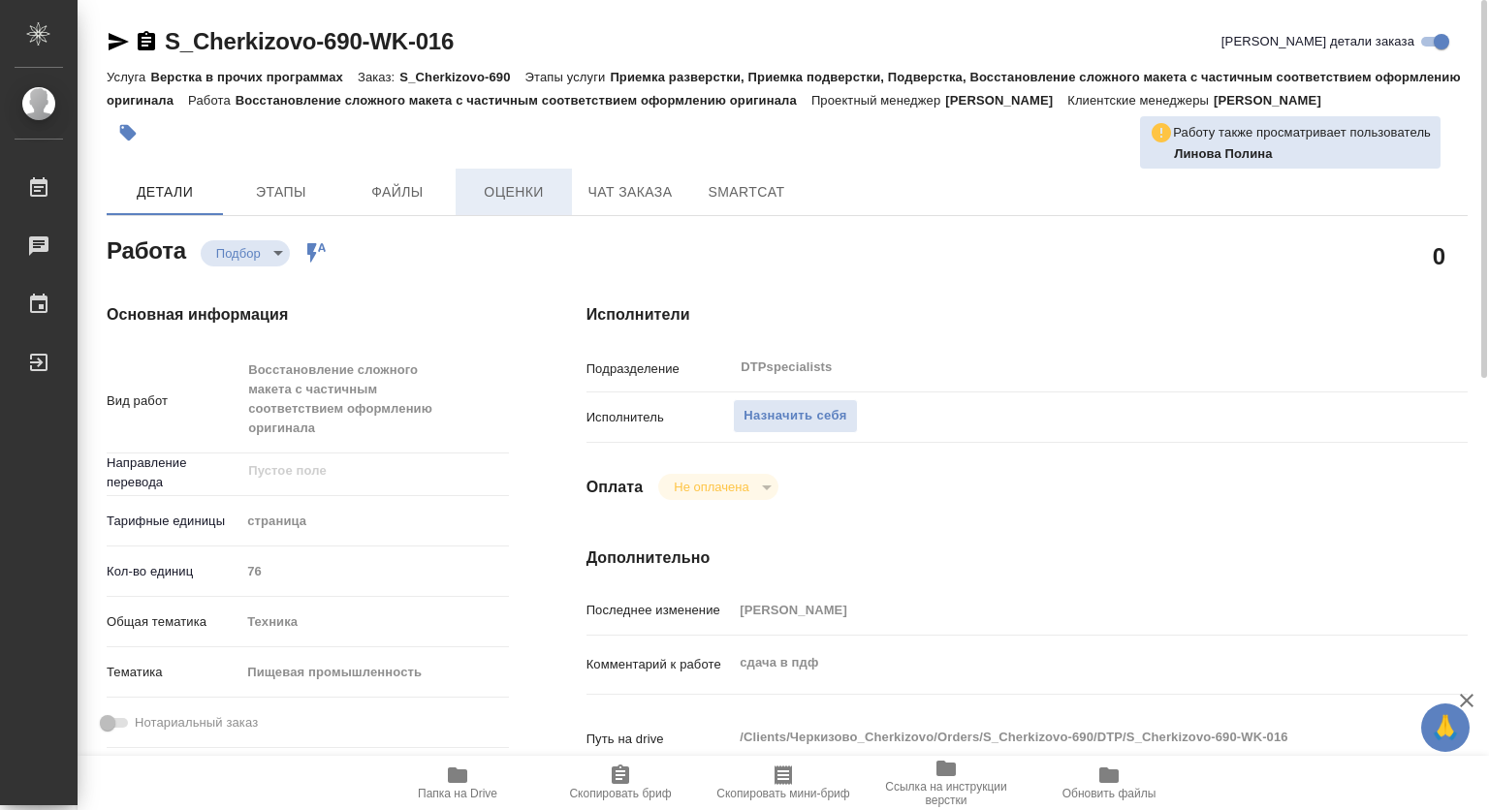
type textarea "x"
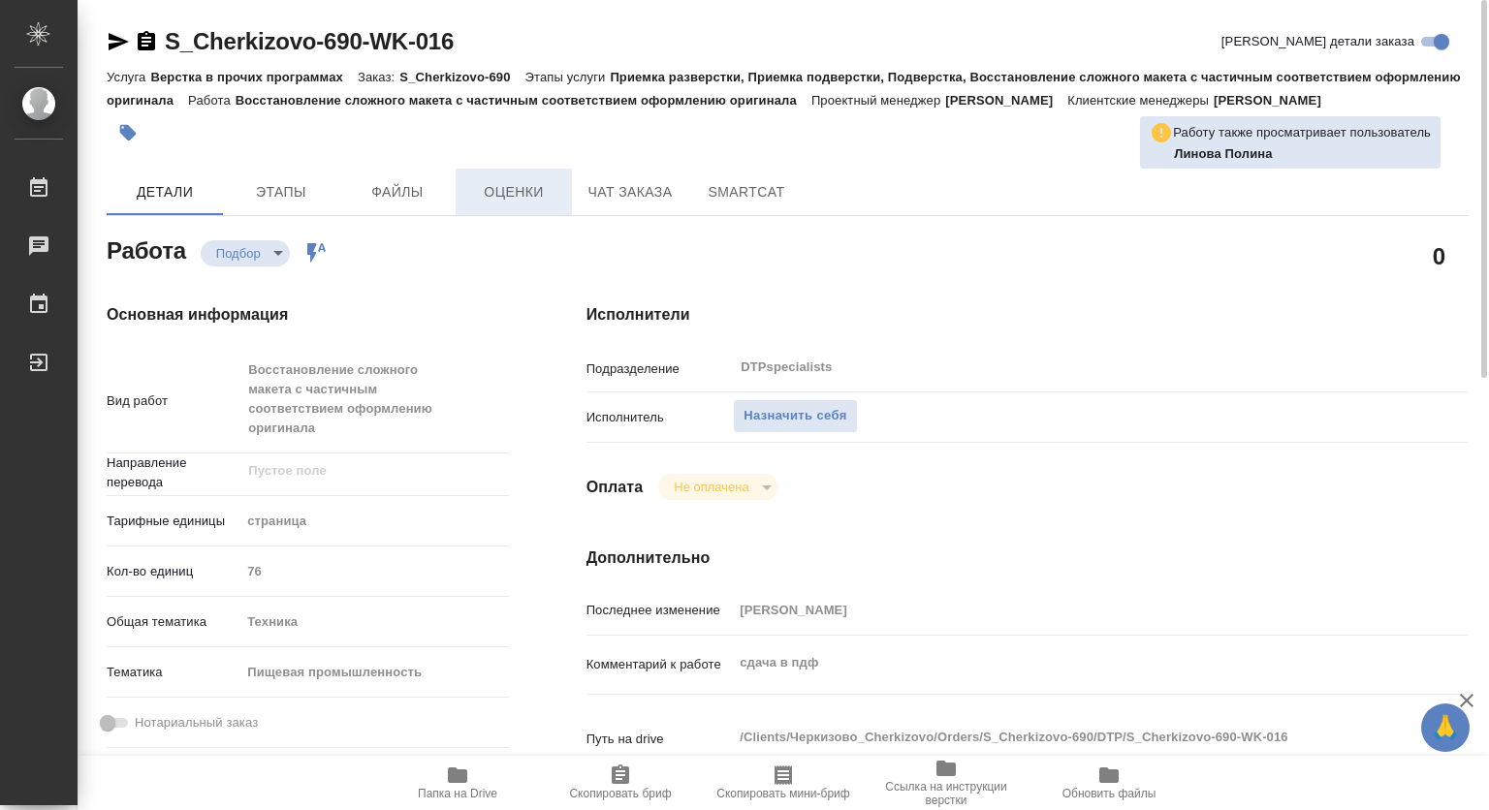
type textarea "x"
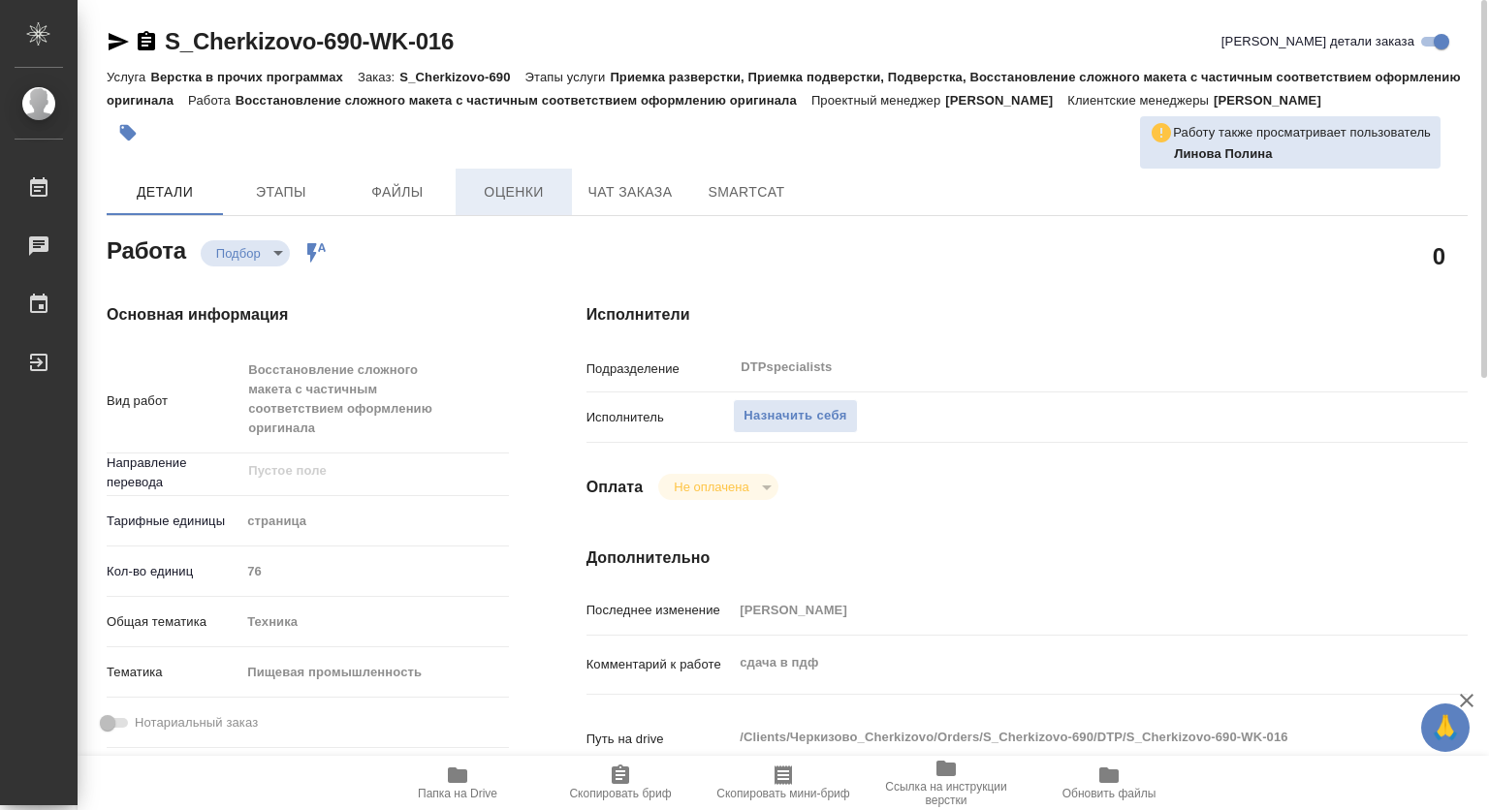
type textarea "x"
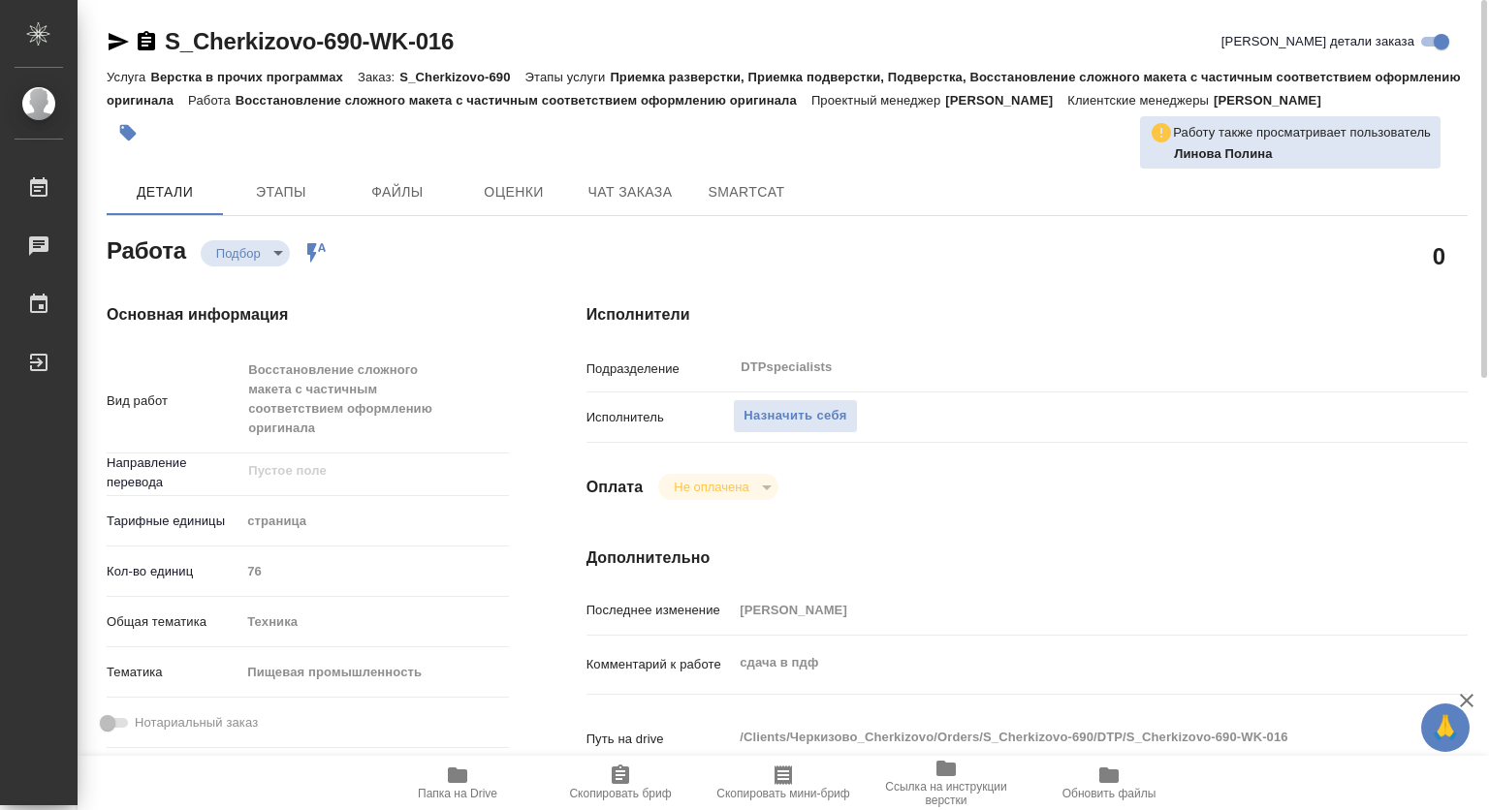
type textarea "x"
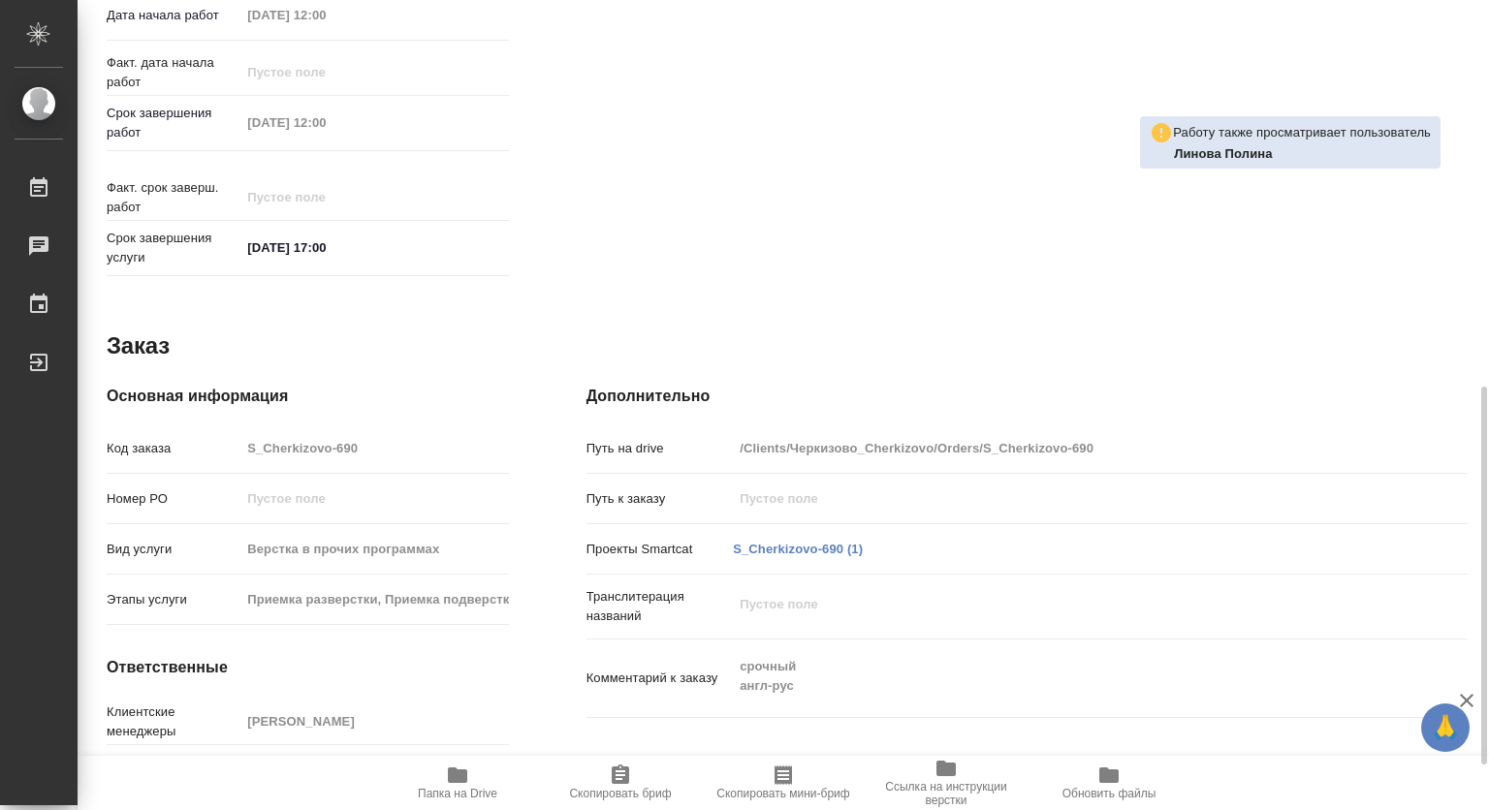
scroll to position [731, 0]
